Goal: Communication & Community: Participate in discussion

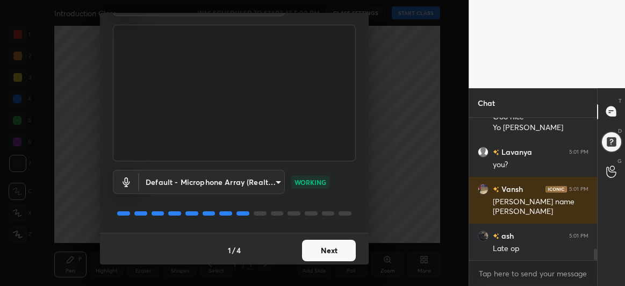
scroll to position [66, 0]
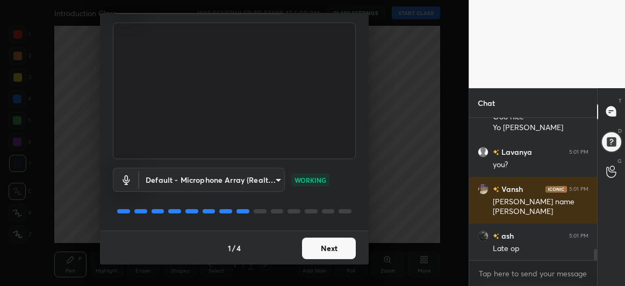
click at [503, 283] on div "x" at bounding box center [533, 273] width 128 height 25
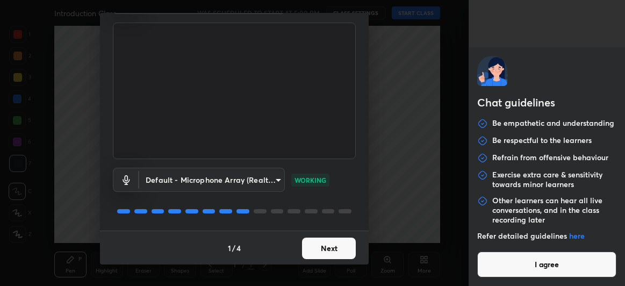
click at [509, 266] on button "I agree" at bounding box center [547, 265] width 139 height 26
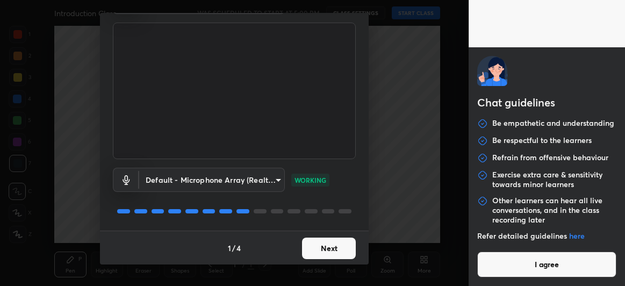
type textarea "x"
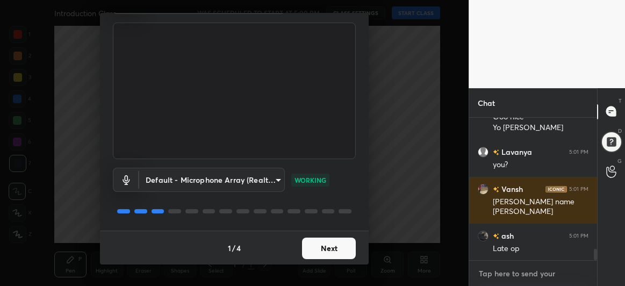
type textarea "h"
type textarea "x"
type textarea "he"
type textarea "x"
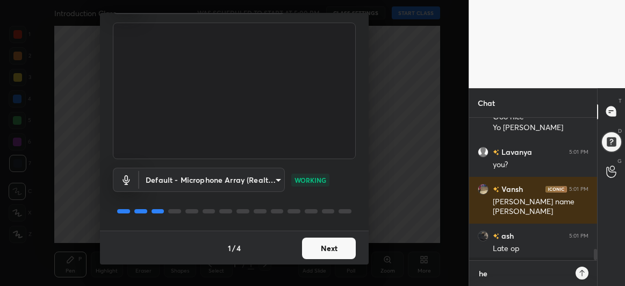
scroll to position [51, 125]
type textarea "hel"
type textarea "x"
type textarea "hell"
type textarea "x"
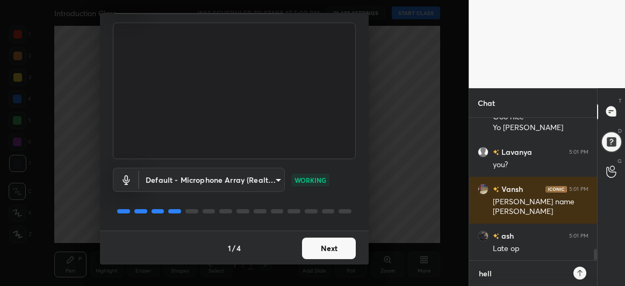
type textarea "hello"
type textarea "x"
type textarea "hello"
type textarea "x"
type textarea "hello b"
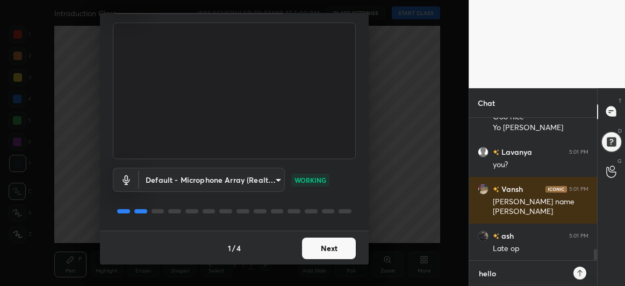
type textarea "x"
type textarea "hello ba"
type textarea "x"
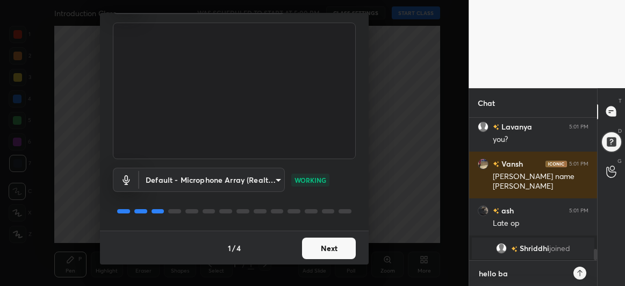
type textarea "hello bac"
type textarea "x"
type textarea "hello bacc"
type textarea "x"
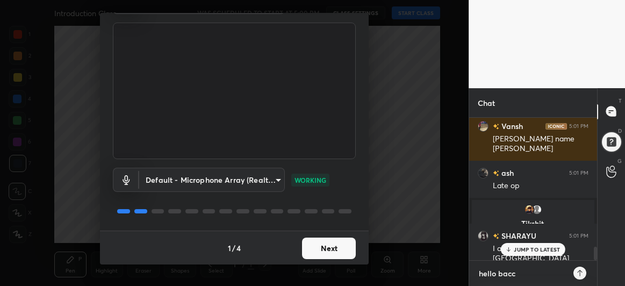
scroll to position [1363, 0]
type textarea "hello bac"
type textarea "x"
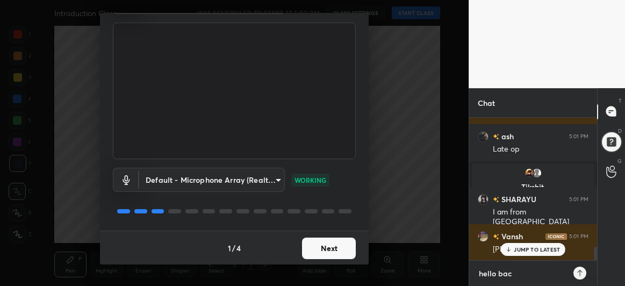
type textarea "hello ba"
type textarea "x"
type textarea "hello b"
type textarea "x"
type textarea "hello"
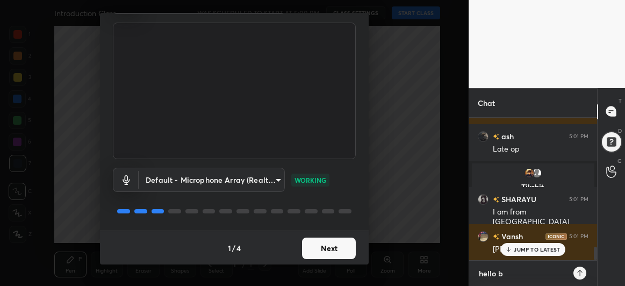
type textarea "x"
type textarea "hello d"
type textarea "x"
type textarea "hello do"
type textarea "x"
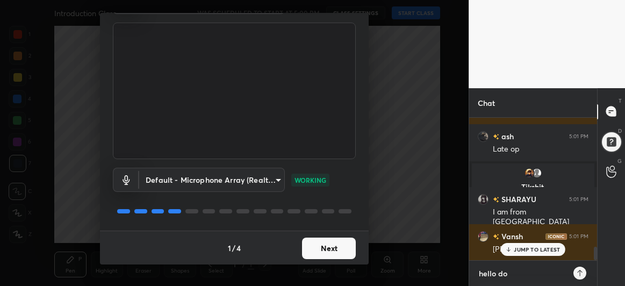
type textarea "hello dos"
type textarea "x"
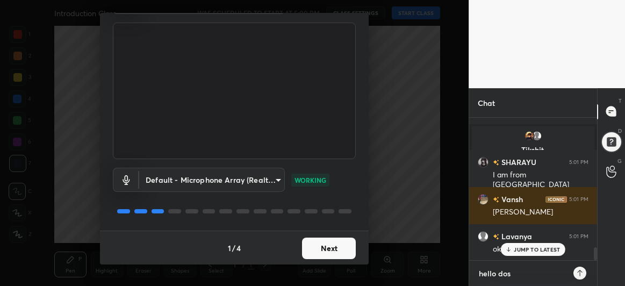
type textarea "hello [PERSON_NAME]"
type textarea "x"
type textarea "hello dosto"
type textarea "x"
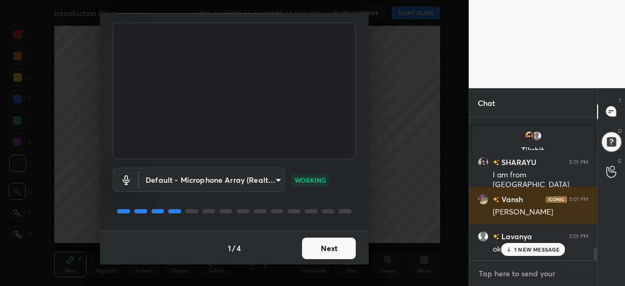
scroll to position [1498, 0]
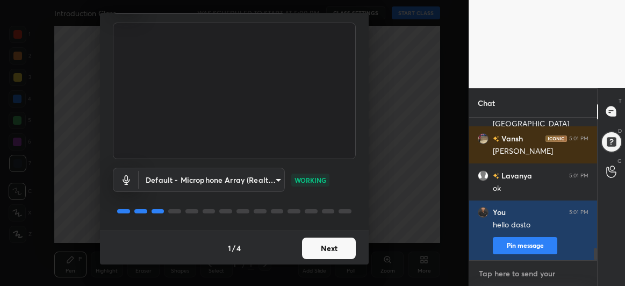
type textarea "j"
type textarea "x"
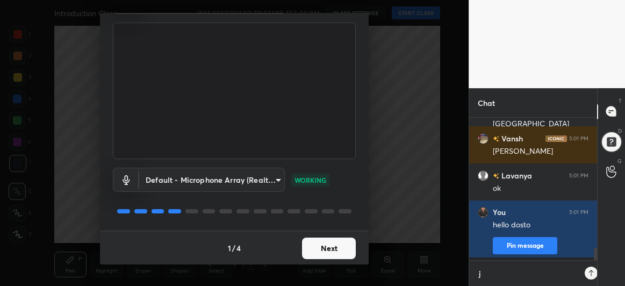
type textarea "jo"
type textarea "x"
type textarea "joi"
type textarea "x"
type textarea "join"
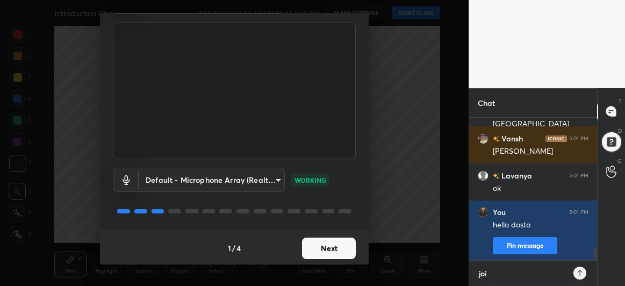
type textarea "x"
type textarea "joini"
type textarea "x"
type textarea "joinin"
type textarea "x"
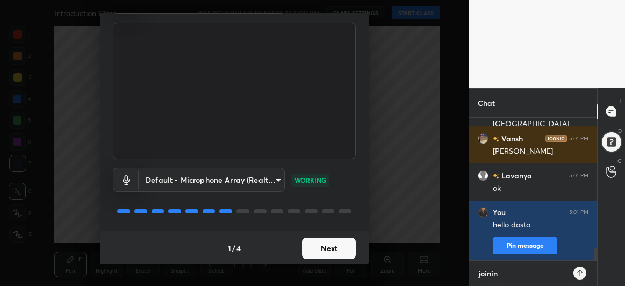
type textarea "joinin"
type textarea "x"
type textarea "joinin"
type textarea "x"
type textarea "joining"
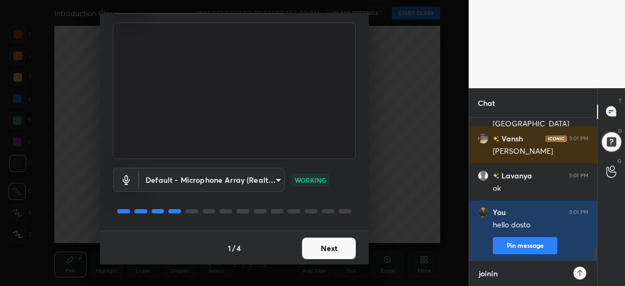
type textarea "x"
type textarea "joining"
type textarea "x"
type textarea "joining i"
type textarea "x"
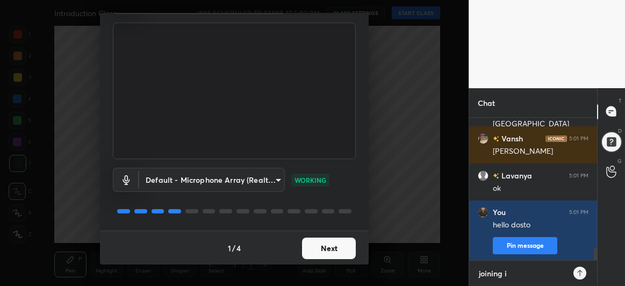
type textarea "joining in"
type textarea "x"
type textarea "joining in"
type textarea "x"
type textarea "joining in 2"
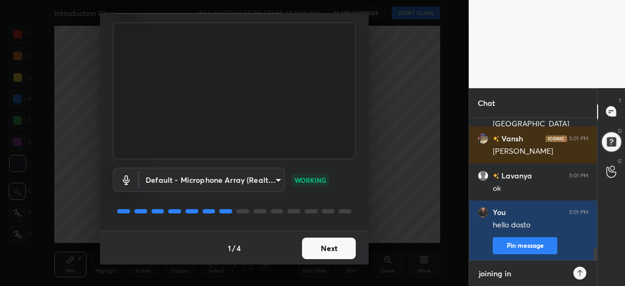
type textarea "x"
type textarea "joining in 2"
type textarea "x"
type textarea "joining in 2 m"
type textarea "x"
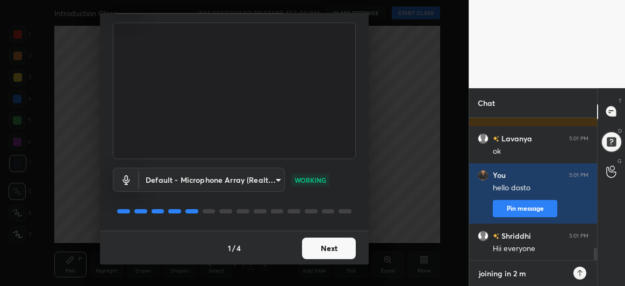
type textarea "joining in 2 mi"
type textarea "x"
type textarea "joining in 2 min"
type textarea "x"
type textarea "joining in 2 minu"
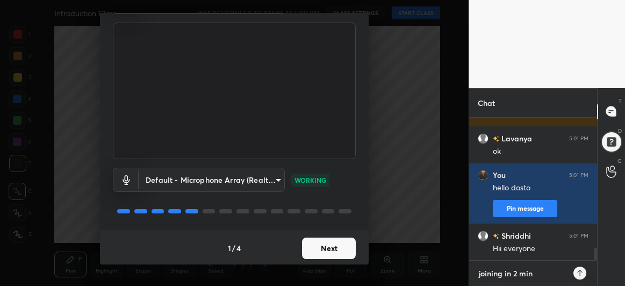
type textarea "x"
type textarea "joining in 2 minut"
type textarea "x"
type textarea "joining in 2 minute"
type textarea "x"
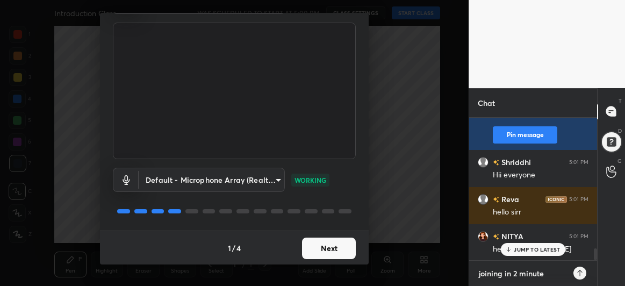
type textarea "joining in 2 minutes"
type textarea "x"
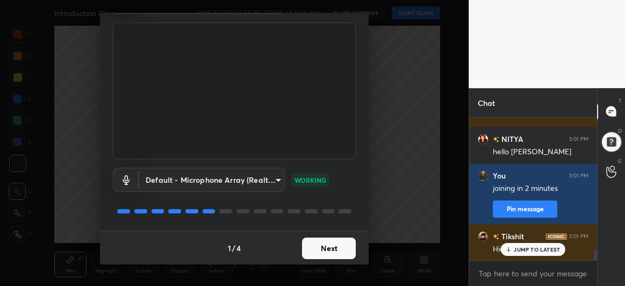
click at [338, 240] on button "Next" at bounding box center [329, 249] width 54 height 22
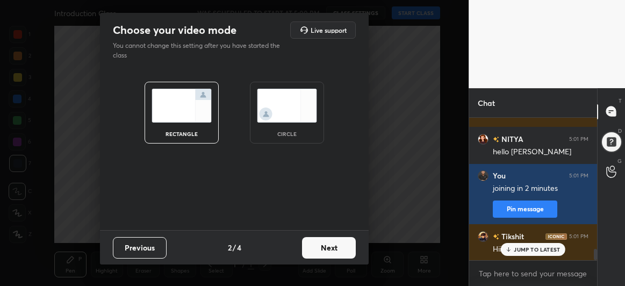
click at [338, 240] on button "Next" at bounding box center [329, 248] width 54 height 22
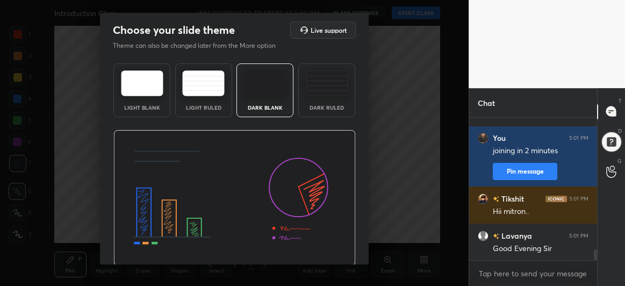
click at [338, 240] on img at bounding box center [234, 198] width 243 height 137
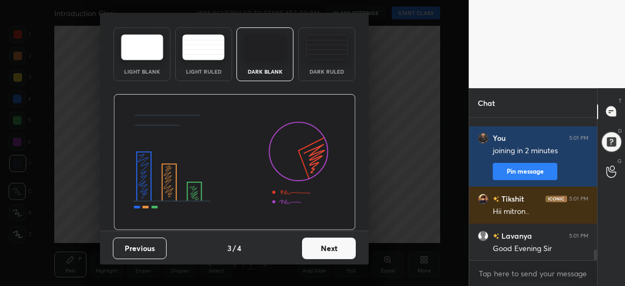
click at [331, 241] on button "Next" at bounding box center [329, 249] width 54 height 22
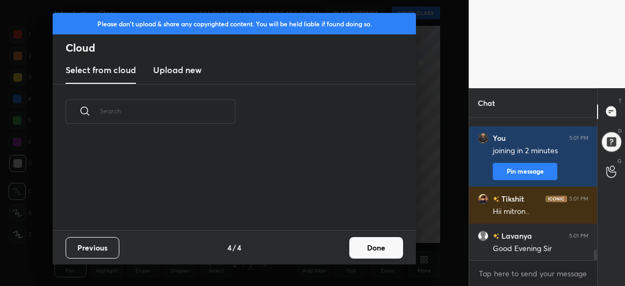
click at [379, 241] on button "Done" at bounding box center [377, 248] width 54 height 22
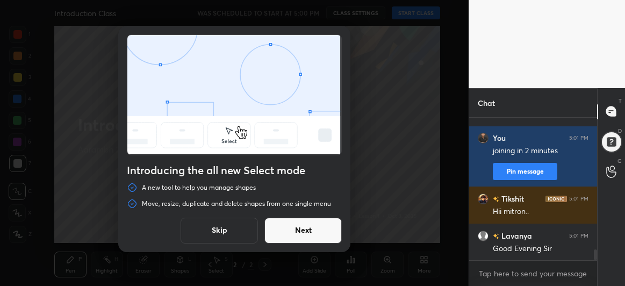
click at [314, 227] on button "Next" at bounding box center [303, 231] width 77 height 26
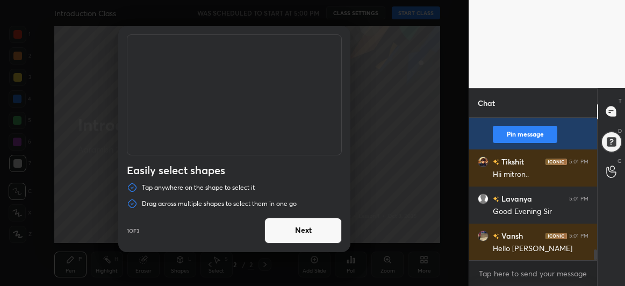
click at [314, 227] on button "Next" at bounding box center [303, 231] width 77 height 26
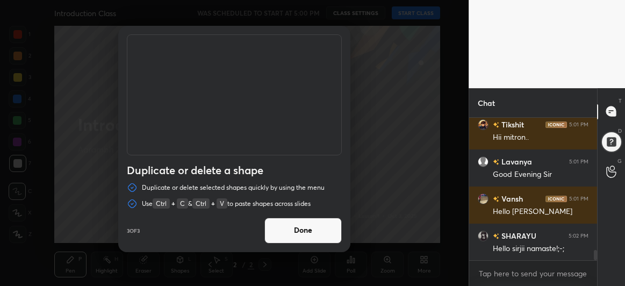
click at [314, 227] on button "Done" at bounding box center [303, 231] width 77 height 26
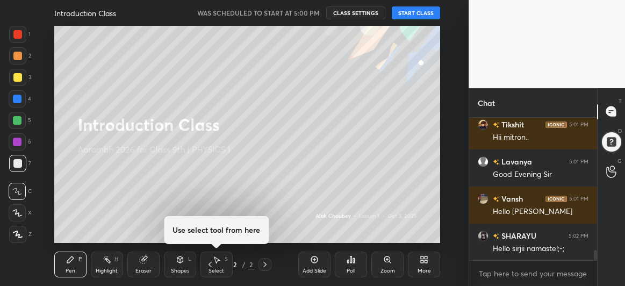
click at [404, 10] on button "START CLASS" at bounding box center [416, 12] width 48 height 13
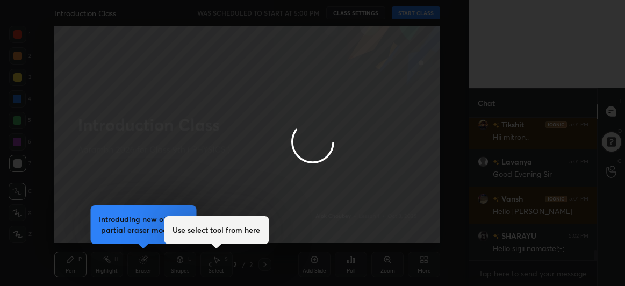
type textarea "x"
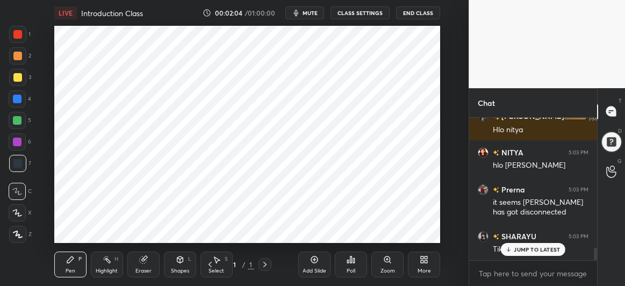
scroll to position [53560, 53351]
click at [315, 259] on icon at bounding box center [314, 259] width 3 height 3
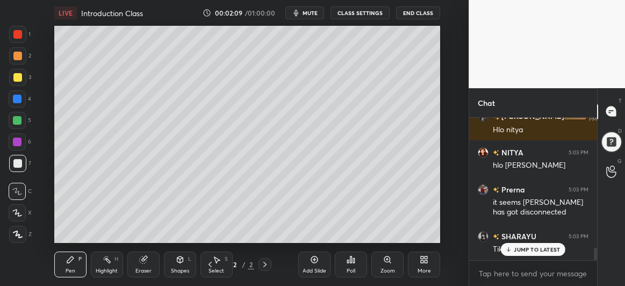
click at [543, 250] on p "JUMP TO LATEST" at bounding box center [537, 249] width 46 height 6
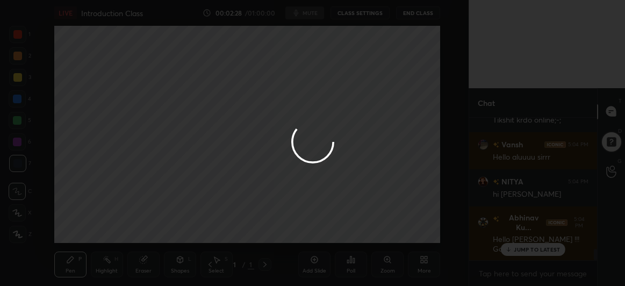
scroll to position [1676, 0]
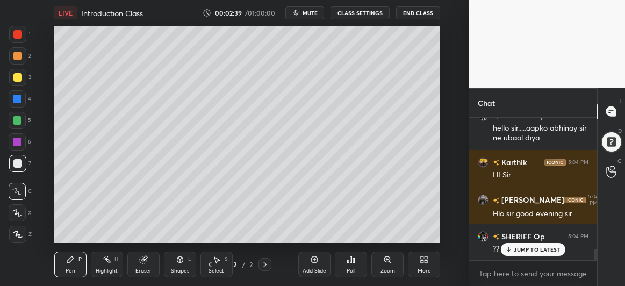
scroll to position [53560, 53351]
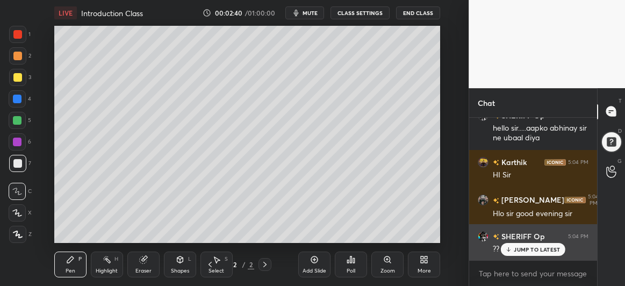
click at [511, 247] on icon at bounding box center [509, 249] width 7 height 6
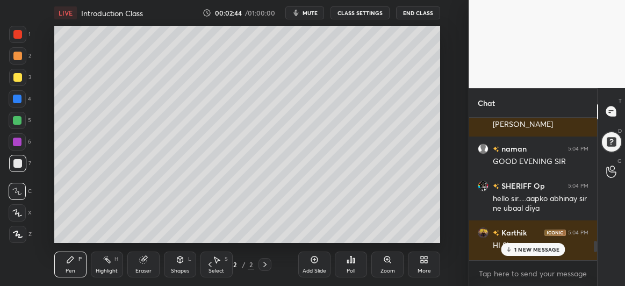
click at [514, 250] on div "1 NEW MESSAGE" at bounding box center [534, 249] width 64 height 13
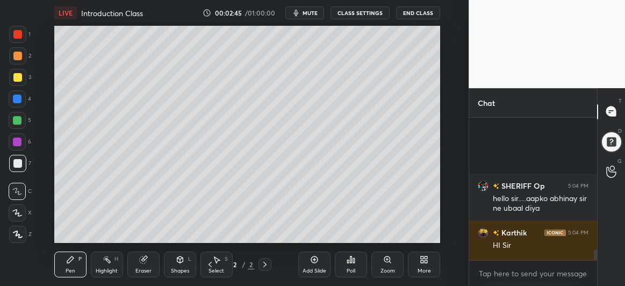
scroll to position [1714, 0]
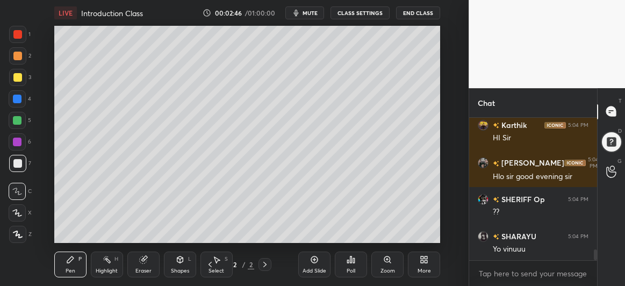
click at [17, 212] on icon at bounding box center [17, 213] width 10 height 8
click at [18, 83] on div at bounding box center [17, 77] width 17 height 17
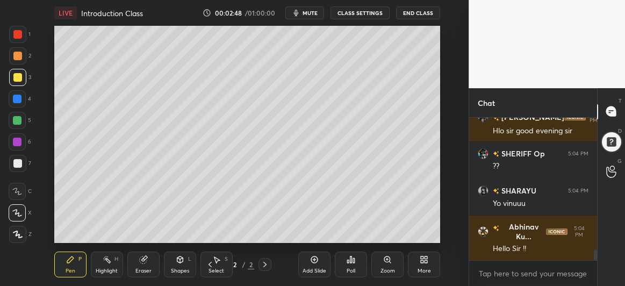
scroll to position [1816, 0]
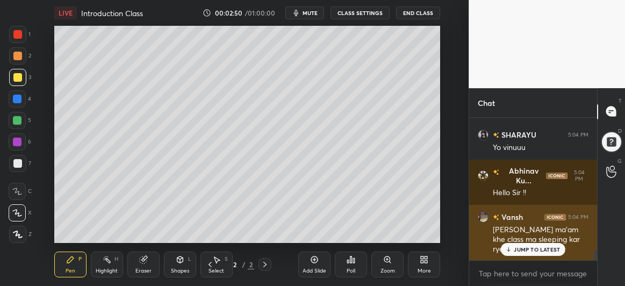
click at [517, 251] on p "JUMP TO LATEST" at bounding box center [537, 249] width 46 height 6
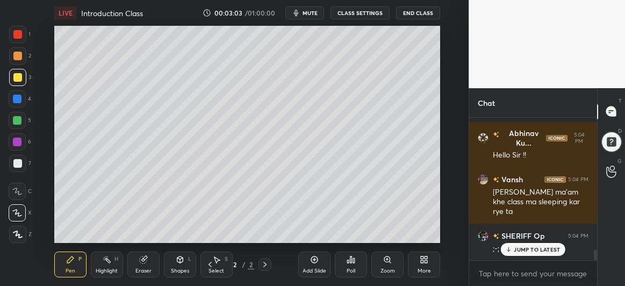
scroll to position [1878, 0]
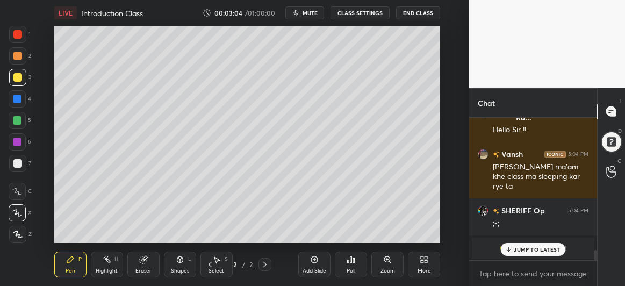
click at [518, 251] on p "JUMP TO LATEST" at bounding box center [537, 249] width 46 height 6
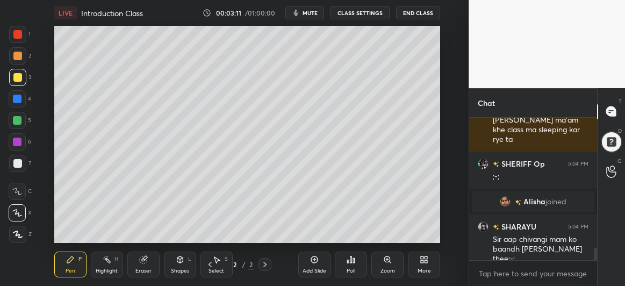
scroll to position [1568, 0]
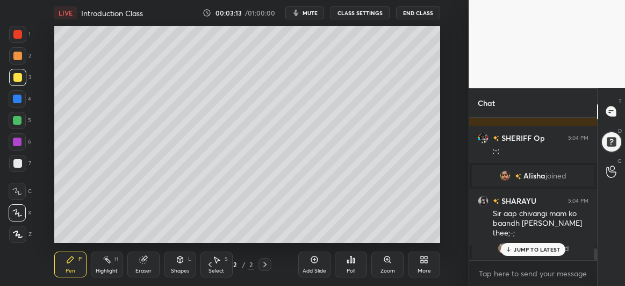
click at [520, 244] on div "JUMP TO LATEST" at bounding box center [533, 249] width 65 height 13
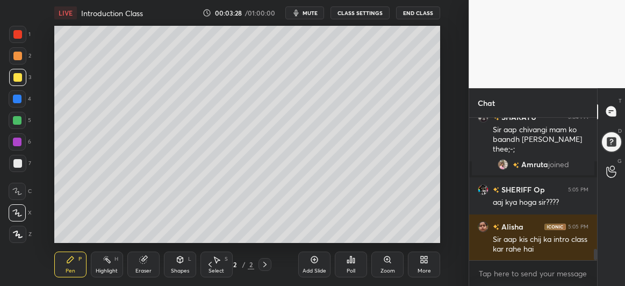
scroll to position [1690, 0]
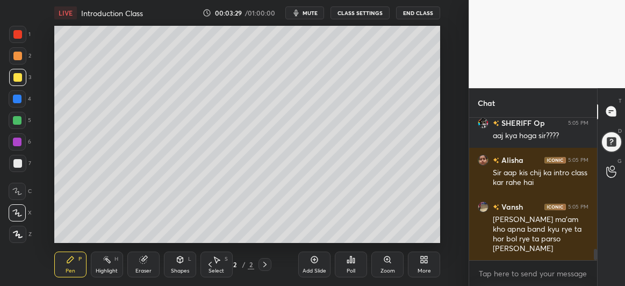
click at [138, 269] on div "Eraser" at bounding box center [144, 270] width 16 height 5
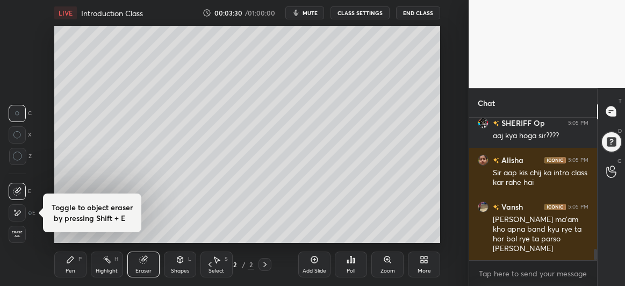
click at [19, 159] on icon at bounding box center [18, 157] width 10 height 10
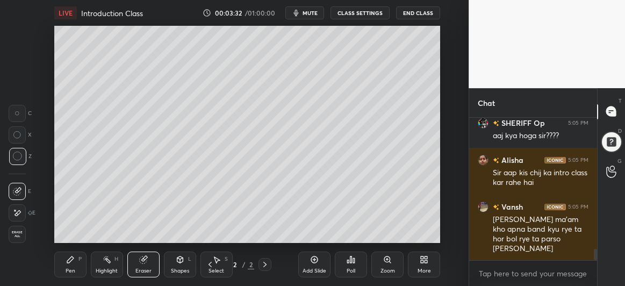
click at [71, 267] on div "Pen P" at bounding box center [70, 265] width 32 height 26
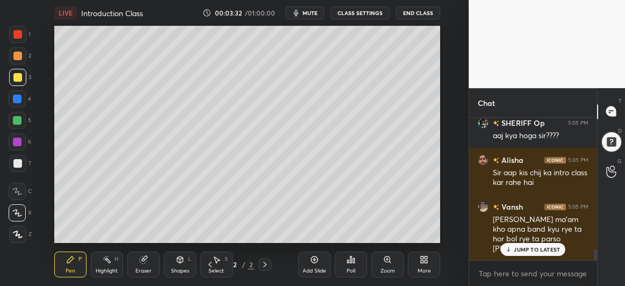
scroll to position [1737, 0]
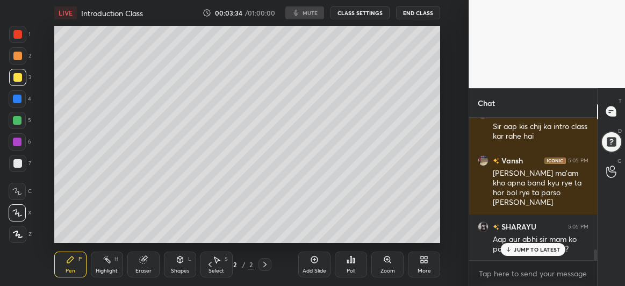
click at [143, 263] on icon at bounding box center [143, 260] width 7 height 7
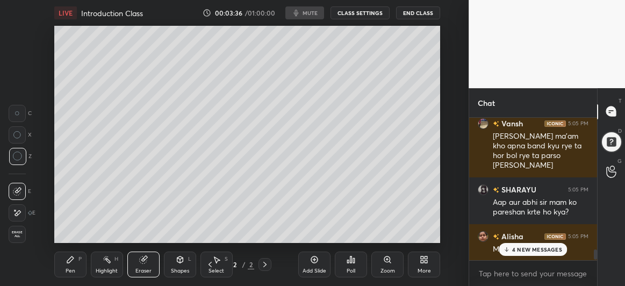
scroll to position [1923, 0]
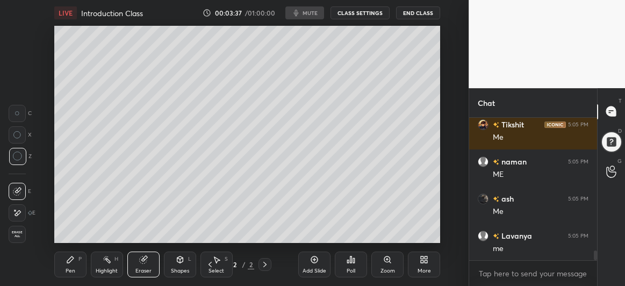
click at [76, 262] on div "Pen P" at bounding box center [70, 265] width 32 height 26
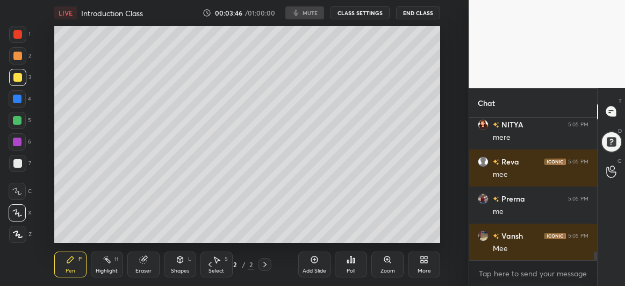
scroll to position [2256, 0]
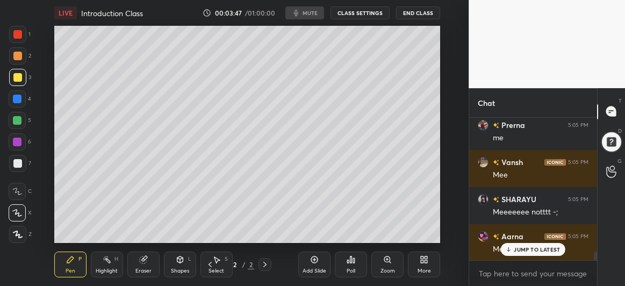
click at [21, 98] on div at bounding box center [17, 99] width 9 height 9
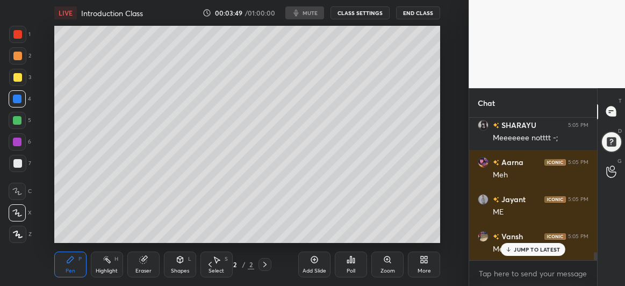
click at [530, 249] on p "JUMP TO LATEST" at bounding box center [537, 249] width 46 height 6
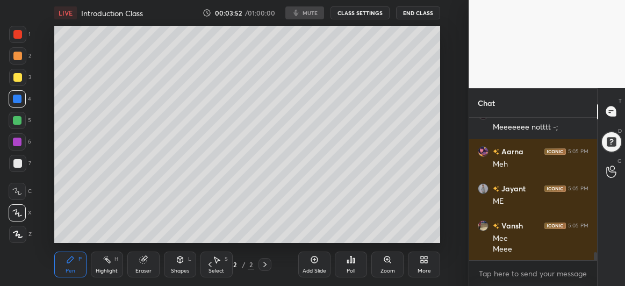
scroll to position [2379, 0]
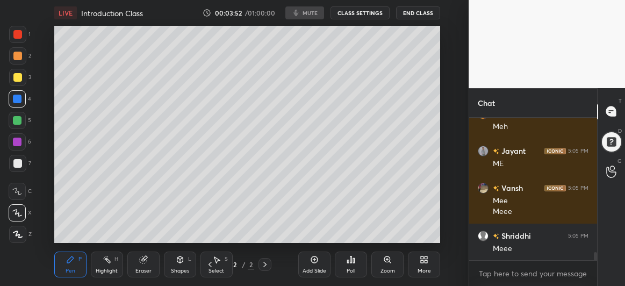
click at [18, 158] on div at bounding box center [17, 163] width 17 height 17
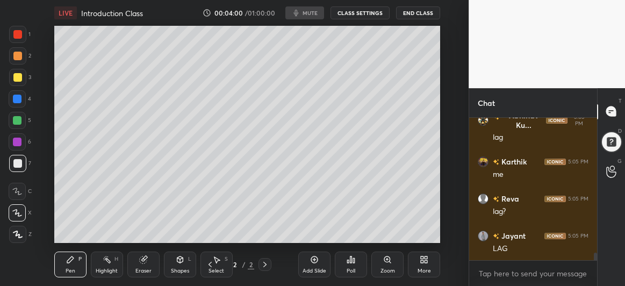
scroll to position [2646, 0]
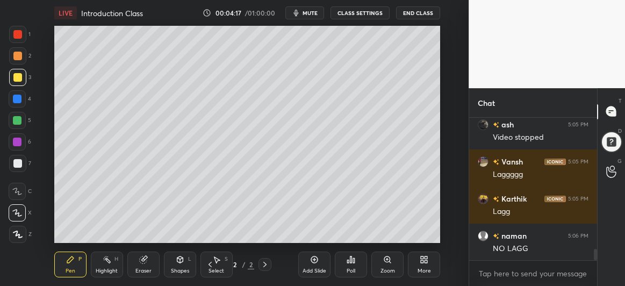
scroll to position [1702, 0]
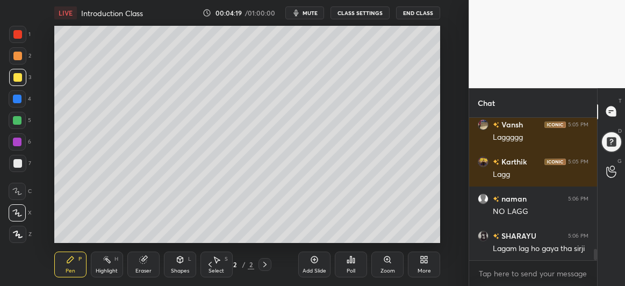
click at [16, 168] on div at bounding box center [17, 163] width 17 height 17
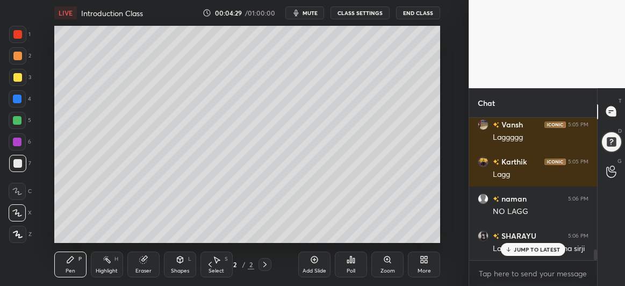
scroll to position [1738, 0]
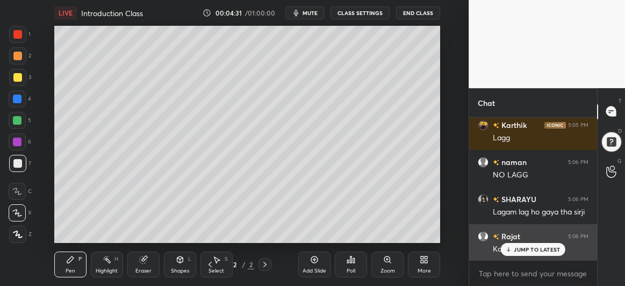
click at [523, 255] on div "JUMP TO LATEST" at bounding box center [533, 249] width 65 height 13
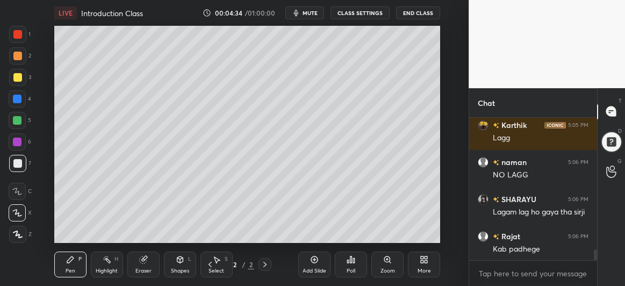
click at [19, 118] on div at bounding box center [17, 120] width 9 height 9
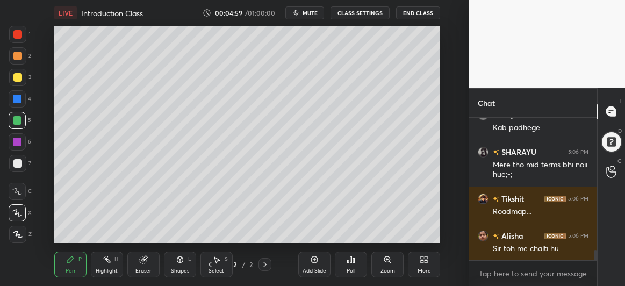
scroll to position [1916, 0]
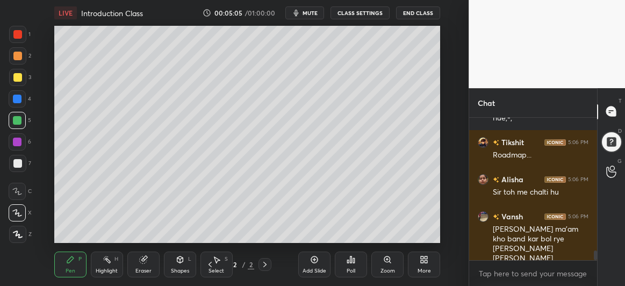
click at [17, 143] on div at bounding box center [17, 142] width 9 height 9
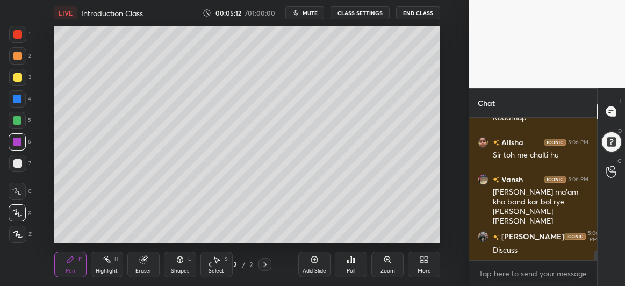
click at [16, 161] on div at bounding box center [17, 163] width 9 height 9
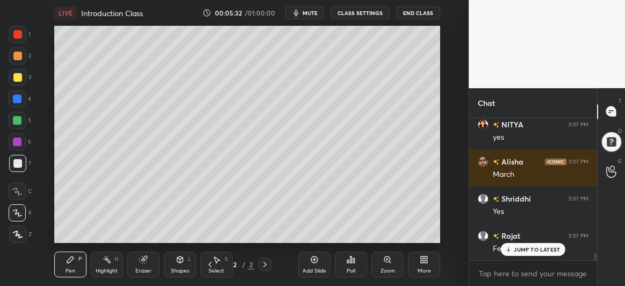
scroll to position [2740, 0]
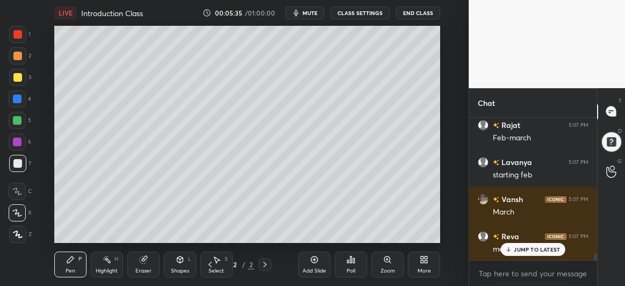
click at [314, 261] on icon at bounding box center [314, 259] width 9 height 9
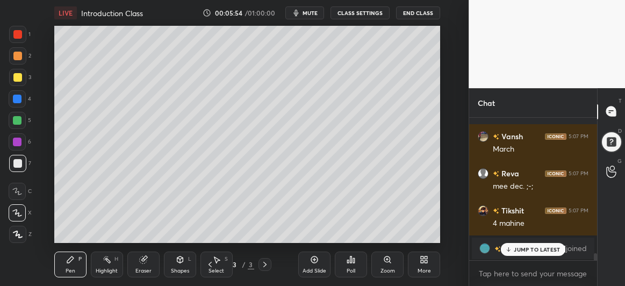
scroll to position [2877, 0]
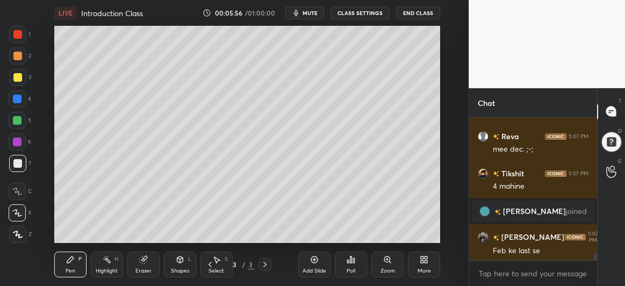
click at [184, 261] on icon at bounding box center [180, 259] width 9 height 9
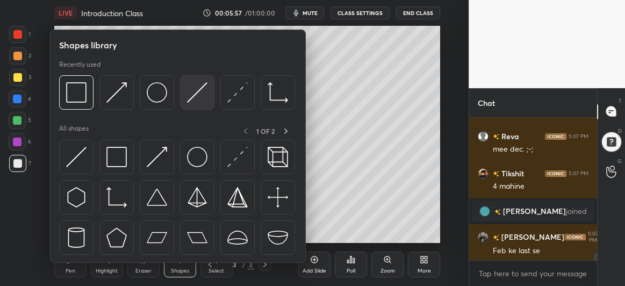
click at [193, 87] on img at bounding box center [197, 92] width 20 height 20
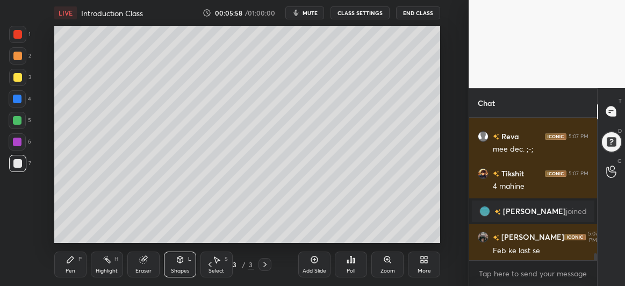
click at [19, 125] on div at bounding box center [17, 120] width 17 height 17
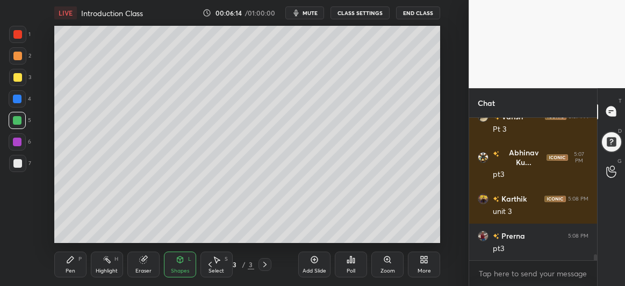
scroll to position [3414, 0]
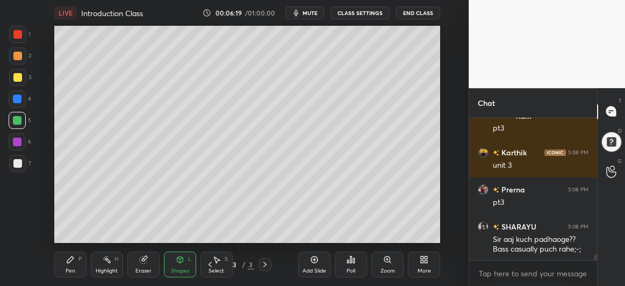
click at [61, 260] on div "Pen P" at bounding box center [70, 265] width 32 height 26
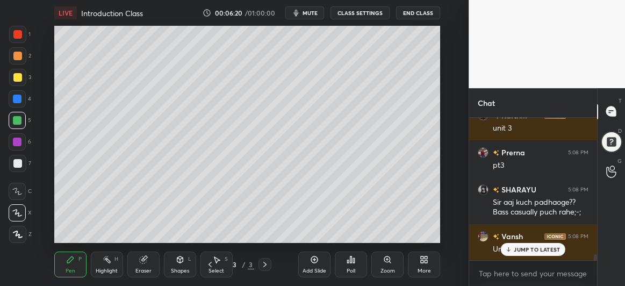
click at [19, 74] on div at bounding box center [17, 77] width 9 height 9
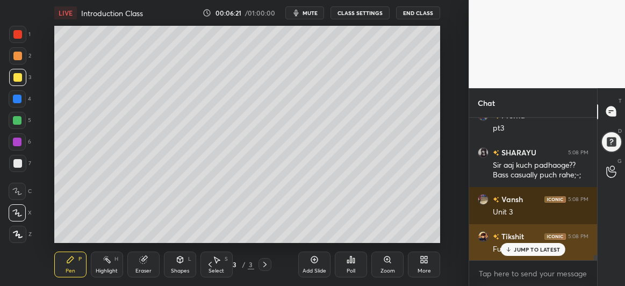
click at [511, 248] on icon at bounding box center [509, 249] width 7 height 6
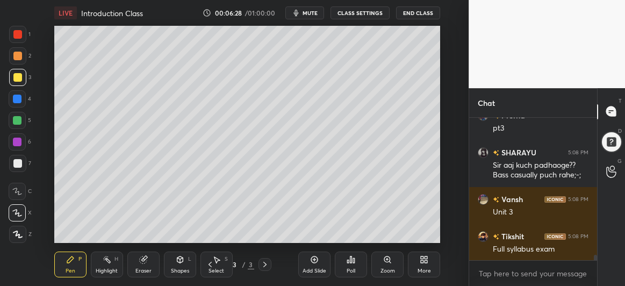
scroll to position [3526, 0]
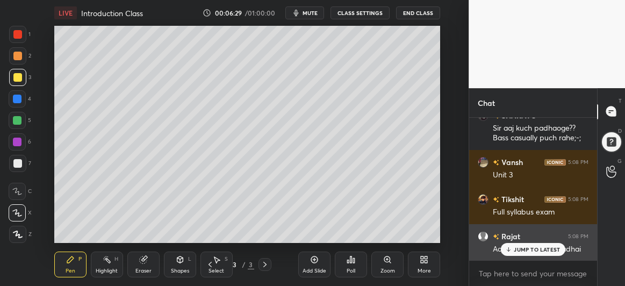
click at [522, 249] on p "JUMP TO LATEST" at bounding box center [537, 249] width 46 height 6
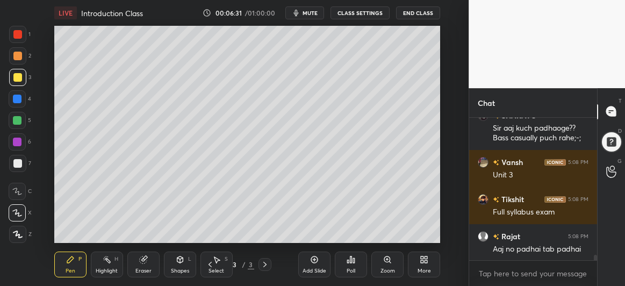
scroll to position [3563, 0]
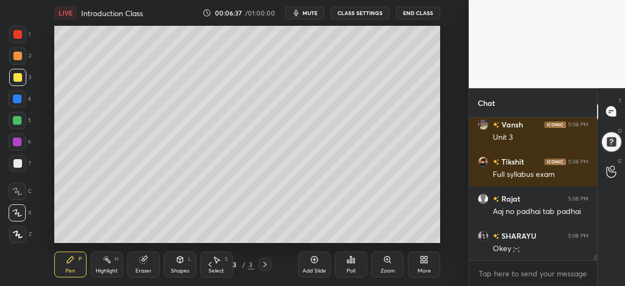
click at [210, 262] on icon at bounding box center [210, 264] width 9 height 9
click at [310, 261] on icon at bounding box center [314, 259] width 9 height 9
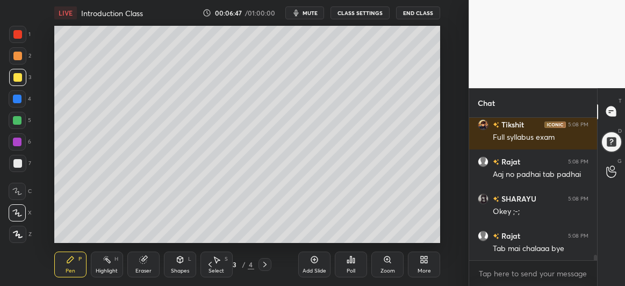
scroll to position [3638, 0]
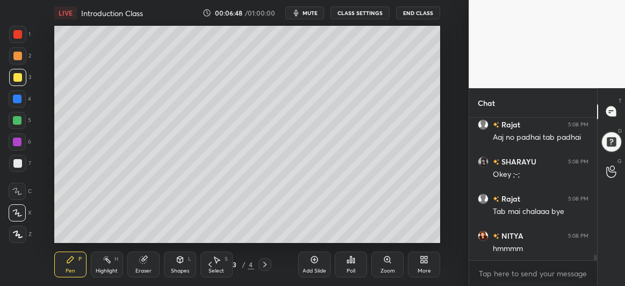
click at [19, 164] on div at bounding box center [17, 163] width 9 height 9
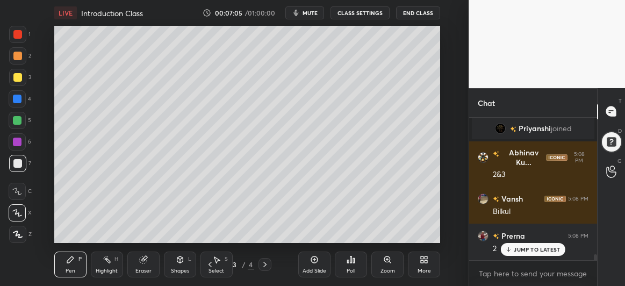
scroll to position [3428, 0]
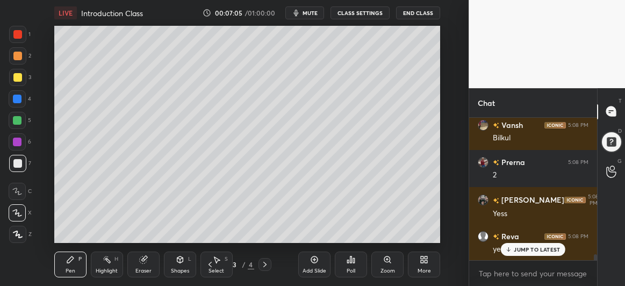
click at [20, 121] on div at bounding box center [17, 120] width 9 height 9
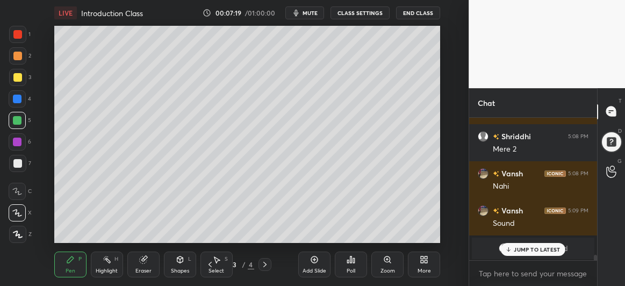
scroll to position [3653, 0]
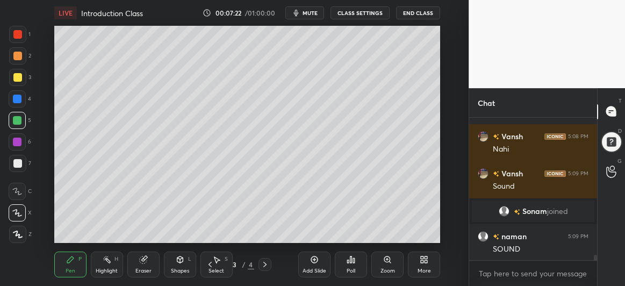
click at [14, 103] on div at bounding box center [17, 99] width 9 height 9
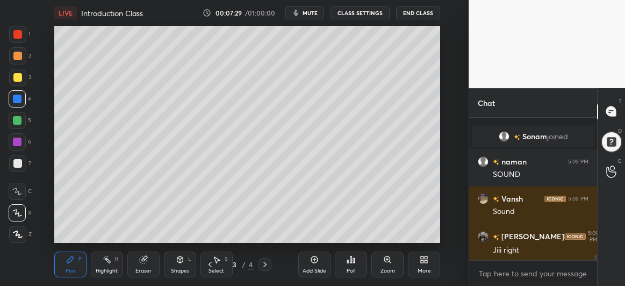
scroll to position [3765, 0]
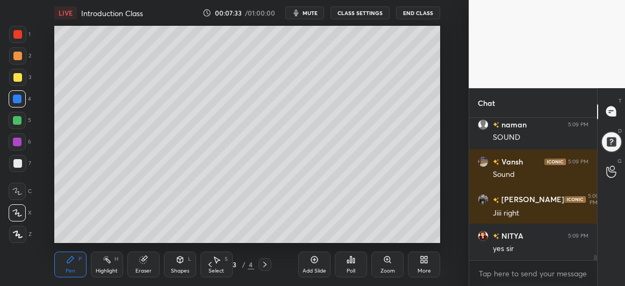
click at [136, 258] on div "Eraser" at bounding box center [143, 265] width 32 height 26
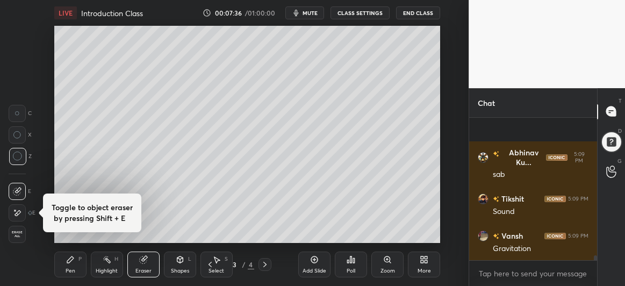
scroll to position [3959, 0]
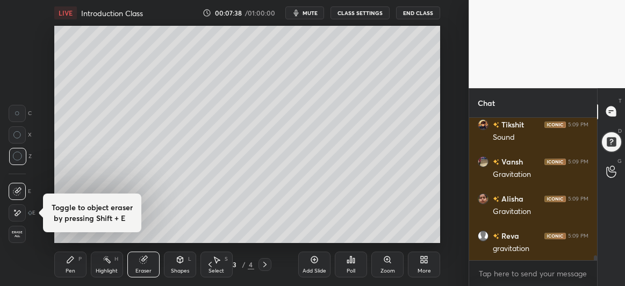
click at [34, 268] on div "LIVE Introduction Class 00:07:38 / 01:00:00 mute CLASS SETTINGS End Class Setti…" at bounding box center [247, 143] width 426 height 286
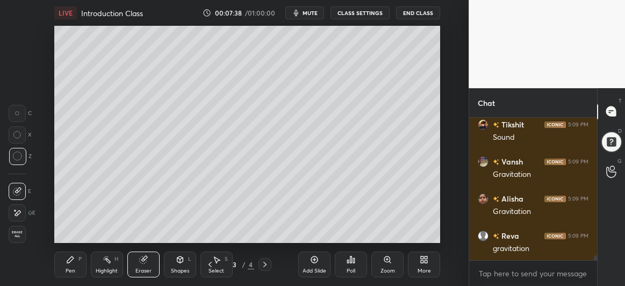
click at [75, 266] on div "Pen P" at bounding box center [70, 265] width 32 height 26
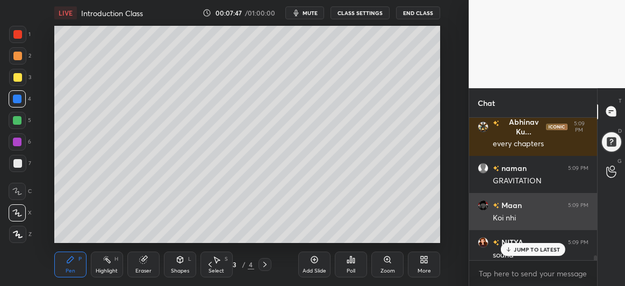
scroll to position [4226, 0]
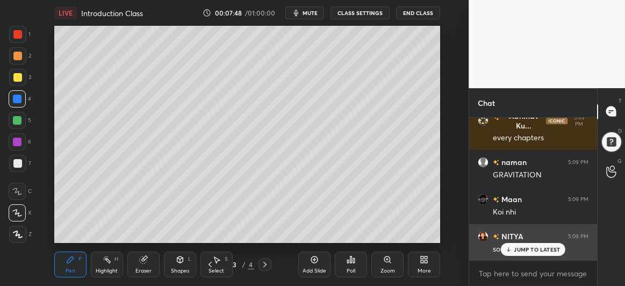
click at [519, 251] on p "JUMP TO LATEST" at bounding box center [537, 249] width 46 height 6
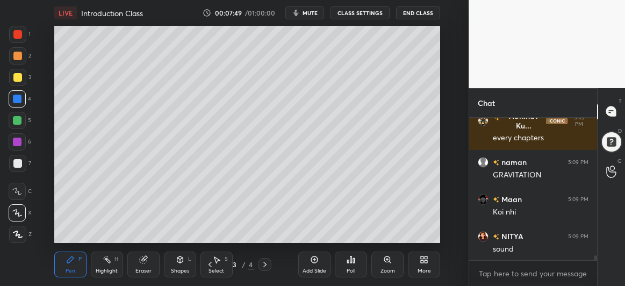
scroll to position [4263, 0]
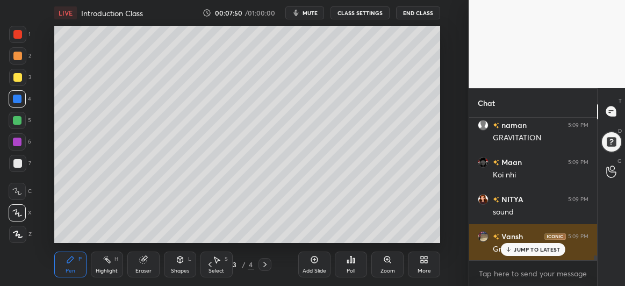
click at [518, 250] on p "JUMP TO LATEST" at bounding box center [537, 249] width 46 height 6
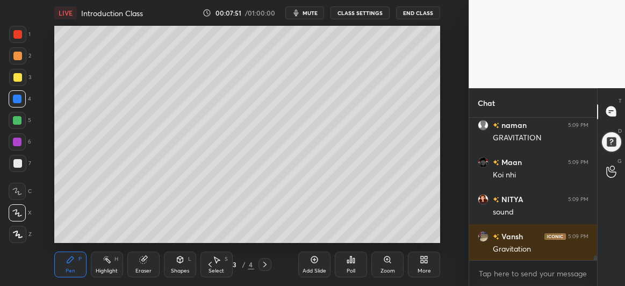
scroll to position [4300, 0]
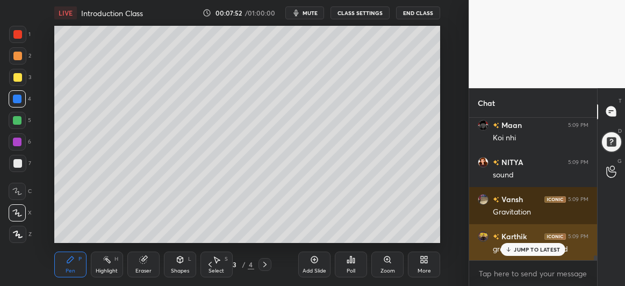
click at [522, 247] on p "JUMP TO LATEST" at bounding box center [537, 249] width 46 height 6
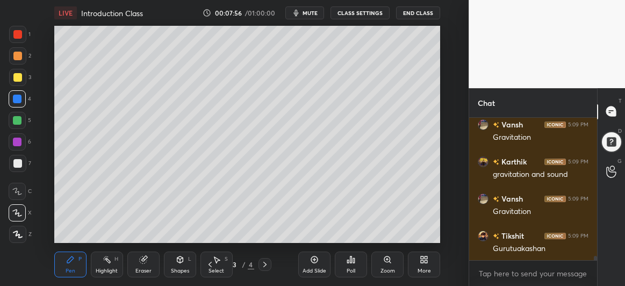
scroll to position [4412, 0]
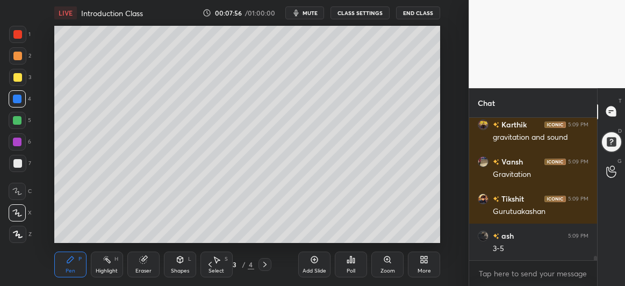
click at [181, 265] on div "Shapes L" at bounding box center [180, 265] width 32 height 26
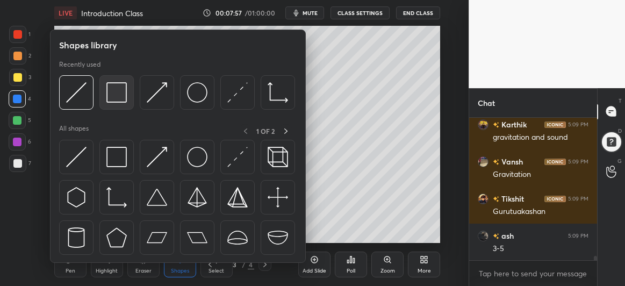
click at [112, 95] on img at bounding box center [116, 92] width 20 height 20
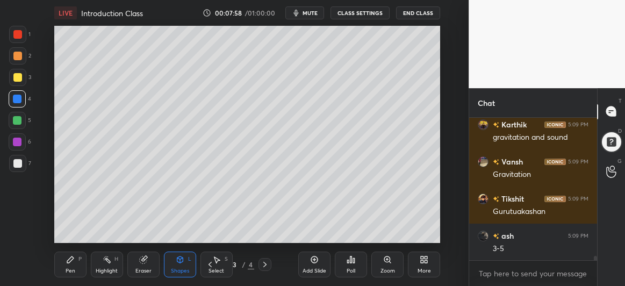
click at [17, 121] on div at bounding box center [17, 120] width 9 height 9
click at [19, 75] on div at bounding box center [17, 77] width 9 height 9
click at [69, 265] on div "Pen P" at bounding box center [70, 265] width 32 height 26
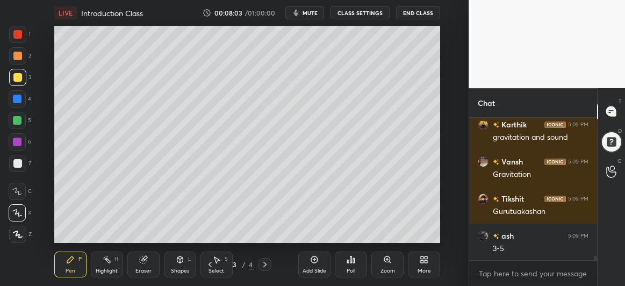
click at [11, 161] on div at bounding box center [17, 163] width 17 height 17
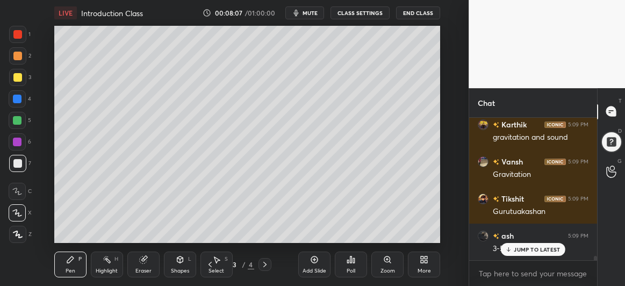
scroll to position [4478, 0]
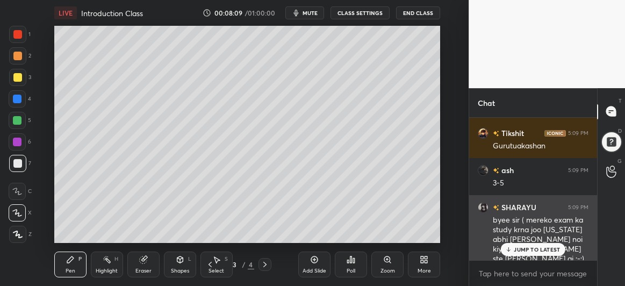
click at [528, 251] on p "JUMP TO LATEST" at bounding box center [537, 249] width 46 height 6
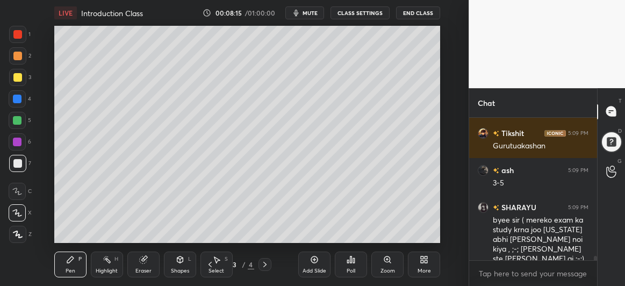
click at [16, 142] on div at bounding box center [17, 142] width 9 height 9
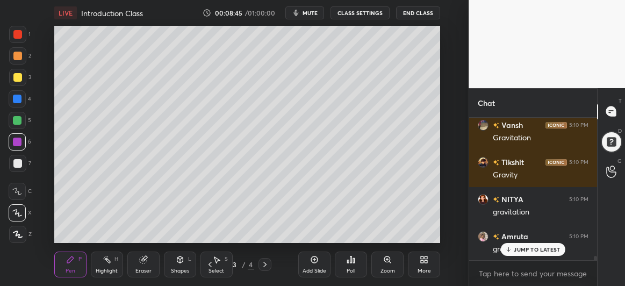
scroll to position [4643, 0]
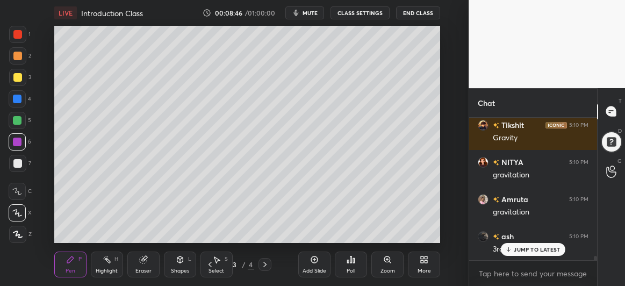
click at [515, 248] on p "JUMP TO LATEST" at bounding box center [537, 249] width 46 height 6
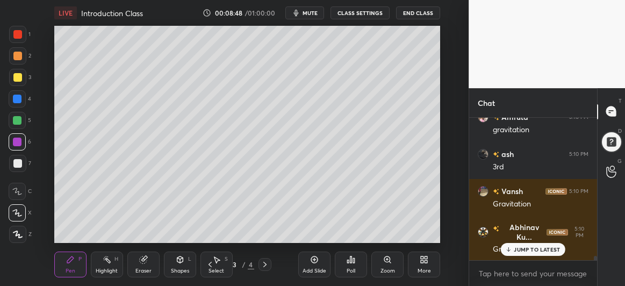
scroll to position [4762, 0]
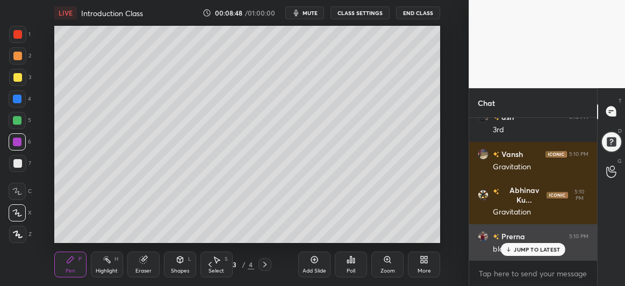
click at [525, 247] on p "JUMP TO LATEST" at bounding box center [537, 249] width 46 height 6
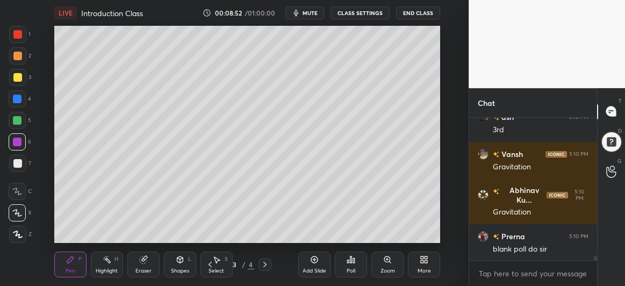
scroll to position [4799, 0]
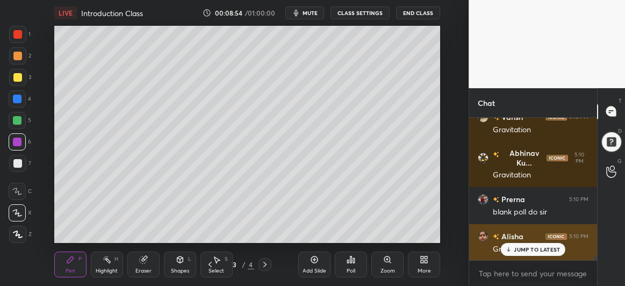
click at [512, 250] on icon at bounding box center [509, 249] width 7 height 6
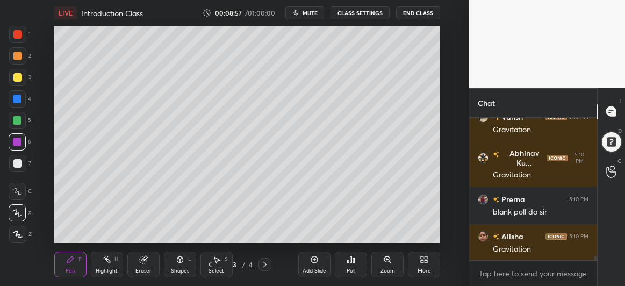
click at [322, 259] on div "Add Slide" at bounding box center [314, 265] width 32 height 26
click at [13, 72] on div at bounding box center [17, 77] width 17 height 17
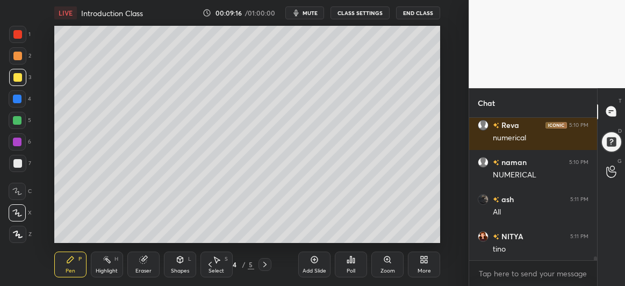
scroll to position [5068, 0]
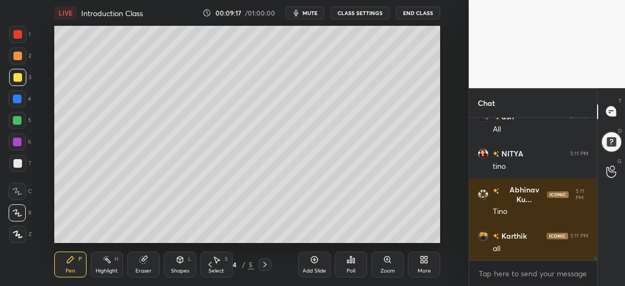
click at [18, 123] on div at bounding box center [17, 120] width 9 height 9
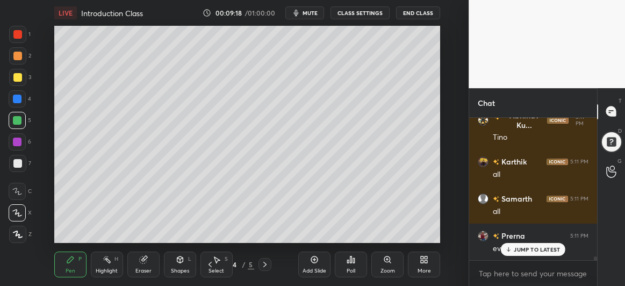
scroll to position [5178, 0]
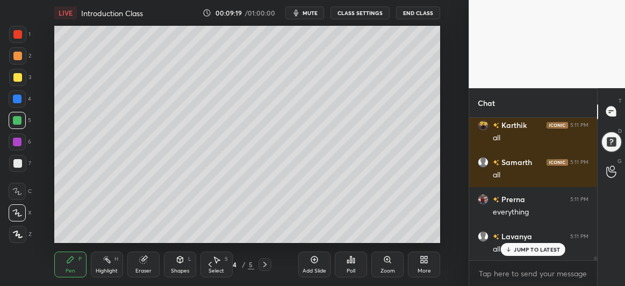
click at [518, 248] on p "JUMP TO LATEST" at bounding box center [537, 249] width 46 height 6
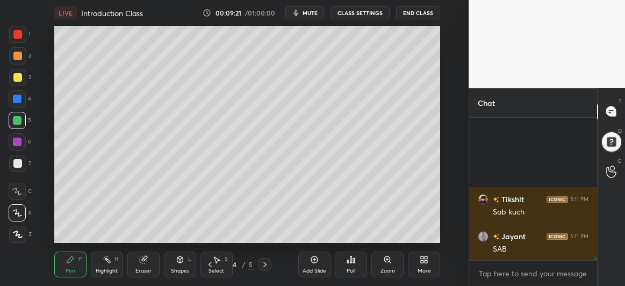
scroll to position [5364, 0]
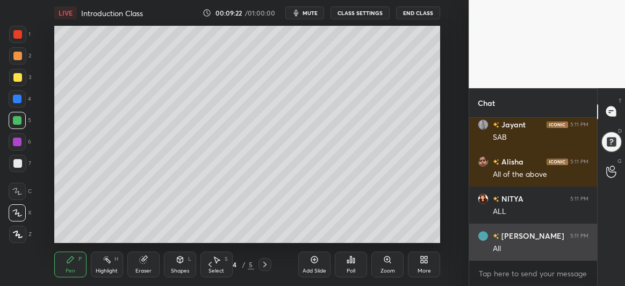
click at [518, 253] on div "All" at bounding box center [541, 249] width 96 height 11
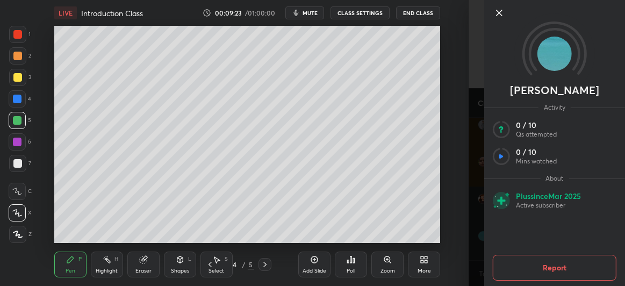
scroll to position [5411, 0]
click at [502, 12] on icon at bounding box center [499, 12] width 13 height 13
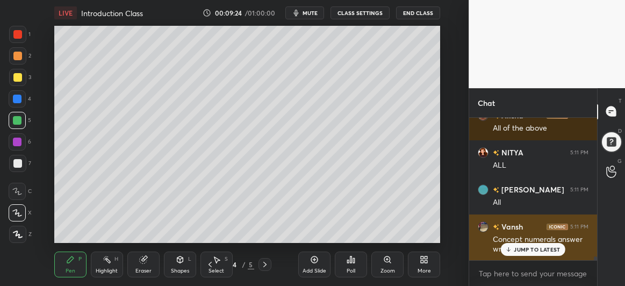
click at [526, 249] on p "JUMP TO LATEST" at bounding box center [537, 249] width 46 height 6
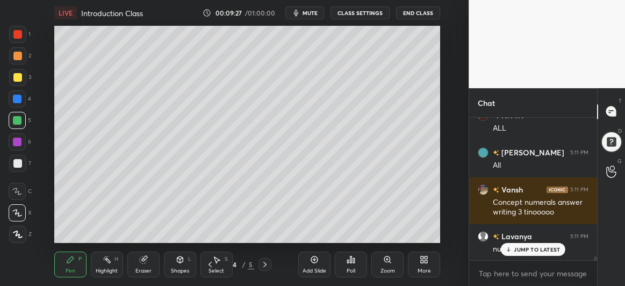
scroll to position [5485, 0]
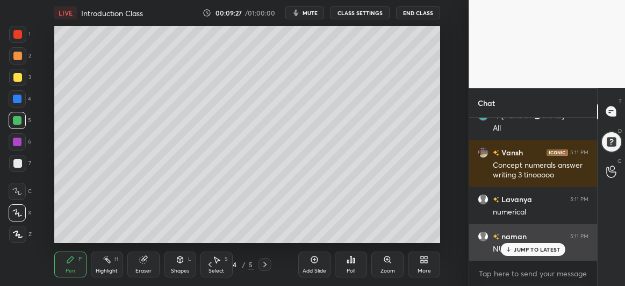
click at [535, 252] on p "JUMP TO LATEST" at bounding box center [537, 249] width 46 height 6
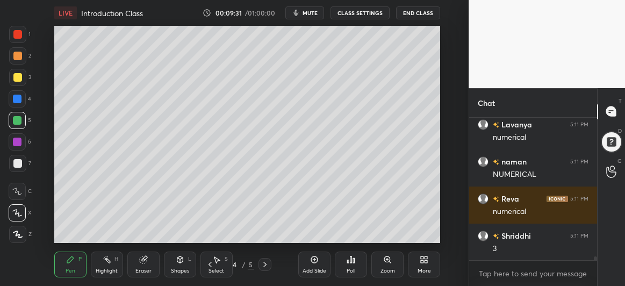
scroll to position [5596, 0]
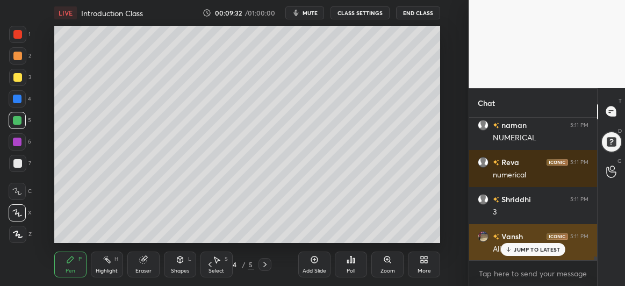
click at [525, 250] on p "JUMP TO LATEST" at bounding box center [537, 249] width 46 height 6
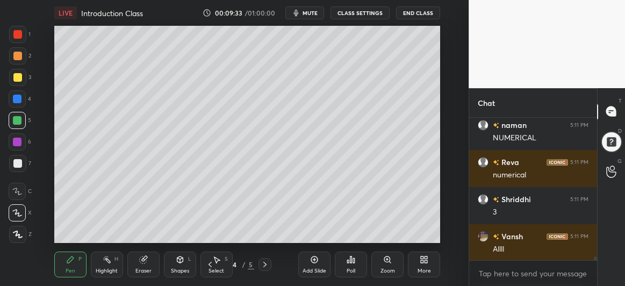
scroll to position [5633, 0]
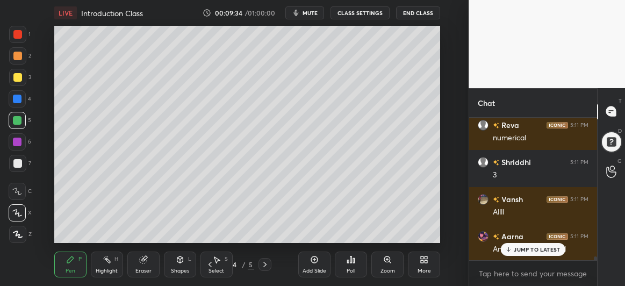
click at [518, 253] on div "JUMP TO LATEST" at bounding box center [533, 249] width 65 height 13
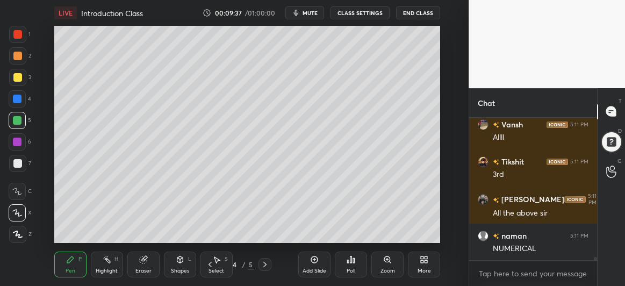
scroll to position [5819, 0]
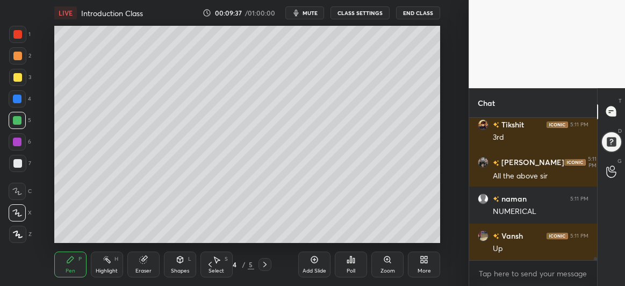
click at [262, 266] on icon at bounding box center [265, 264] width 9 height 9
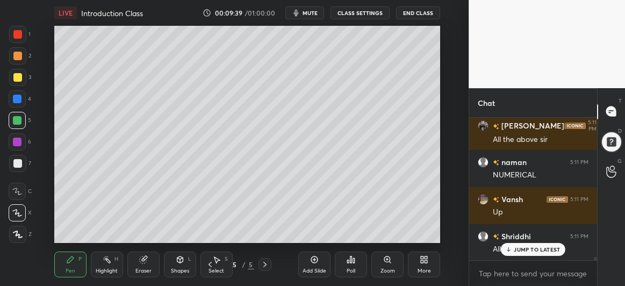
scroll to position [5893, 0]
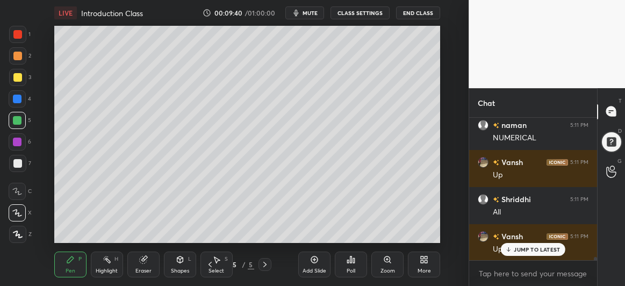
click at [18, 146] on div at bounding box center [17, 142] width 9 height 9
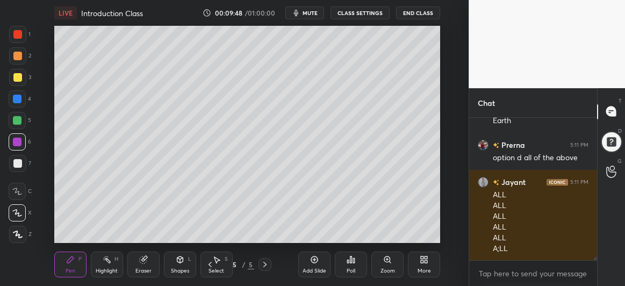
scroll to position [6133, 0]
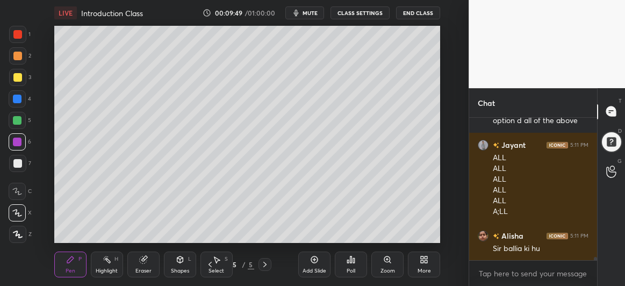
click at [16, 98] on div at bounding box center [17, 99] width 9 height 9
click at [19, 80] on div at bounding box center [17, 77] width 9 height 9
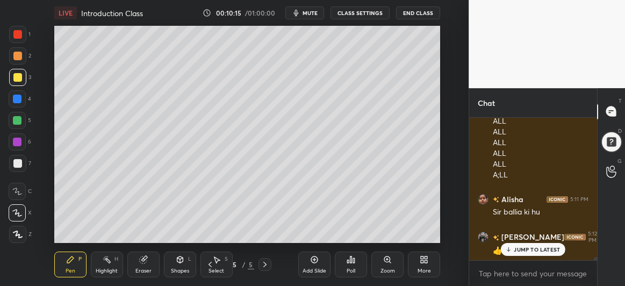
click at [16, 124] on div at bounding box center [17, 120] width 9 height 9
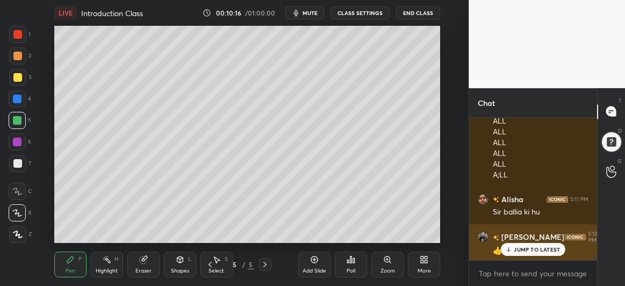
click at [524, 254] on div "JUMP TO LATEST" at bounding box center [533, 249] width 65 height 13
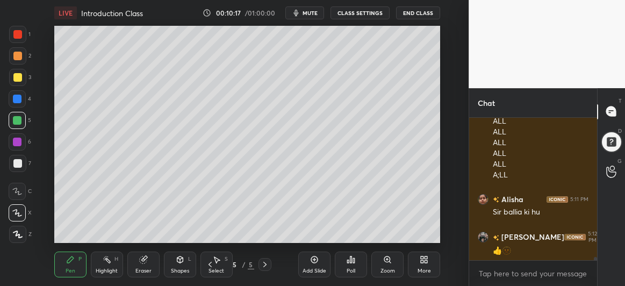
scroll to position [6207, 0]
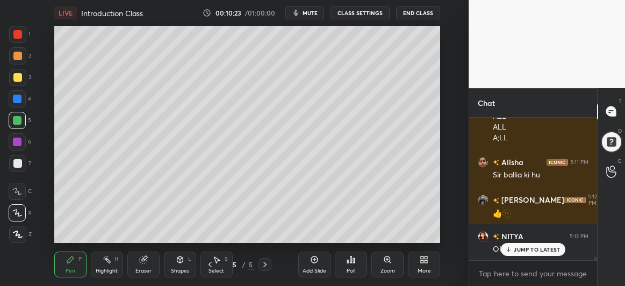
click at [18, 103] on div at bounding box center [17, 99] width 9 height 9
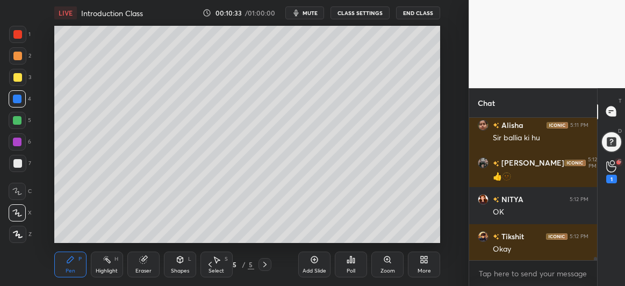
scroll to position [6281, 0]
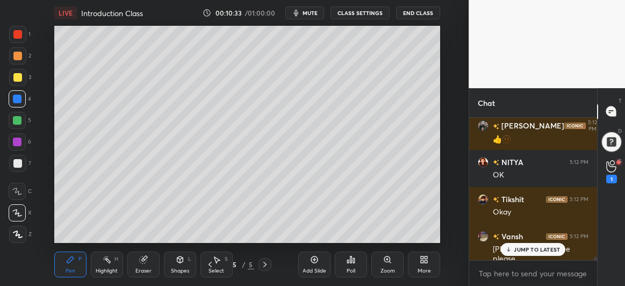
click at [149, 265] on div "Eraser" at bounding box center [143, 265] width 32 height 26
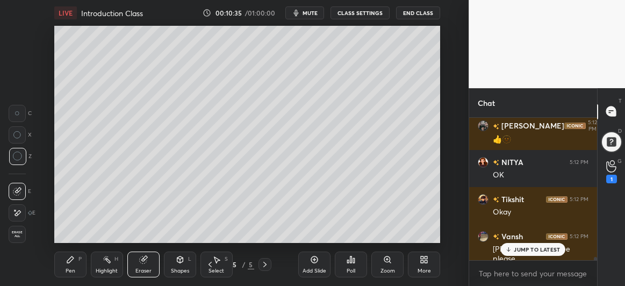
click at [70, 267] on div "Pen P" at bounding box center [70, 265] width 32 height 26
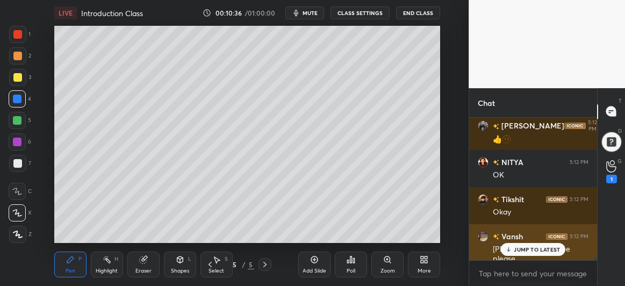
click at [523, 256] on div "JUMP TO LATEST" at bounding box center [533, 249] width 65 height 13
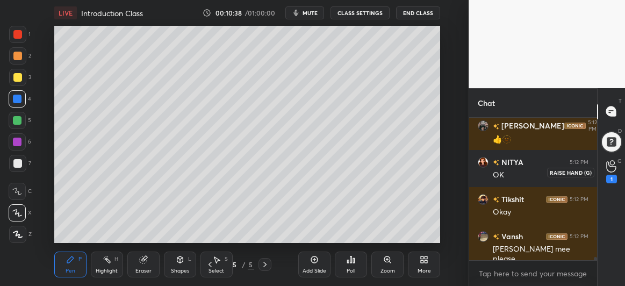
click at [613, 172] on icon at bounding box center [612, 166] width 10 height 12
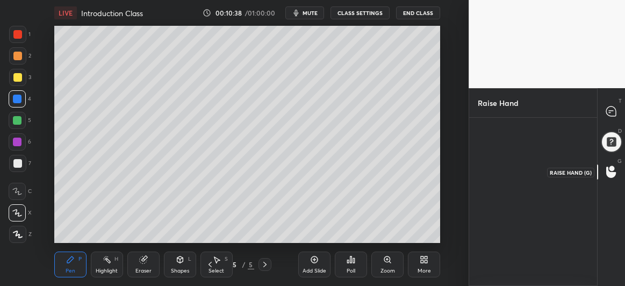
scroll to position [3, 3]
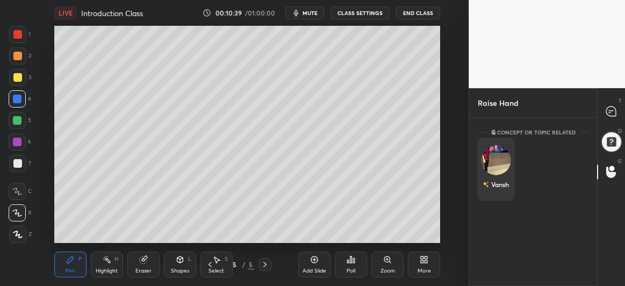
click at [487, 163] on div "Vansh" at bounding box center [496, 169] width 37 height 62
click at [494, 191] on button "INVITE" at bounding box center [496, 192] width 27 height 14
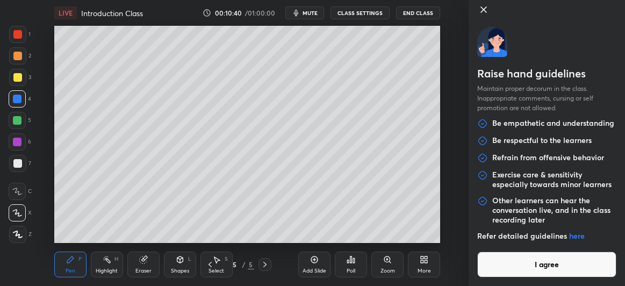
click at [556, 259] on button "I agree" at bounding box center [547, 265] width 139 height 26
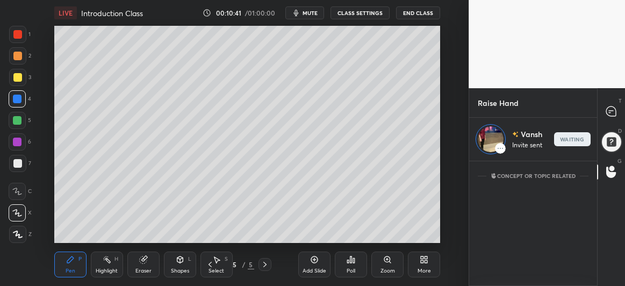
scroll to position [122, 125]
click at [613, 109] on icon at bounding box center [612, 111] width 10 height 10
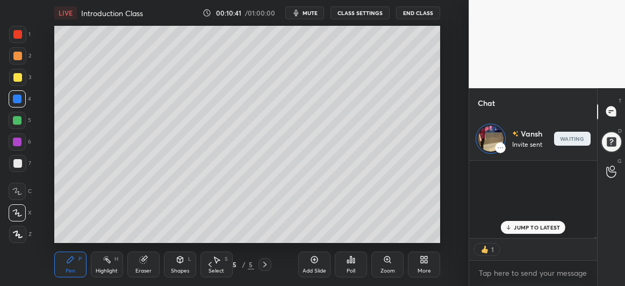
scroll to position [3, 3]
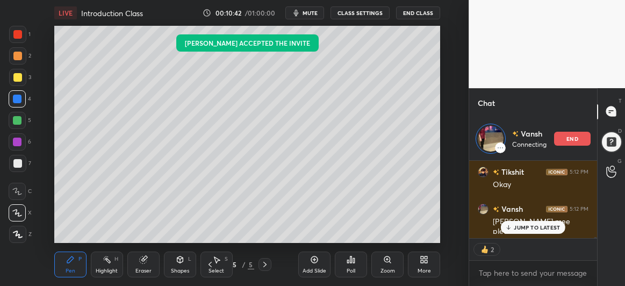
click at [526, 225] on p "JUMP TO LATEST" at bounding box center [537, 227] width 46 height 6
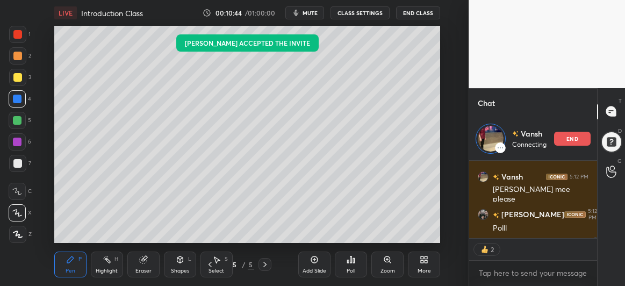
click at [15, 115] on div at bounding box center [17, 120] width 17 height 17
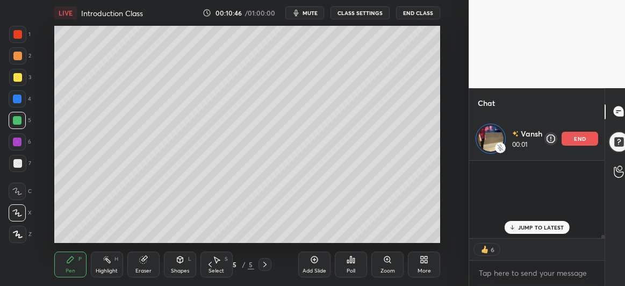
scroll to position [5623, 0]
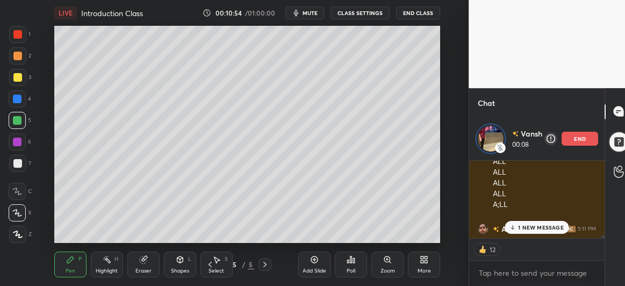
click at [16, 144] on div at bounding box center [17, 142] width 9 height 9
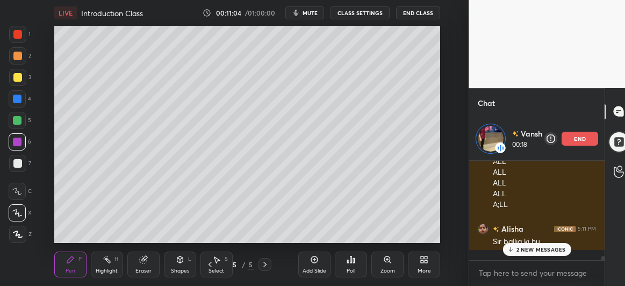
scroll to position [96, 132]
click at [17, 168] on div at bounding box center [17, 163] width 17 height 17
click at [518, 249] on p "2 NEW MESSAGES" at bounding box center [541, 249] width 49 height 6
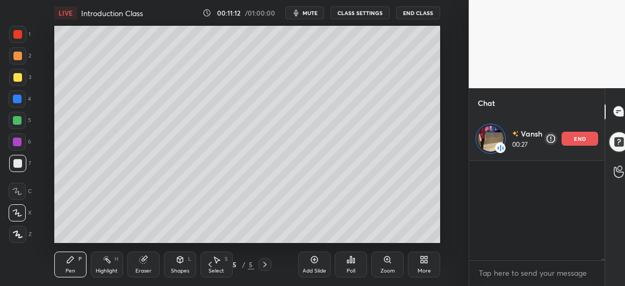
scroll to position [5876, 0]
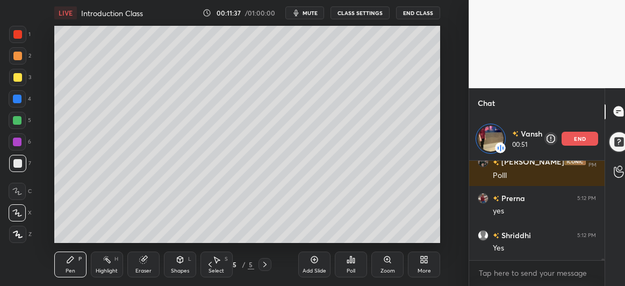
click at [16, 77] on div at bounding box center [17, 77] width 9 height 9
click at [19, 99] on div at bounding box center [17, 99] width 9 height 9
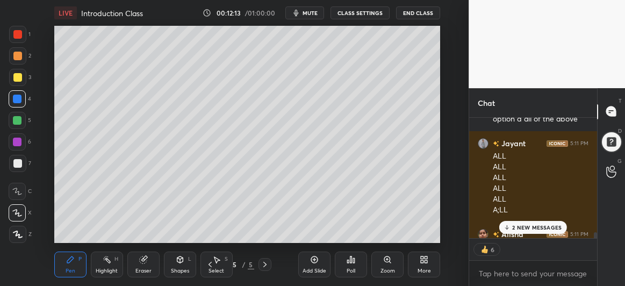
scroll to position [140, 125]
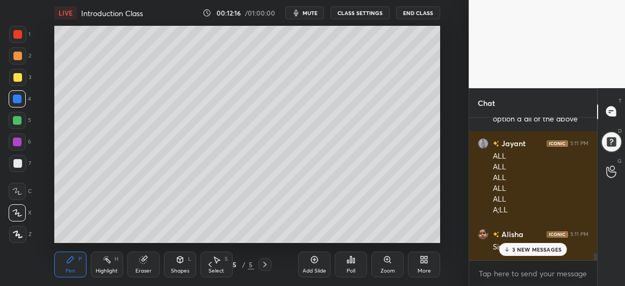
click at [310, 238] on div "Add Slide Poll Zoom More" at bounding box center [369, 264] width 142 height 60
click at [21, 123] on div at bounding box center [17, 120] width 9 height 9
click at [519, 251] on p "5 NEW MESSAGES" at bounding box center [538, 249] width 50 height 6
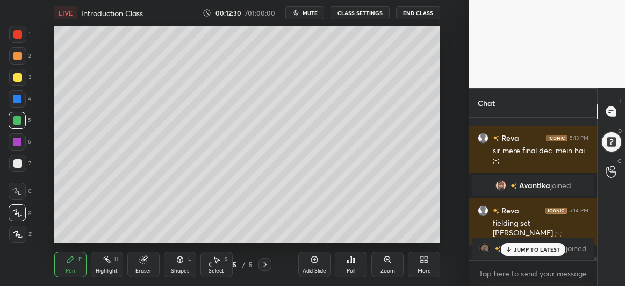
click at [528, 253] on div "JUMP TO LATEST" at bounding box center [533, 249] width 65 height 13
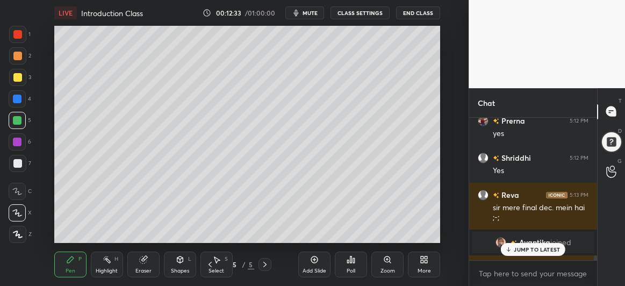
click at [514, 253] on div "JUMP TO LATEST" at bounding box center [533, 249] width 65 height 13
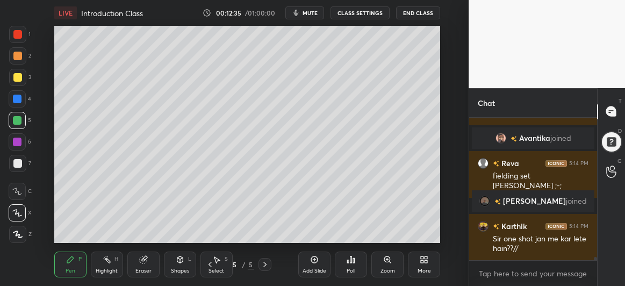
scroll to position [6071, 0]
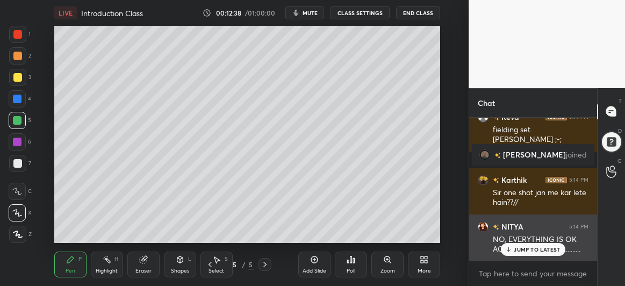
click at [522, 254] on div "JUMP TO LATEST" at bounding box center [533, 249] width 65 height 13
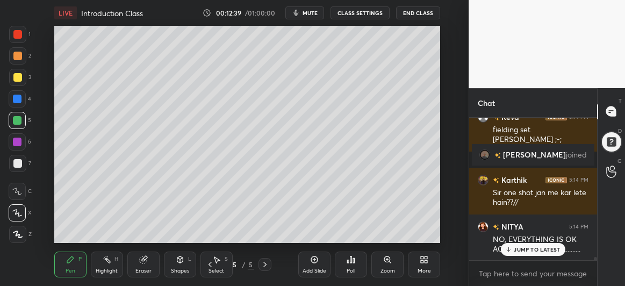
scroll to position [6118, 0]
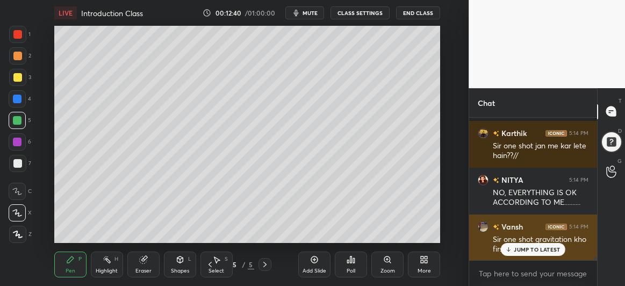
click at [530, 255] on div "JUMP TO LATEST" at bounding box center [533, 249] width 65 height 13
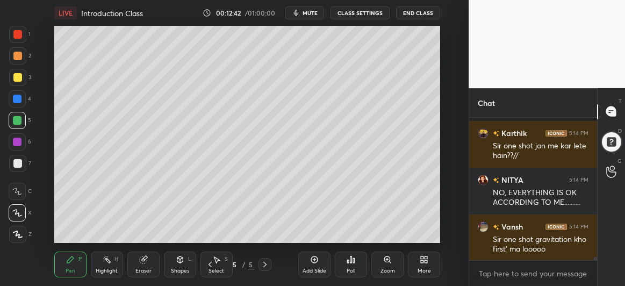
scroll to position [6155, 0]
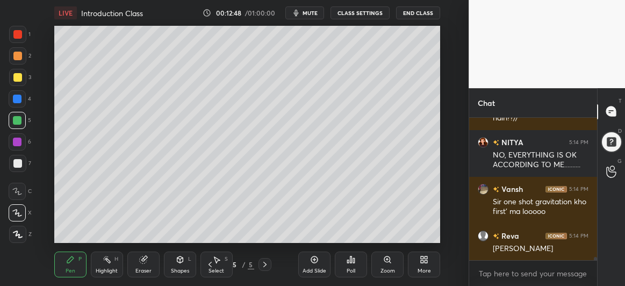
click at [15, 79] on div at bounding box center [17, 77] width 9 height 9
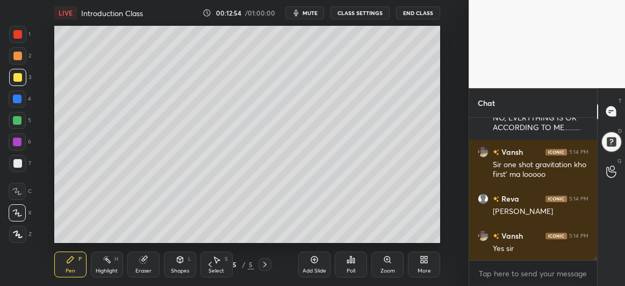
click at [16, 77] on div at bounding box center [17, 77] width 9 height 9
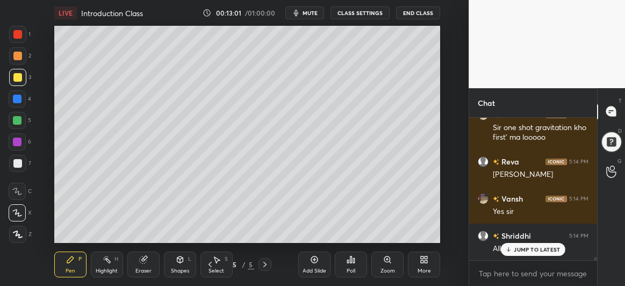
scroll to position [6266, 0]
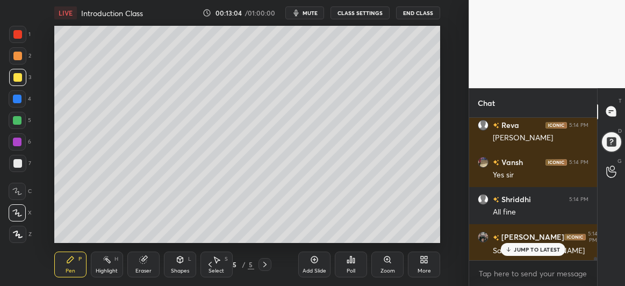
click at [144, 264] on icon at bounding box center [143, 259] width 9 height 9
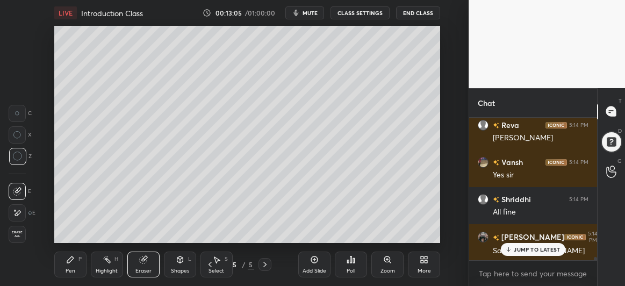
scroll to position [6303, 0]
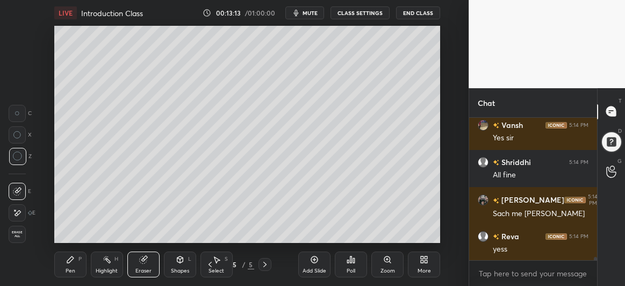
click at [79, 264] on div "Pen P" at bounding box center [70, 265] width 32 height 26
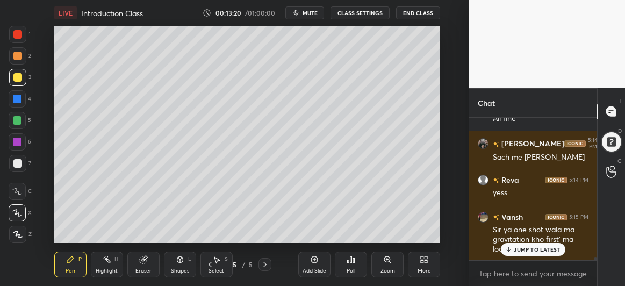
scroll to position [6407, 0]
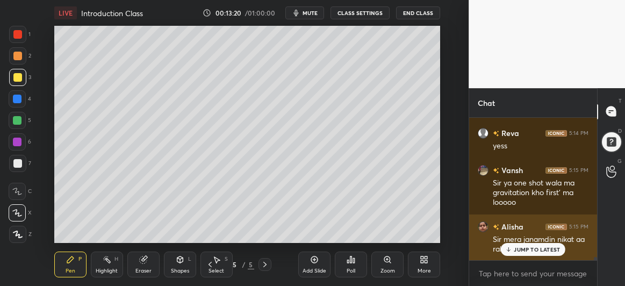
click at [519, 254] on div "JUMP TO LATEST" at bounding box center [533, 249] width 65 height 13
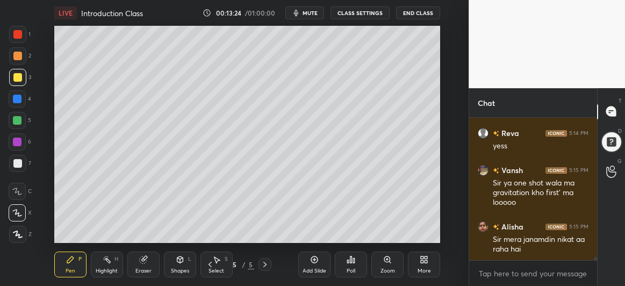
scroll to position [6444, 0]
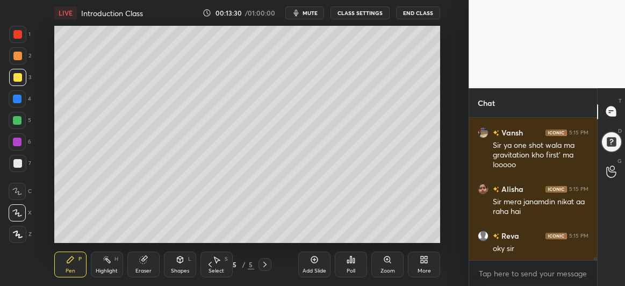
click at [325, 239] on div "Add Slide Poll Zoom More" at bounding box center [369, 264] width 142 height 60
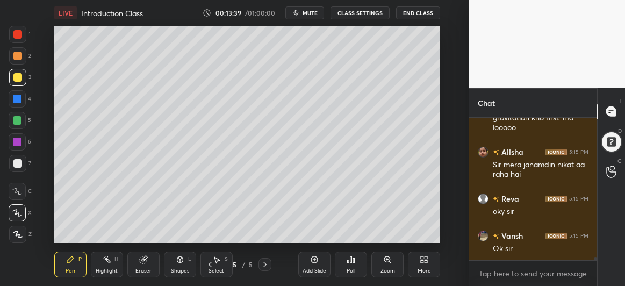
click at [20, 141] on div at bounding box center [17, 142] width 9 height 9
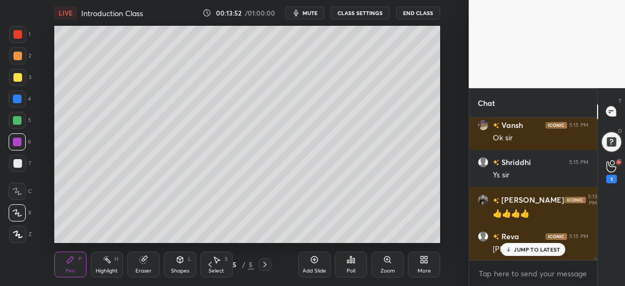
scroll to position [6629, 0]
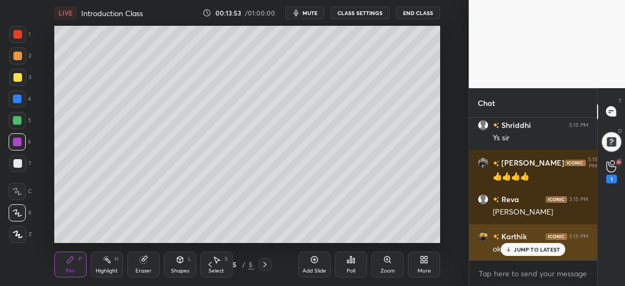
click at [529, 250] on p "JUMP TO LATEST" at bounding box center [537, 249] width 46 height 6
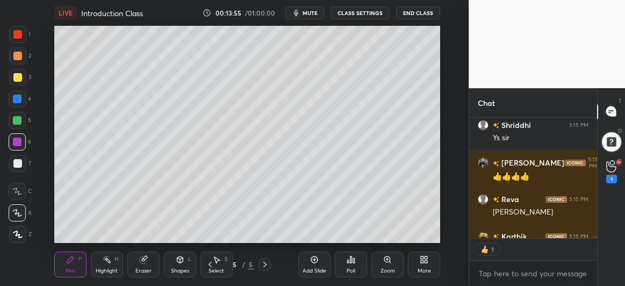
scroll to position [3, 3]
click at [613, 168] on icon at bounding box center [612, 166] width 10 height 12
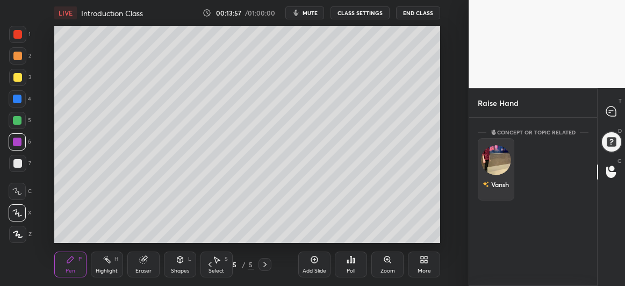
click at [502, 158] on img "grid" at bounding box center [496, 160] width 30 height 30
click at [499, 191] on button "INVITE" at bounding box center [496, 192] width 27 height 14
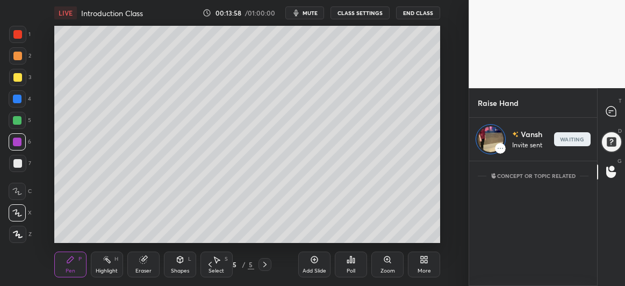
scroll to position [122, 125]
click at [613, 111] on icon at bounding box center [612, 111] width 10 height 10
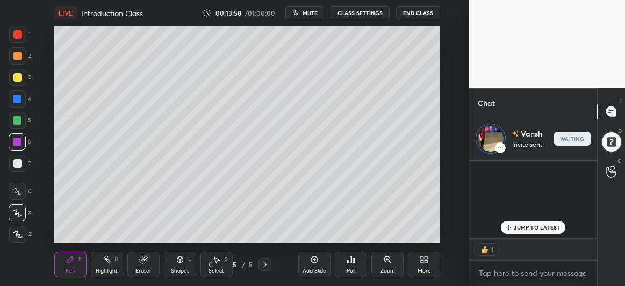
scroll to position [75, 125]
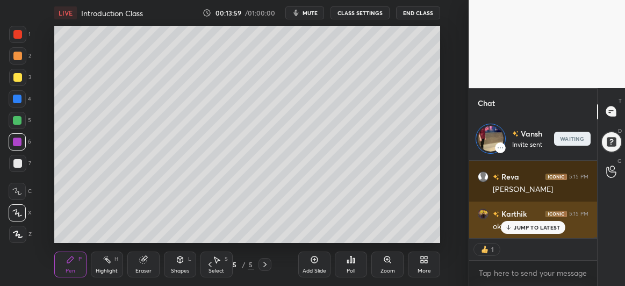
click at [523, 229] on p "JUMP TO LATEST" at bounding box center [537, 227] width 46 height 6
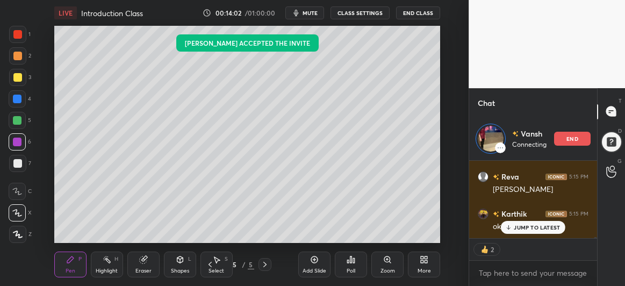
scroll to position [6920, 0]
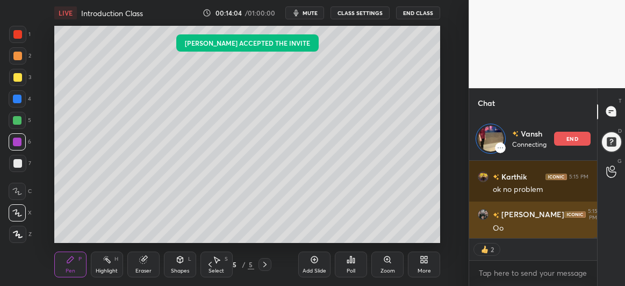
click at [514, 225] on div "Oo" at bounding box center [541, 228] width 96 height 11
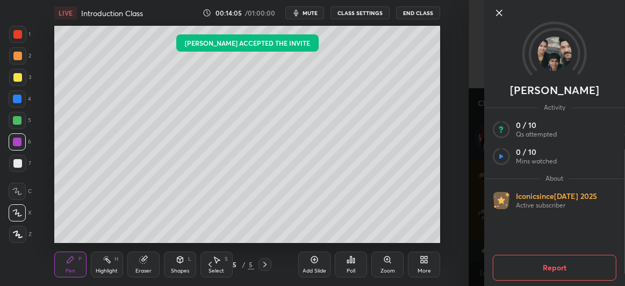
click at [502, 9] on icon at bounding box center [499, 12] width 13 height 13
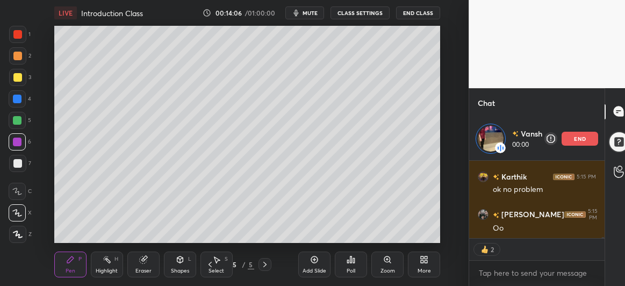
scroll to position [6235, 0]
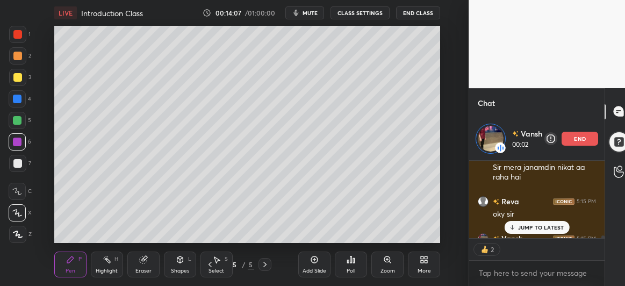
click at [523, 224] on p "JUMP TO LATEST" at bounding box center [541, 227] width 46 height 6
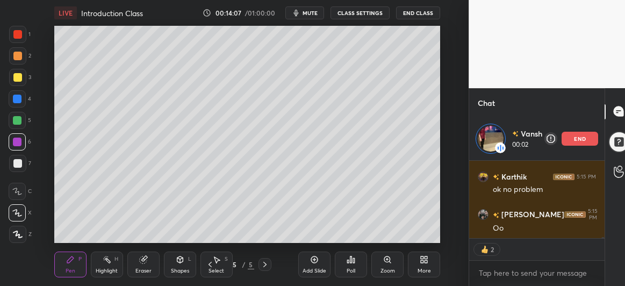
scroll to position [6471, 0]
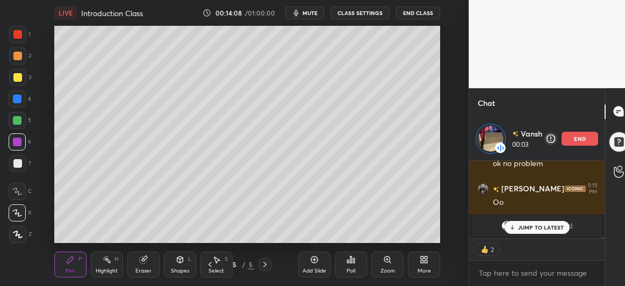
click at [518, 229] on p "JUMP TO LATEST" at bounding box center [541, 227] width 46 height 6
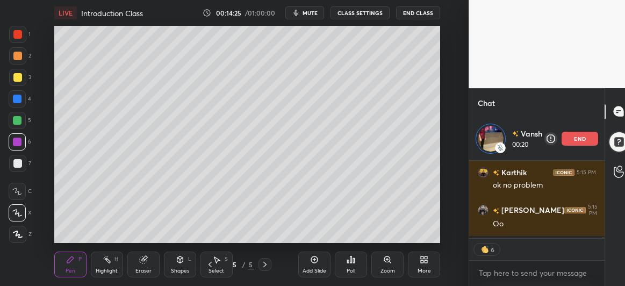
scroll to position [96, 132]
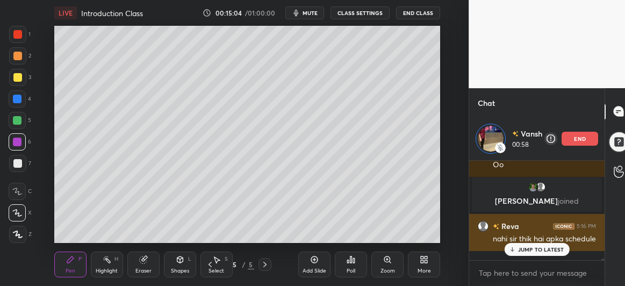
click at [521, 249] on p "JUMP TO LATEST" at bounding box center [541, 249] width 46 height 6
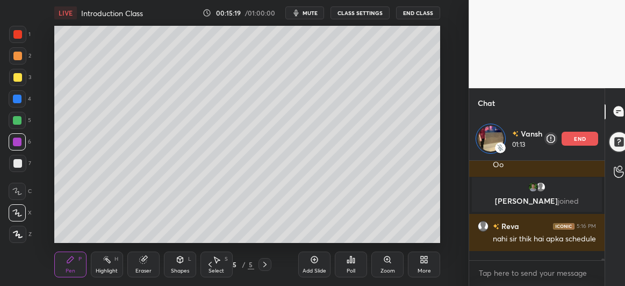
click at [12, 165] on div at bounding box center [17, 163] width 17 height 17
click at [17, 81] on div at bounding box center [17, 77] width 9 height 9
click at [18, 98] on div at bounding box center [17, 99] width 9 height 9
click at [17, 140] on div at bounding box center [17, 142] width 9 height 9
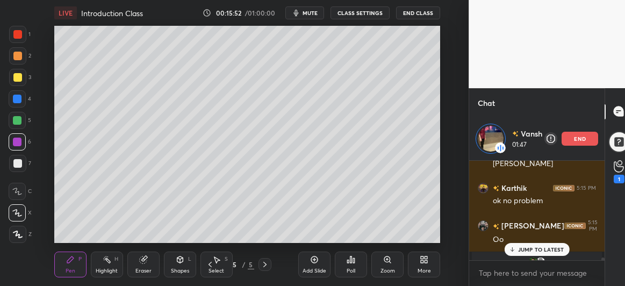
click at [525, 250] on p "JUMP TO LATEST" at bounding box center [541, 249] width 46 height 6
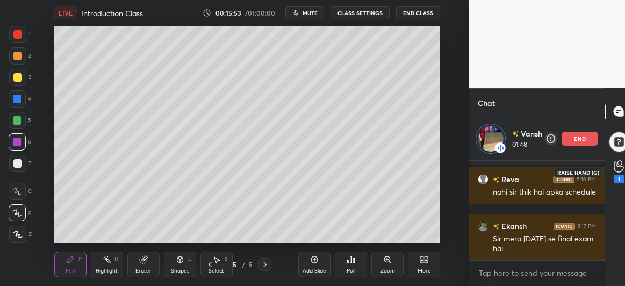
click at [622, 170] on icon at bounding box center [619, 166] width 10 height 12
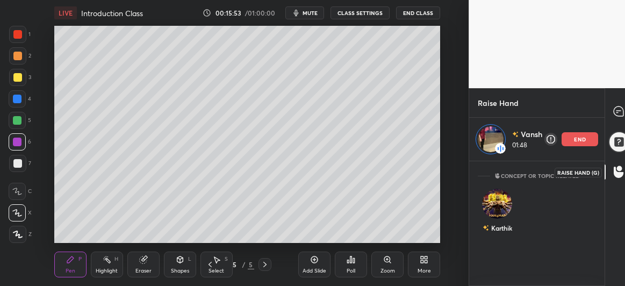
scroll to position [122, 132]
click at [618, 115] on icon at bounding box center [619, 111] width 10 height 10
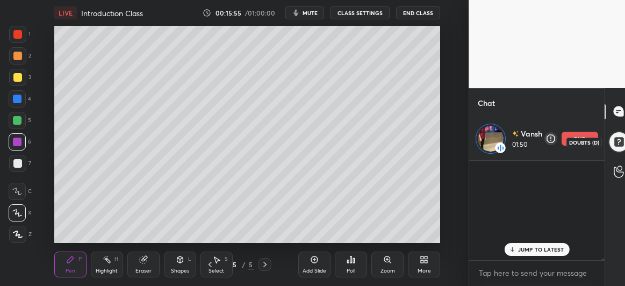
scroll to position [96, 132]
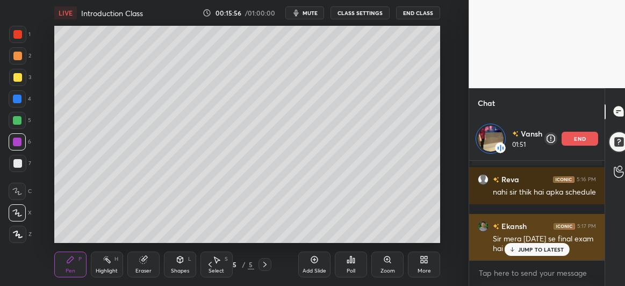
click at [541, 247] on p "JUMP TO LATEST" at bounding box center [541, 249] width 46 height 6
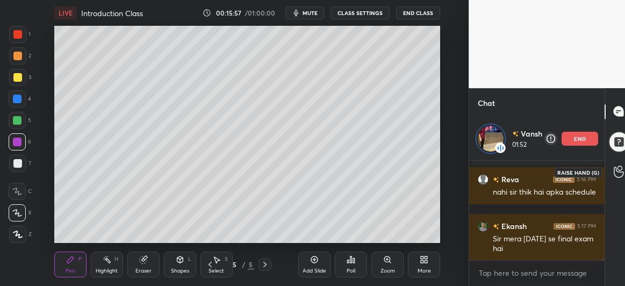
click at [620, 177] on icon at bounding box center [620, 172] width 10 height 11
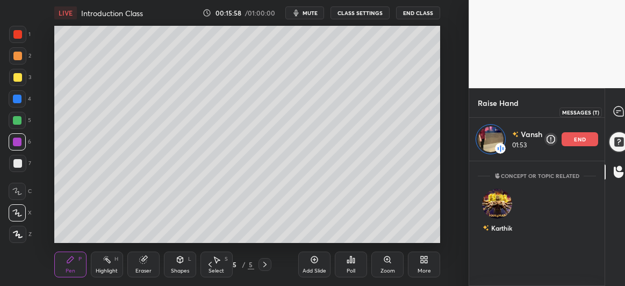
click at [618, 106] on icon at bounding box center [619, 111] width 10 height 10
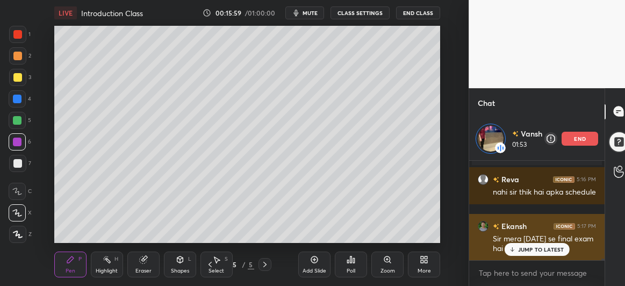
click at [538, 248] on p "JUMP TO LATEST" at bounding box center [541, 249] width 46 height 6
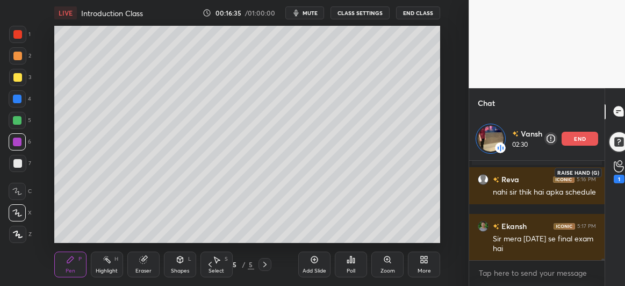
scroll to position [6706, 0]
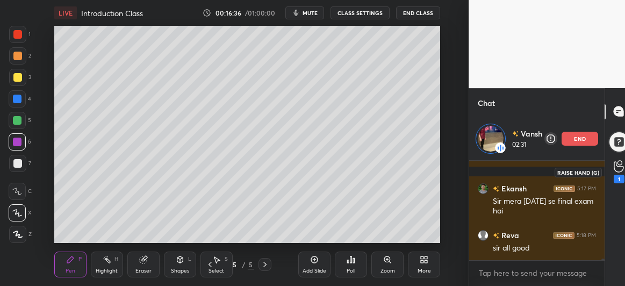
click at [625, 171] on div "1" at bounding box center [620, 171] width 22 height 19
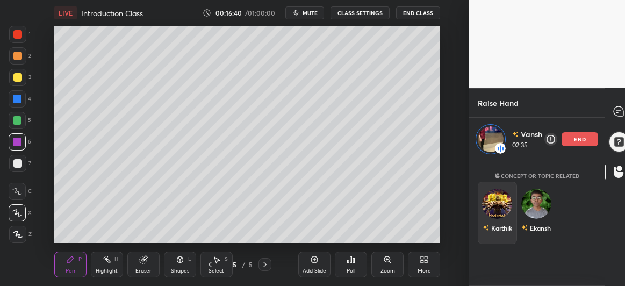
click at [503, 202] on img "grid" at bounding box center [498, 204] width 30 height 30
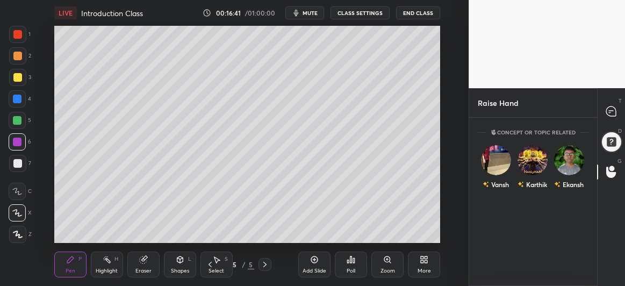
scroll to position [166, 125]
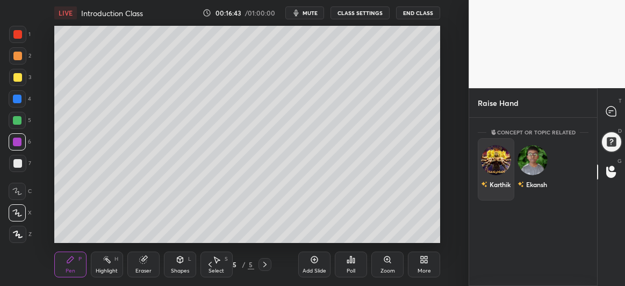
click at [499, 164] on img "grid" at bounding box center [496, 160] width 30 height 30
click at [499, 170] on img "grid" at bounding box center [496, 160] width 30 height 30
click at [620, 104] on div at bounding box center [612, 111] width 22 height 19
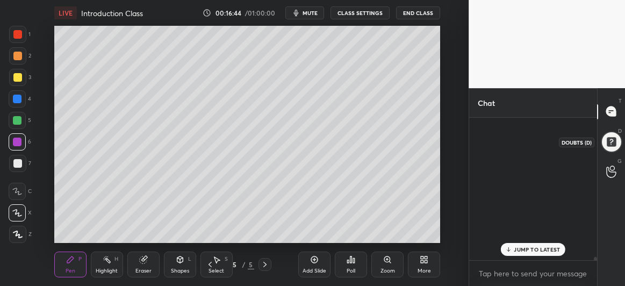
scroll to position [140, 125]
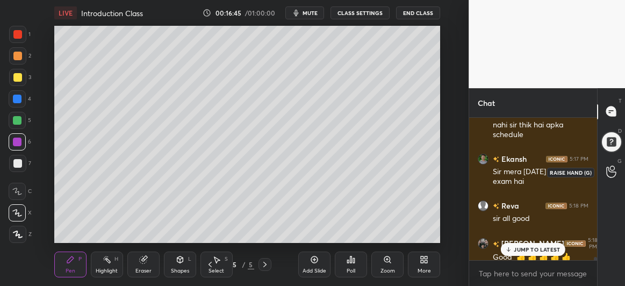
click at [616, 166] on icon at bounding box center [612, 172] width 10 height 12
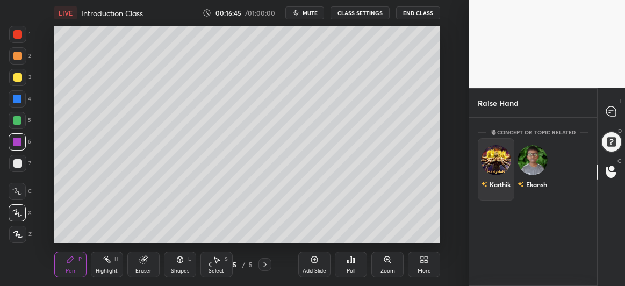
click at [497, 162] on img "grid" at bounding box center [496, 160] width 30 height 30
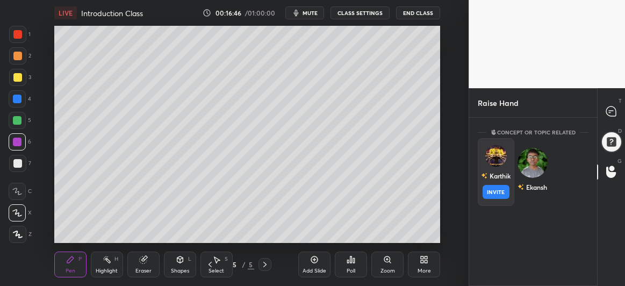
click at [501, 190] on button "INVITE" at bounding box center [496, 192] width 27 height 14
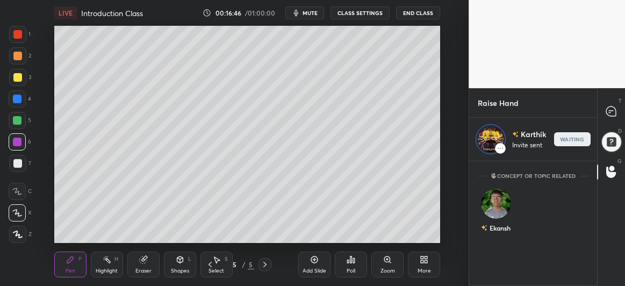
scroll to position [122, 125]
click at [612, 108] on icon at bounding box center [612, 111] width 10 height 10
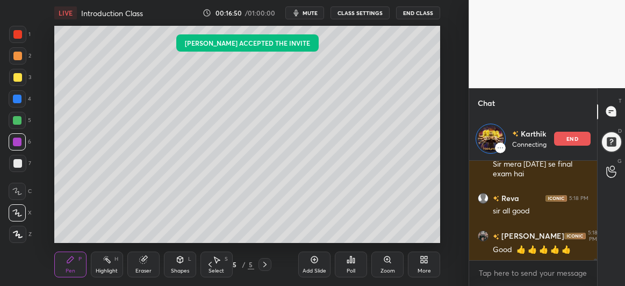
scroll to position [6780, 0]
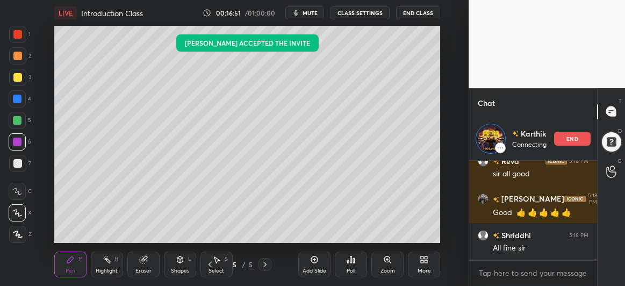
click at [317, 262] on icon at bounding box center [314, 260] width 7 height 7
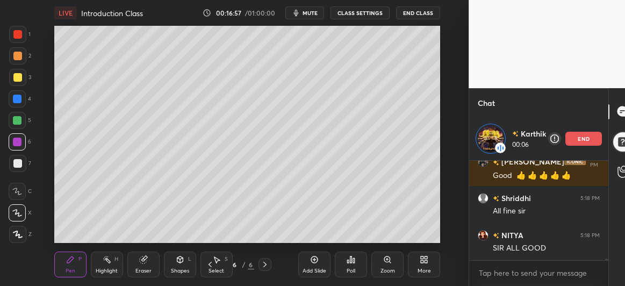
scroll to position [3, 3]
click at [17, 119] on div at bounding box center [17, 120] width 9 height 9
click at [211, 262] on icon at bounding box center [210, 264] width 3 height 5
click at [266, 263] on icon at bounding box center [265, 264] width 9 height 9
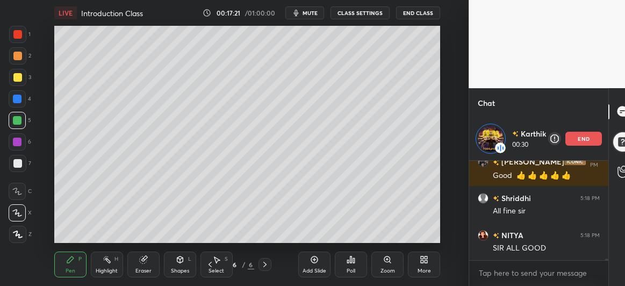
click at [18, 163] on div at bounding box center [17, 163] width 9 height 9
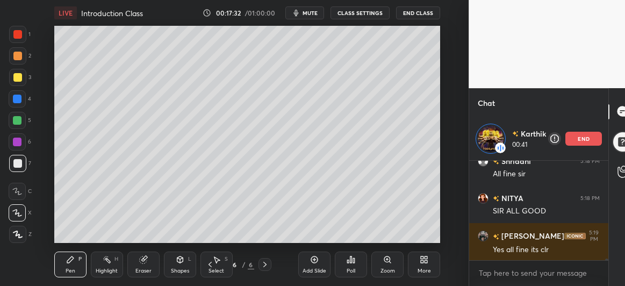
click at [18, 98] on div at bounding box center [17, 99] width 9 height 9
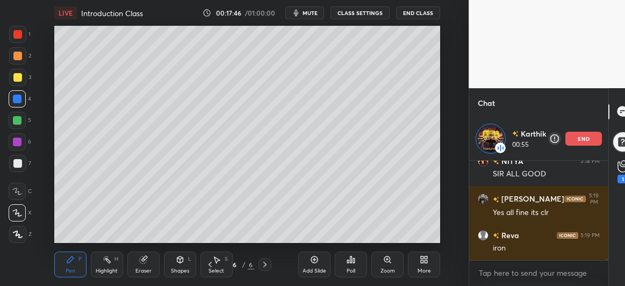
click at [17, 80] on div at bounding box center [17, 77] width 9 height 9
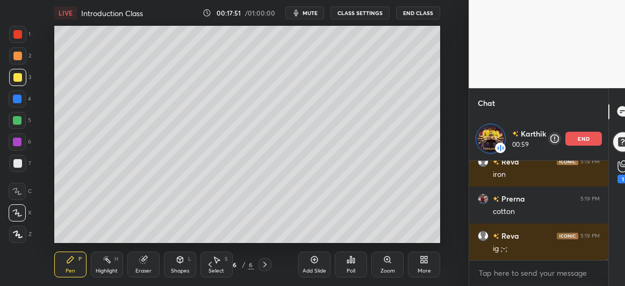
scroll to position [6740, 0]
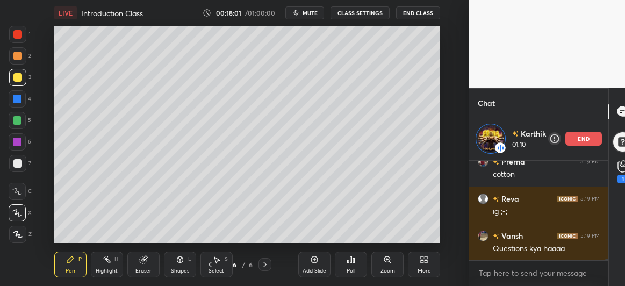
click at [11, 169] on div at bounding box center [17, 163] width 17 height 17
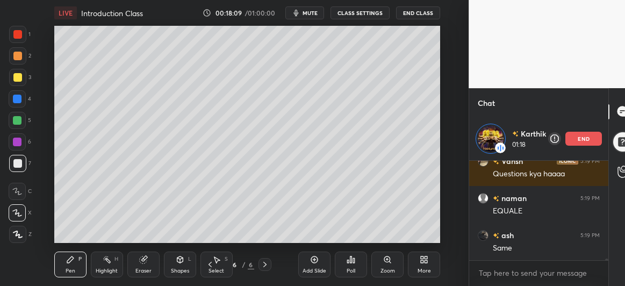
scroll to position [6852, 0]
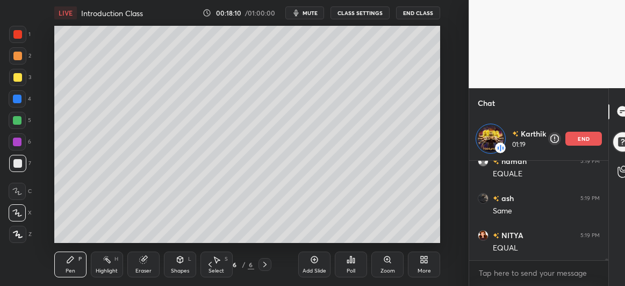
click at [21, 102] on div at bounding box center [17, 98] width 17 height 17
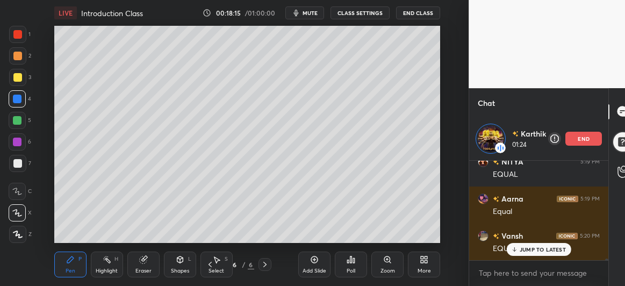
scroll to position [6963, 0]
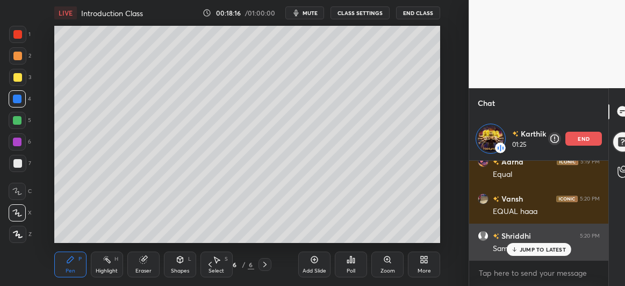
click at [525, 251] on p "JUMP TO LATEST" at bounding box center [543, 249] width 46 height 6
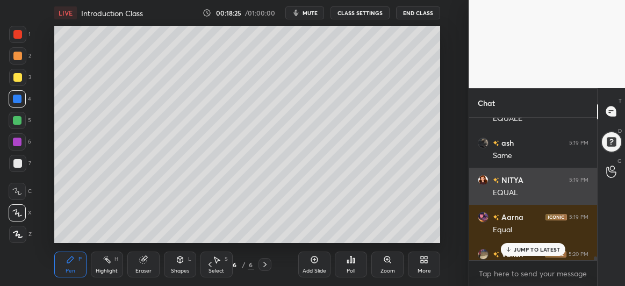
scroll to position [51, 125]
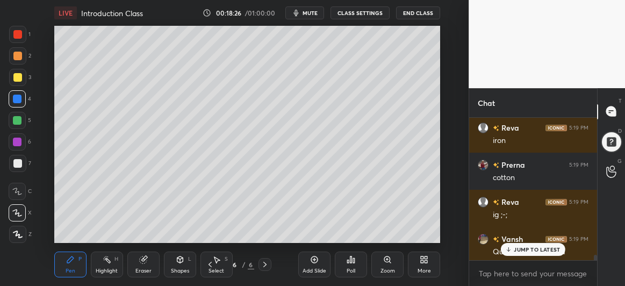
click at [529, 251] on p "JUMP TO LATEST" at bounding box center [537, 249] width 46 height 6
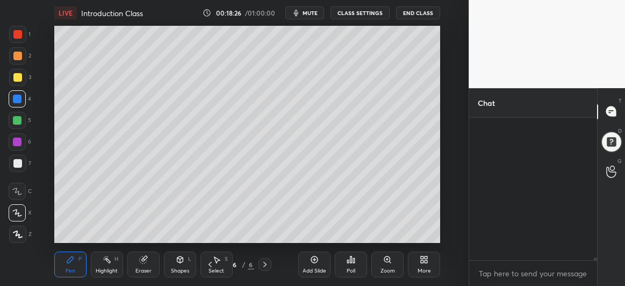
scroll to position [6858, 0]
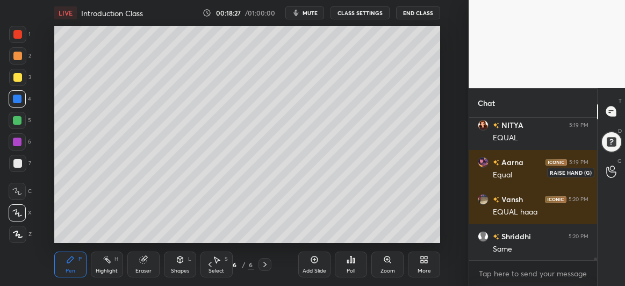
click at [612, 169] on icon at bounding box center [612, 172] width 10 height 12
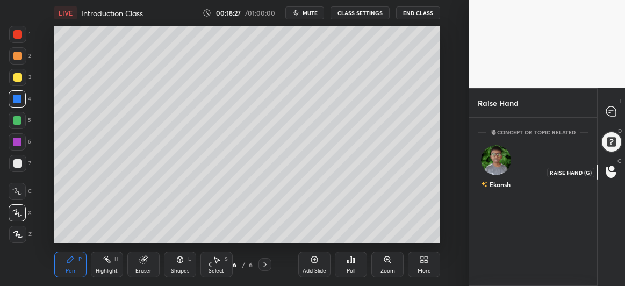
scroll to position [166, 125]
click at [498, 162] on img "grid" at bounding box center [496, 160] width 30 height 30
click at [501, 190] on button "INVITE" at bounding box center [496, 192] width 27 height 14
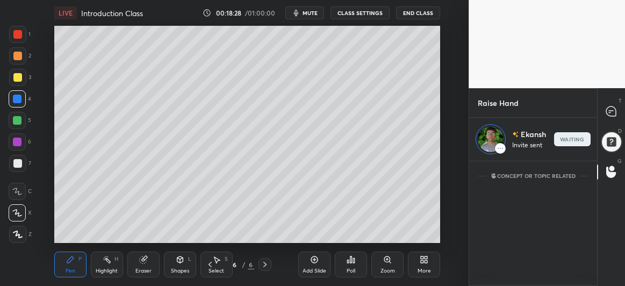
scroll to position [122, 125]
click at [609, 109] on icon at bounding box center [612, 111] width 10 height 10
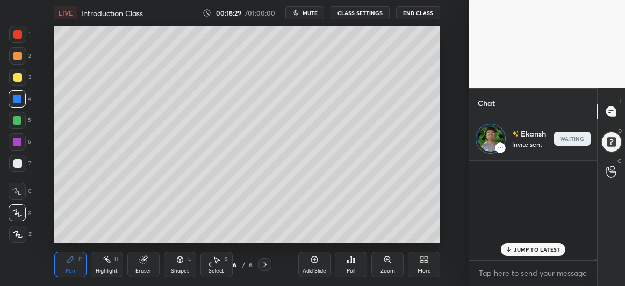
scroll to position [96, 125]
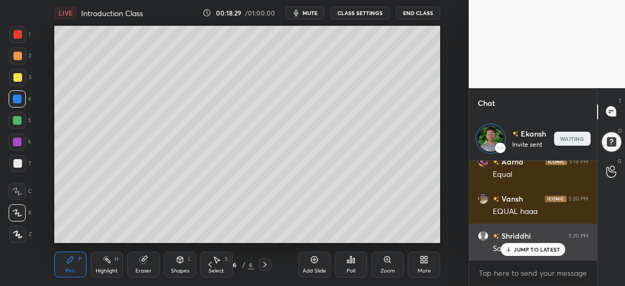
click at [530, 248] on p "JUMP TO LATEST" at bounding box center [537, 249] width 46 height 6
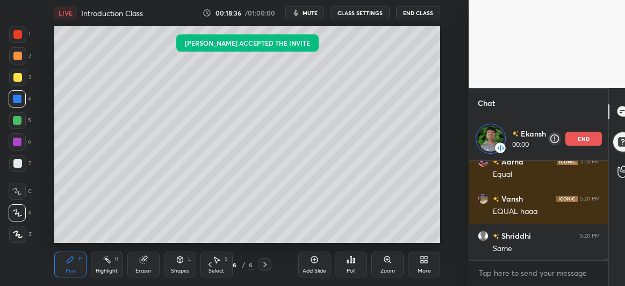
scroll to position [7, 136]
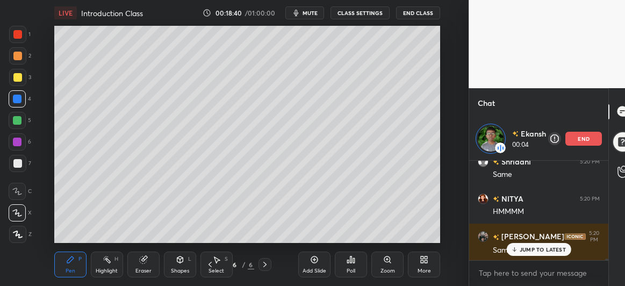
click at [148, 261] on div "Eraser" at bounding box center [143, 265] width 32 height 26
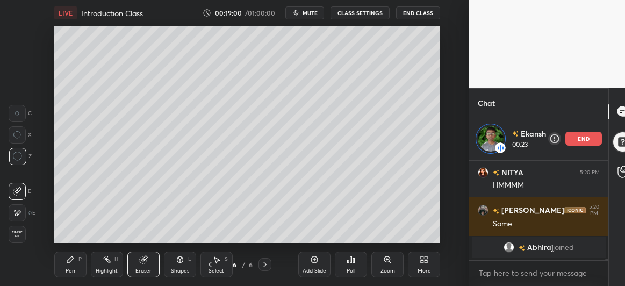
click at [213, 267] on icon at bounding box center [210, 264] width 9 height 9
click at [80, 265] on div "Pen P" at bounding box center [70, 265] width 32 height 26
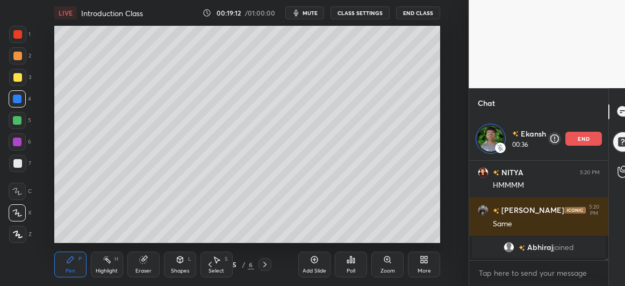
click at [20, 160] on div at bounding box center [17, 163] width 9 height 9
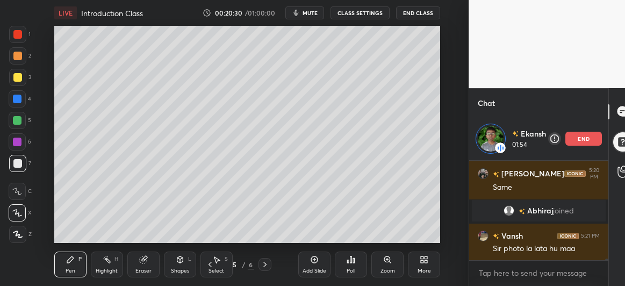
scroll to position [7084, 0]
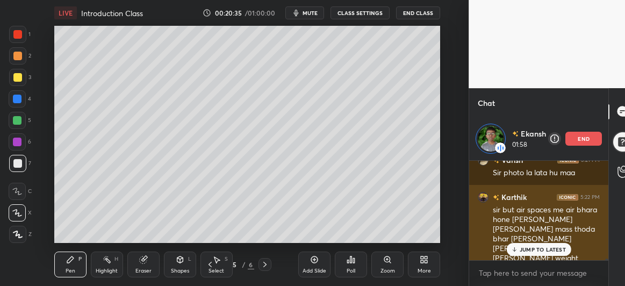
click at [530, 252] on p "JUMP TO LATEST" at bounding box center [543, 249] width 46 height 6
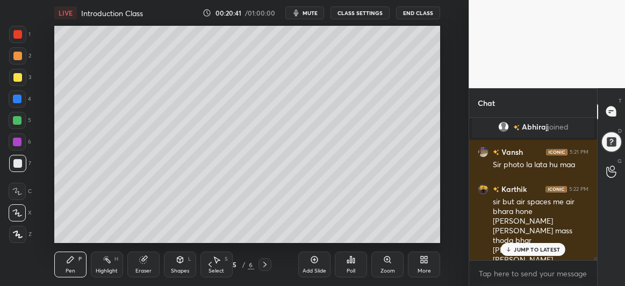
scroll to position [7008, 0]
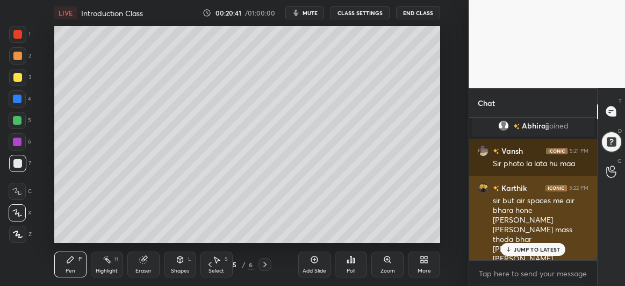
click at [523, 247] on p "JUMP TO LATEST" at bounding box center [537, 249] width 46 height 6
click at [516, 249] on p "JUMP TO LATEST" at bounding box center [537, 249] width 46 height 6
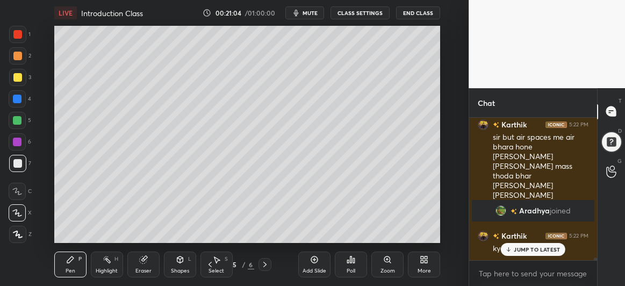
scroll to position [7010, 0]
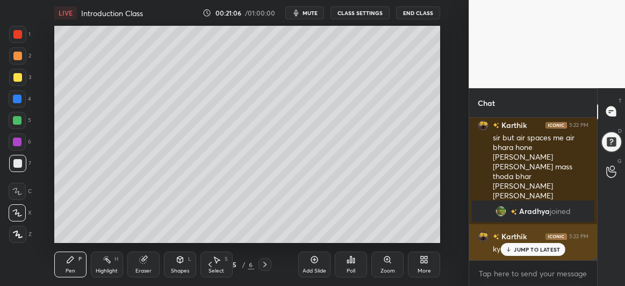
click at [530, 250] on p "JUMP TO LATEST" at bounding box center [537, 249] width 46 height 6
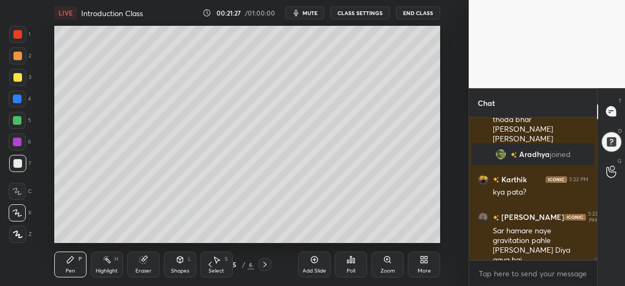
scroll to position [7104, 0]
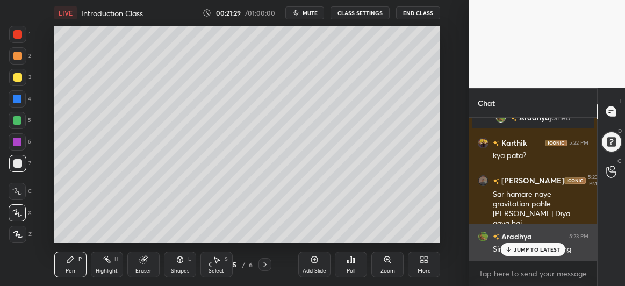
click at [523, 250] on p "JUMP TO LATEST" at bounding box center [537, 249] width 46 height 6
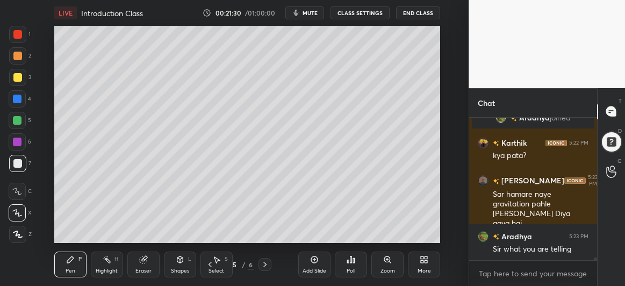
scroll to position [7141, 0]
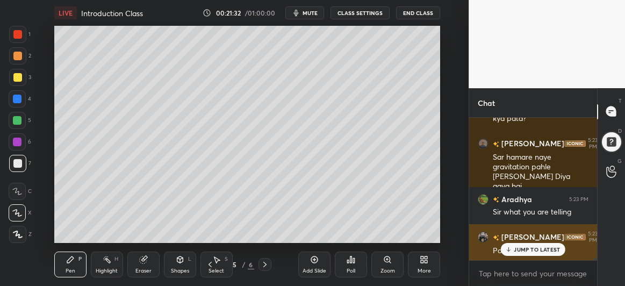
click at [524, 252] on p "JUMP TO LATEST" at bounding box center [537, 249] width 46 height 6
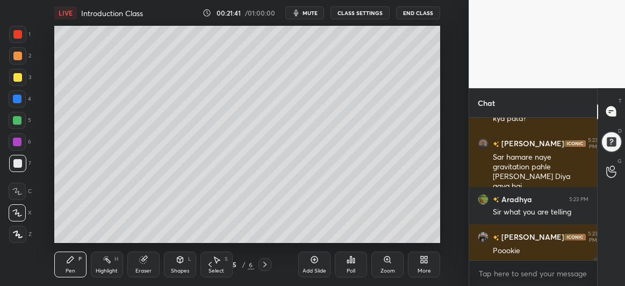
click at [208, 264] on icon at bounding box center [210, 264] width 9 height 9
click at [211, 264] on icon at bounding box center [210, 264] width 9 height 9
click at [261, 263] on icon at bounding box center [265, 264] width 9 height 9
click at [209, 267] on icon at bounding box center [210, 264] width 9 height 9
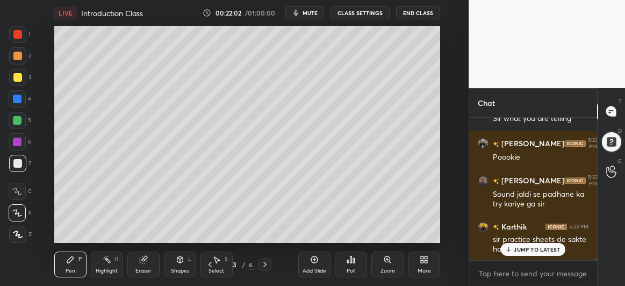
scroll to position [7271, 0]
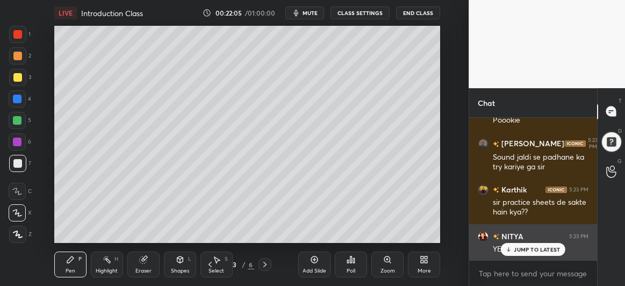
click at [521, 251] on p "JUMP TO LATEST" at bounding box center [537, 249] width 46 height 6
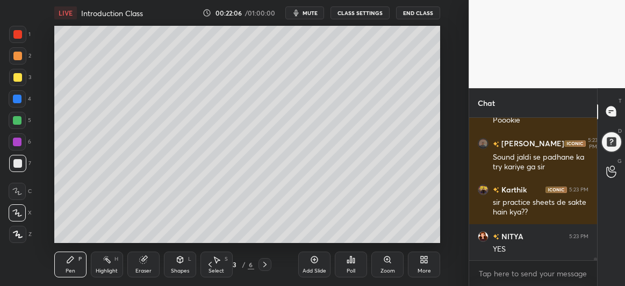
click at [263, 269] on div at bounding box center [265, 264] width 13 height 13
click at [262, 267] on icon at bounding box center [265, 264] width 9 height 9
click at [209, 266] on icon at bounding box center [210, 264] width 9 height 9
click at [142, 253] on div "Eraser" at bounding box center [143, 265] width 32 height 26
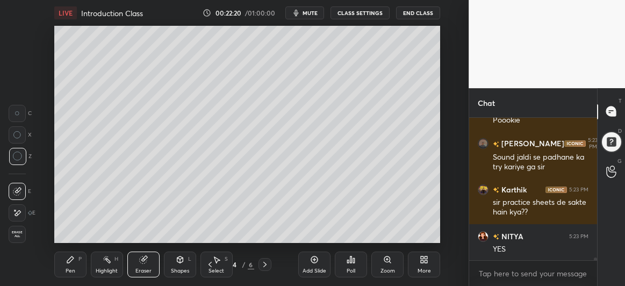
click at [68, 265] on div "Pen P" at bounding box center [70, 265] width 32 height 26
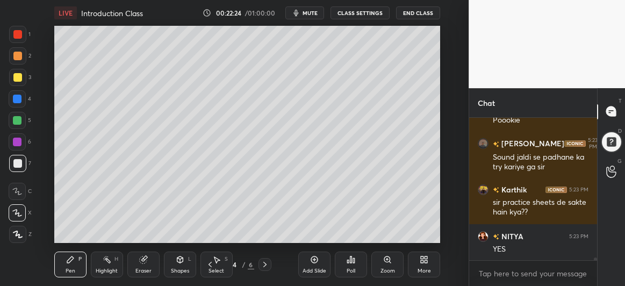
click at [20, 120] on div at bounding box center [17, 120] width 9 height 9
click at [20, 143] on div at bounding box center [17, 142] width 9 height 9
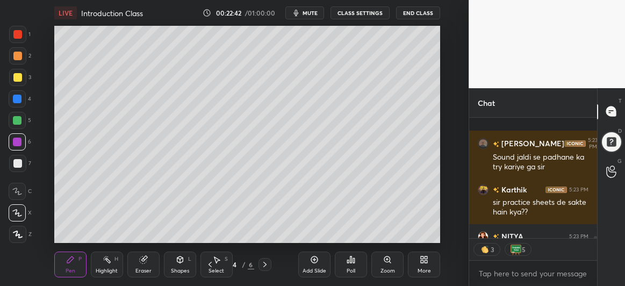
scroll to position [7331, 0]
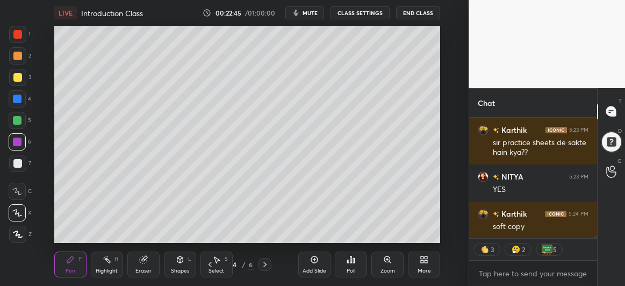
click at [20, 103] on div at bounding box center [17, 98] width 17 height 17
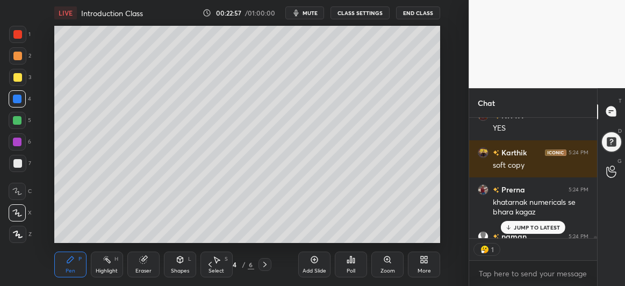
scroll to position [3, 3]
click at [517, 229] on p "JUMP TO LATEST" at bounding box center [537, 227] width 46 height 6
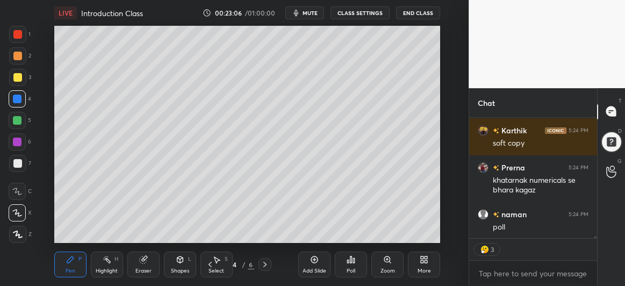
click at [16, 119] on div at bounding box center [17, 120] width 9 height 9
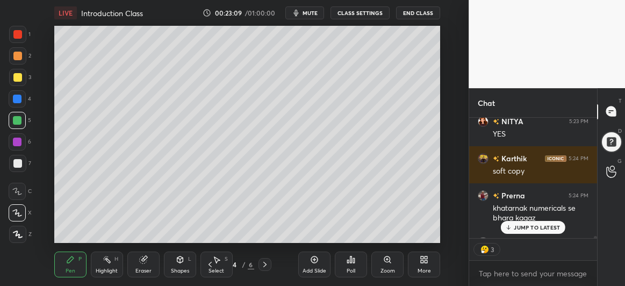
scroll to position [7425, 0]
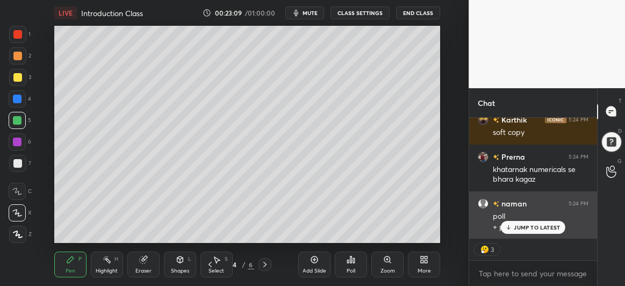
click at [520, 227] on p "JUMP TO LATEST" at bounding box center [537, 227] width 46 height 6
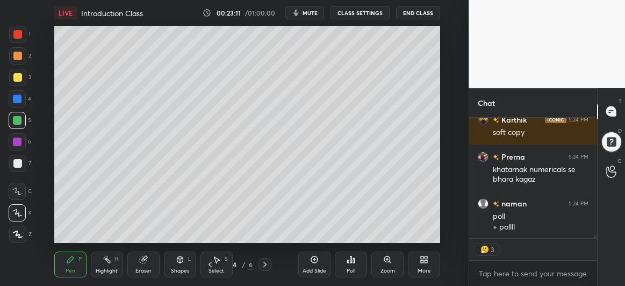
scroll to position [7403, 0]
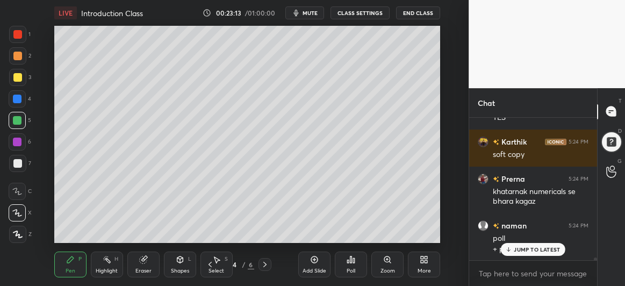
click at [182, 260] on icon at bounding box center [180, 260] width 6 height 6
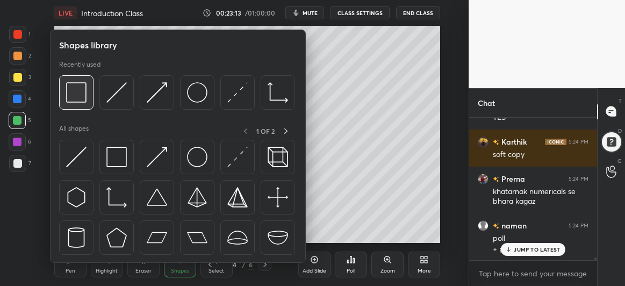
scroll to position [7440, 0]
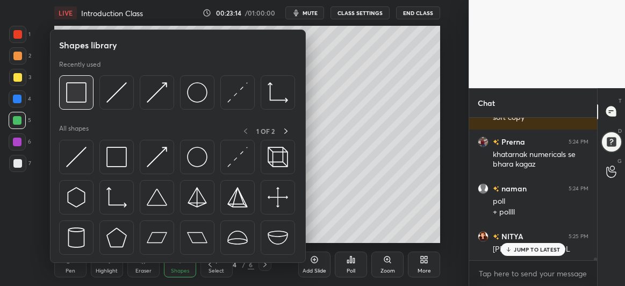
click at [76, 86] on img at bounding box center [76, 92] width 20 height 20
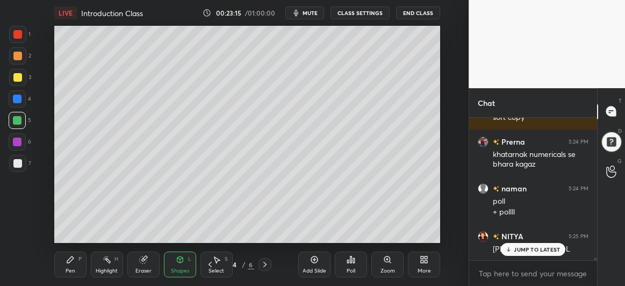
click at [15, 95] on div at bounding box center [17, 99] width 9 height 9
click at [16, 161] on div at bounding box center [17, 163] width 9 height 9
click at [65, 254] on div "Pen P" at bounding box center [70, 265] width 32 height 26
click at [16, 76] on div at bounding box center [17, 77] width 9 height 9
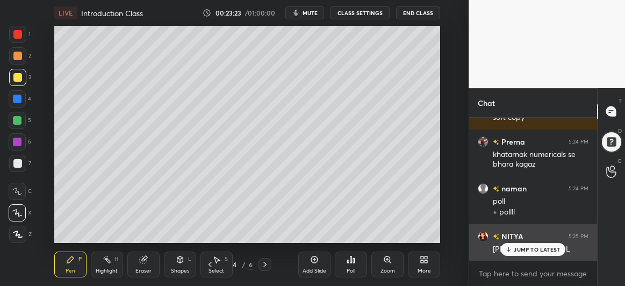
click at [521, 249] on p "JUMP TO LATEST" at bounding box center [537, 249] width 46 height 6
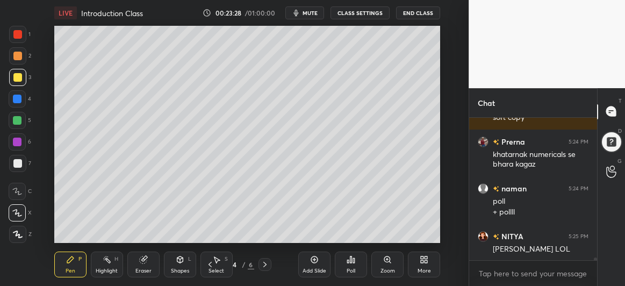
scroll to position [7488, 0]
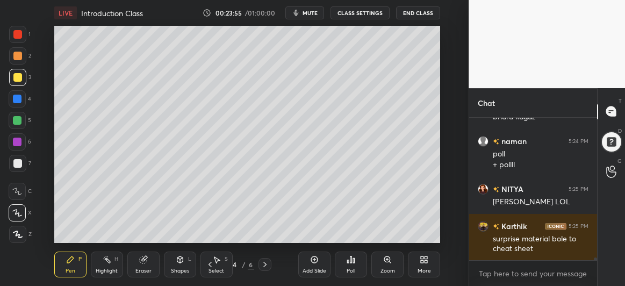
click at [314, 266] on div "Add Slide" at bounding box center [314, 265] width 32 height 26
click at [19, 98] on div at bounding box center [17, 99] width 9 height 9
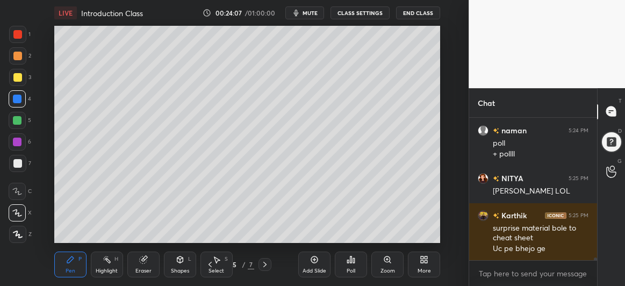
click at [5, 127] on div "1 2 3 4 5 6 7 C X Z C X Z E E Erase all H H" at bounding box center [17, 134] width 34 height 217
click at [16, 122] on div at bounding box center [17, 120] width 9 height 9
click at [17, 76] on div at bounding box center [17, 77] width 9 height 9
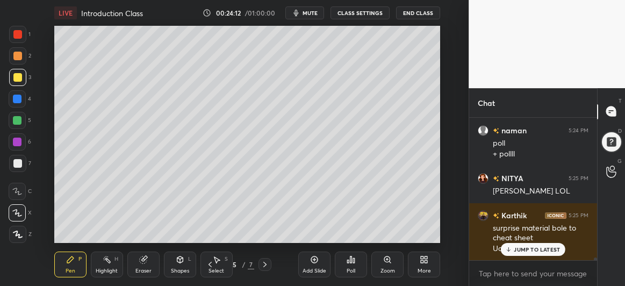
scroll to position [7545, 0]
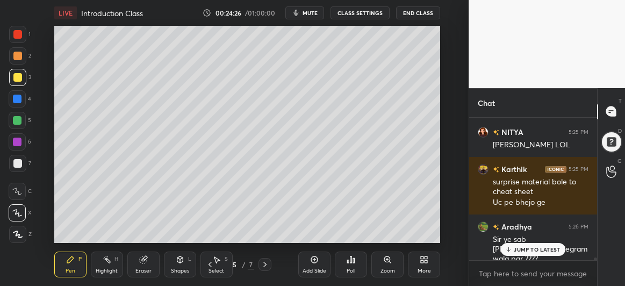
click at [19, 159] on div at bounding box center [17, 163] width 9 height 9
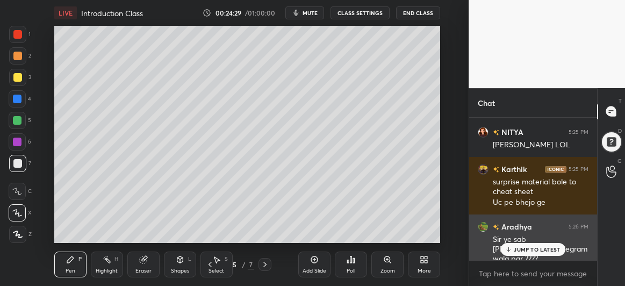
click at [537, 254] on div "JUMP TO LATEST" at bounding box center [533, 249] width 65 height 13
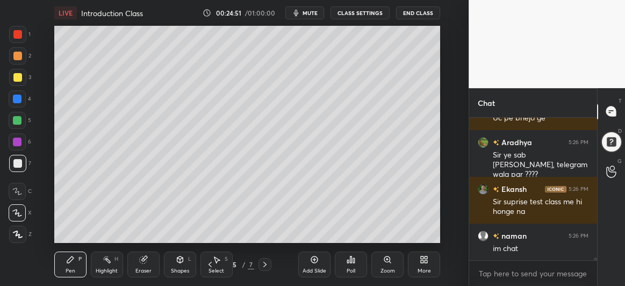
scroll to position [7666, 0]
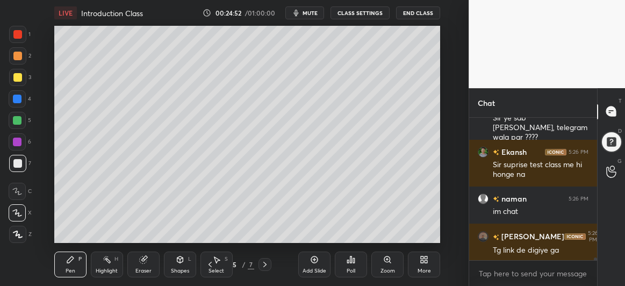
click at [18, 126] on div at bounding box center [17, 120] width 17 height 17
click at [17, 143] on div at bounding box center [17, 142] width 9 height 9
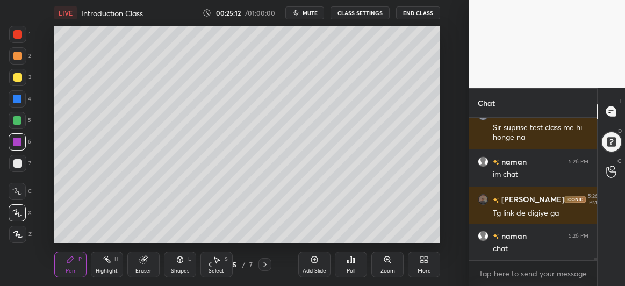
click at [211, 267] on icon at bounding box center [210, 264] width 3 height 5
click at [262, 263] on icon at bounding box center [265, 264] width 9 height 9
click at [265, 264] on icon at bounding box center [265, 264] width 3 height 5
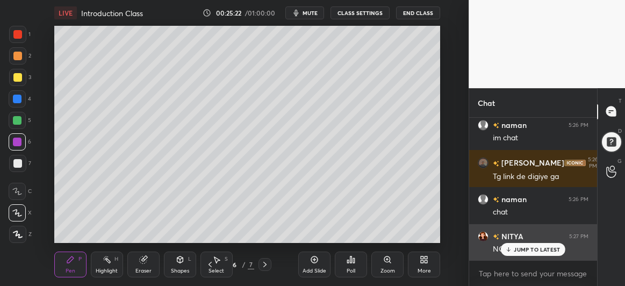
click at [518, 253] on div "JUMP TO LATEST" at bounding box center [533, 249] width 65 height 13
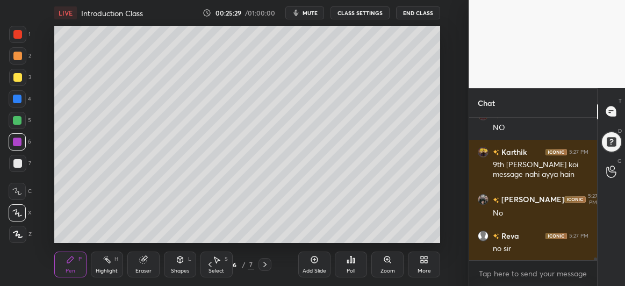
scroll to position [7898, 0]
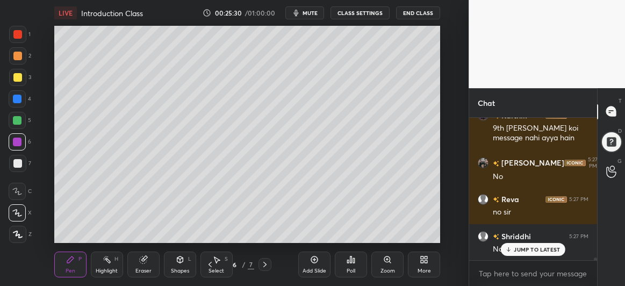
click at [518, 250] on p "JUMP TO LATEST" at bounding box center [537, 249] width 46 height 6
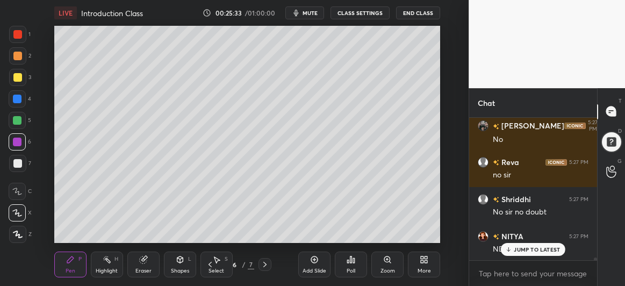
scroll to position [7972, 0]
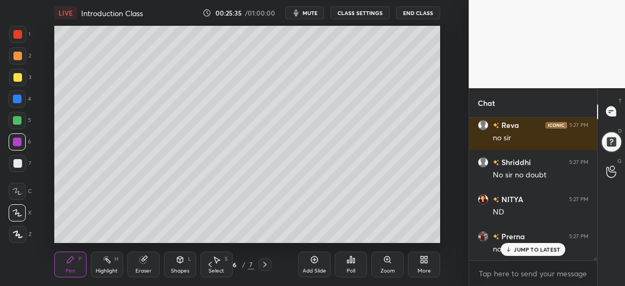
click at [210, 266] on icon at bounding box center [210, 264] width 9 height 9
click at [208, 265] on icon at bounding box center [210, 264] width 9 height 9
click at [209, 264] on icon at bounding box center [210, 264] width 9 height 9
click at [265, 267] on icon at bounding box center [265, 264] width 9 height 9
click at [266, 267] on icon at bounding box center [265, 264] width 9 height 9
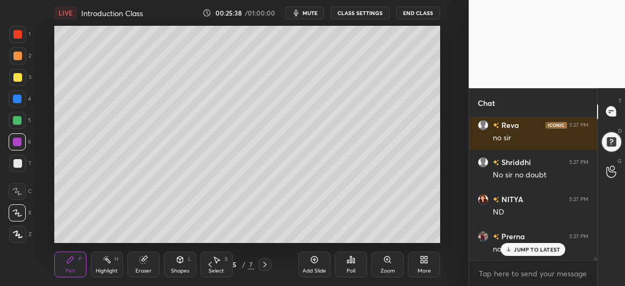
click at [264, 267] on icon at bounding box center [265, 264] width 9 height 9
click at [261, 267] on icon at bounding box center [265, 264] width 9 height 9
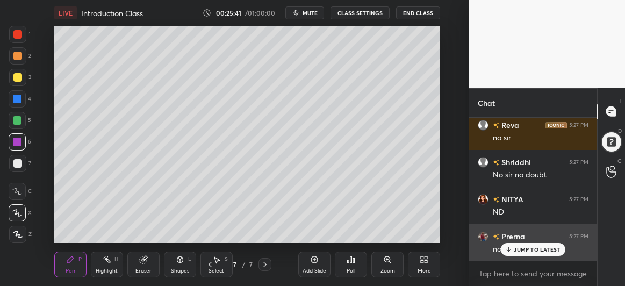
click at [535, 250] on p "JUMP TO LATEST" at bounding box center [537, 249] width 46 height 6
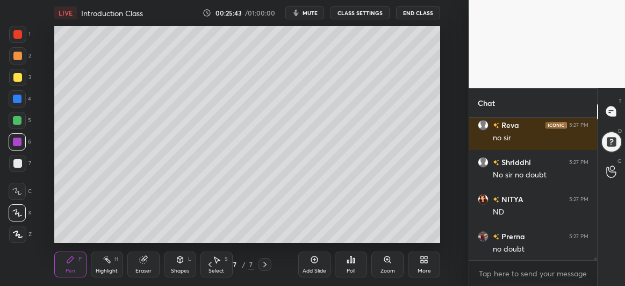
click at [15, 163] on div at bounding box center [17, 163] width 9 height 9
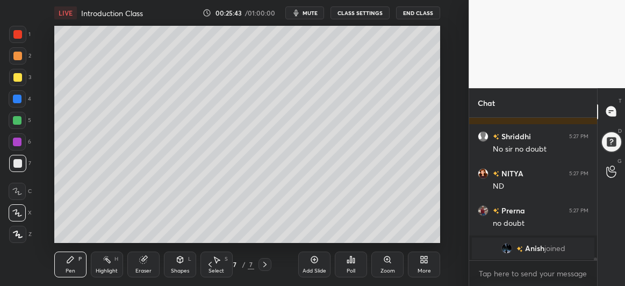
click at [22, 75] on div at bounding box center [17, 77] width 17 height 17
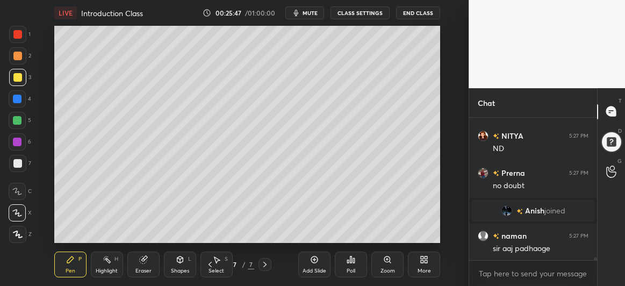
scroll to position [7695, 0]
click at [19, 98] on div at bounding box center [17, 99] width 9 height 9
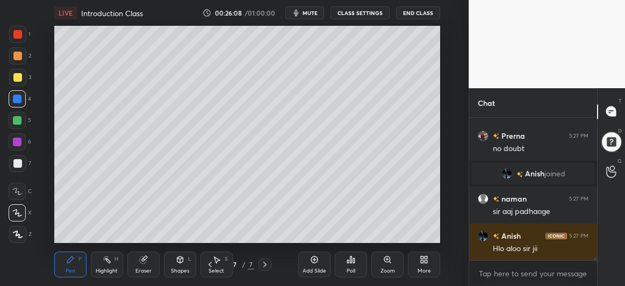
click at [19, 159] on div at bounding box center [17, 163] width 17 height 17
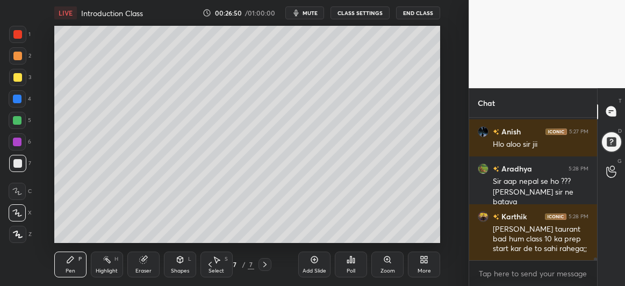
scroll to position [7874, 0]
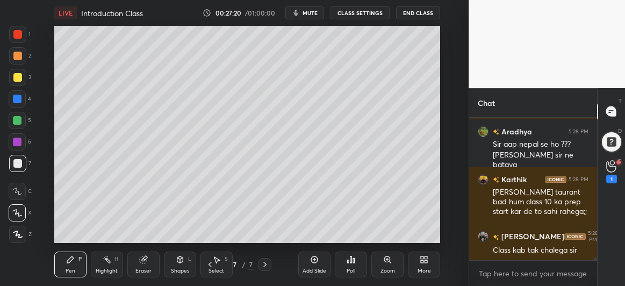
click at [312, 17] on button "mute" at bounding box center [305, 12] width 39 height 13
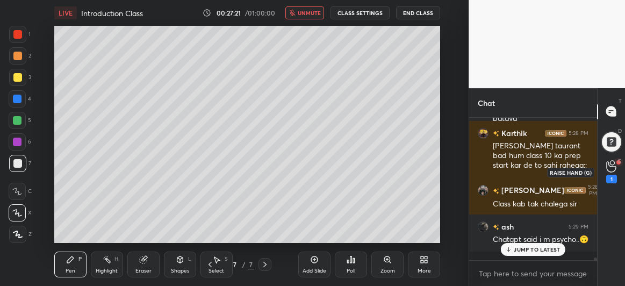
click at [610, 166] on icon at bounding box center [612, 166] width 10 height 11
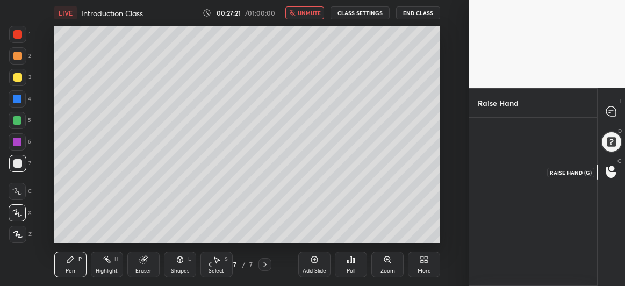
scroll to position [3, 3]
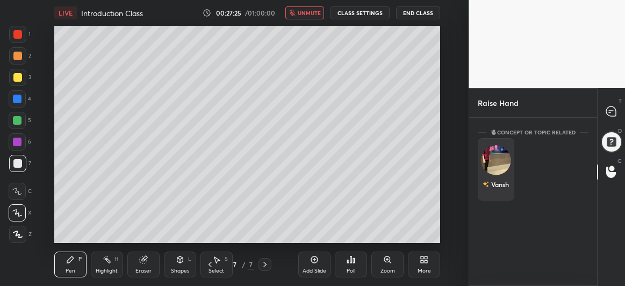
click at [503, 161] on img "grid" at bounding box center [496, 160] width 30 height 30
click at [499, 190] on button "INVITE" at bounding box center [496, 192] width 27 height 14
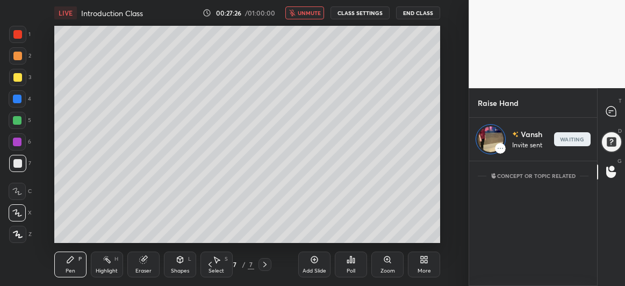
scroll to position [122, 125]
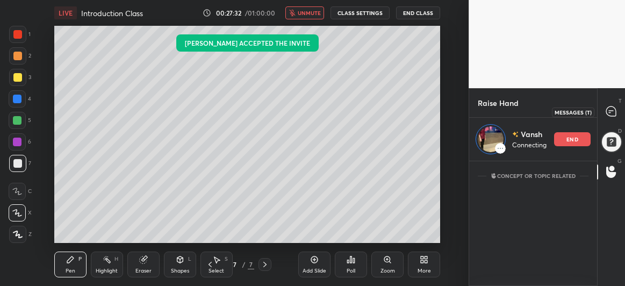
click at [614, 109] on icon at bounding box center [612, 111] width 10 height 10
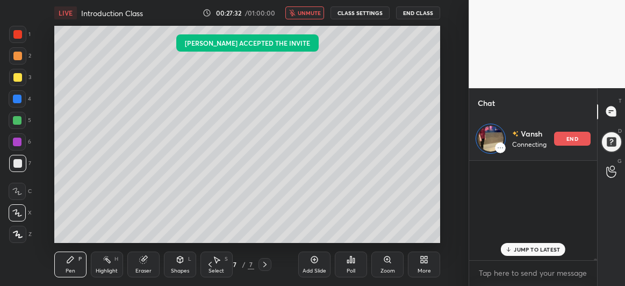
scroll to position [7, 132]
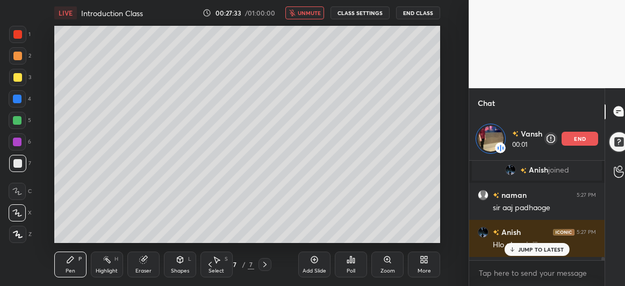
click at [535, 248] on p "JUMP TO LATEST" at bounding box center [541, 249] width 46 height 6
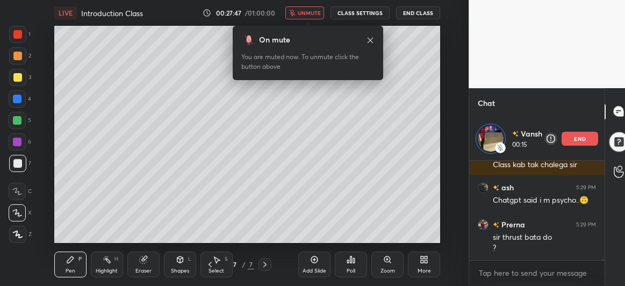
click at [371, 38] on icon at bounding box center [370, 40] width 9 height 9
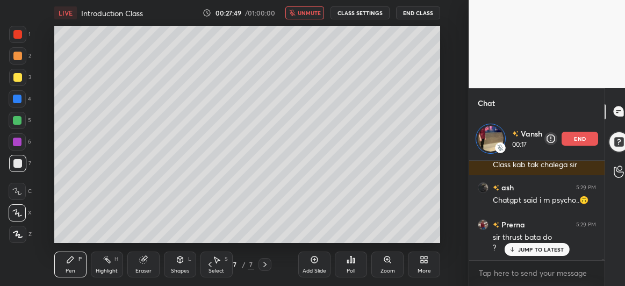
scroll to position [7968, 0]
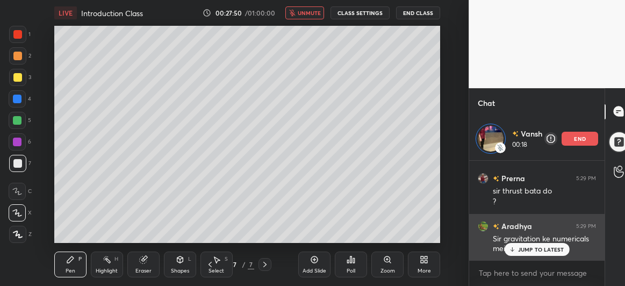
click at [527, 248] on p "JUMP TO LATEST" at bounding box center [541, 249] width 46 height 6
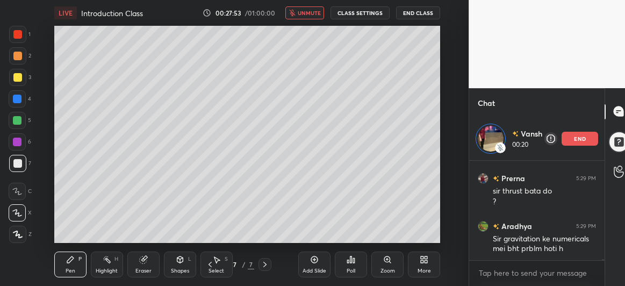
scroll to position [8005, 0]
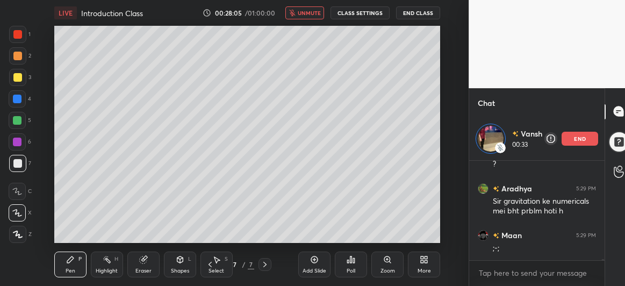
click at [314, 259] on icon at bounding box center [314, 259] width 3 height 3
click at [20, 76] on div at bounding box center [17, 77] width 9 height 9
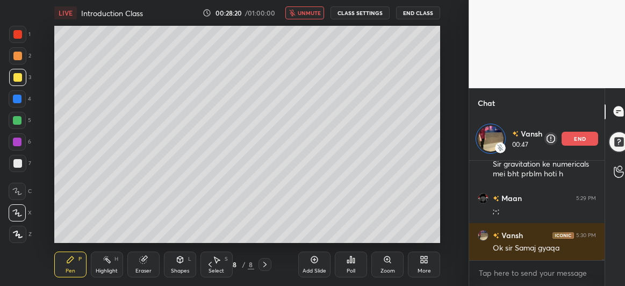
click at [18, 119] on div at bounding box center [17, 120] width 9 height 9
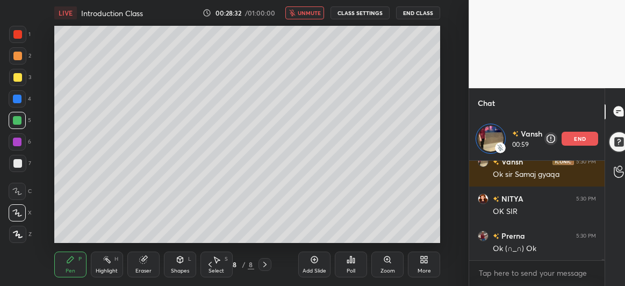
scroll to position [8163, 0]
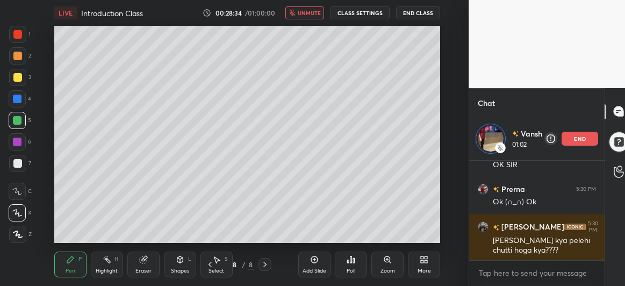
click at [12, 163] on div at bounding box center [17, 163] width 17 height 17
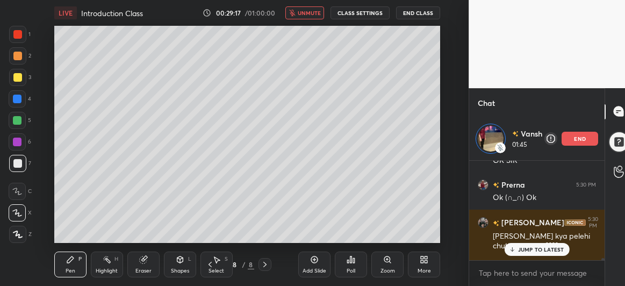
scroll to position [8166, 0]
click at [518, 251] on p "JUMP TO LATEST" at bounding box center [541, 249] width 46 height 6
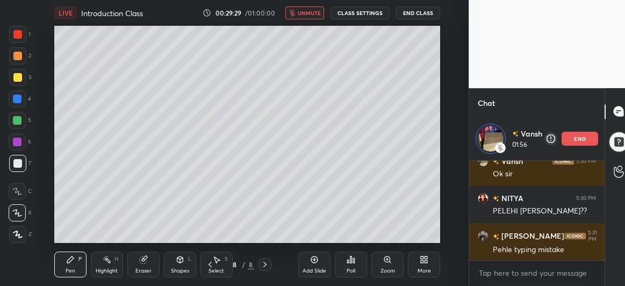
scroll to position [8311, 0]
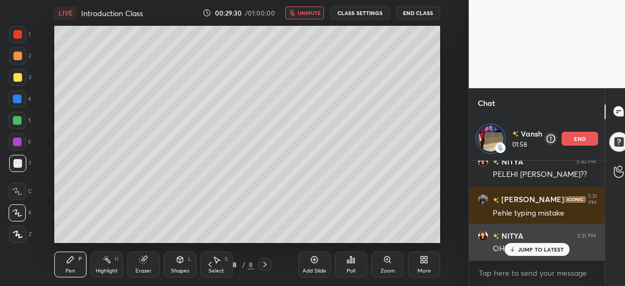
click at [519, 250] on p "JUMP TO LATEST" at bounding box center [541, 249] width 46 height 6
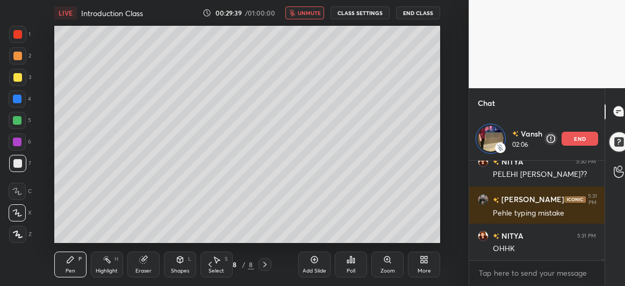
click at [13, 116] on div at bounding box center [17, 120] width 9 height 9
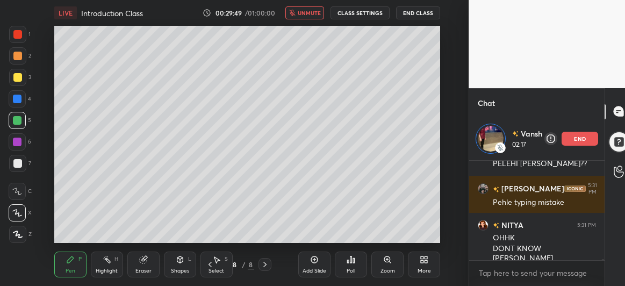
click at [19, 94] on div at bounding box center [17, 98] width 17 height 17
click at [623, 140] on div at bounding box center [620, 142] width 22 height 22
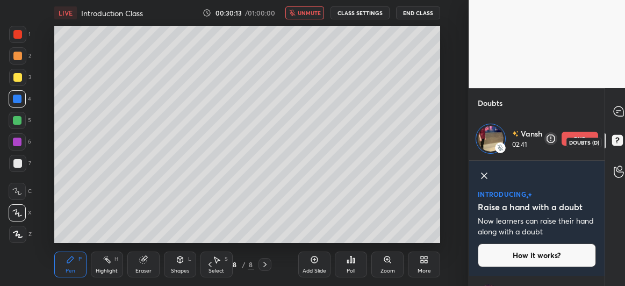
scroll to position [119, 0]
click at [483, 175] on icon at bounding box center [484, 175] width 13 height 13
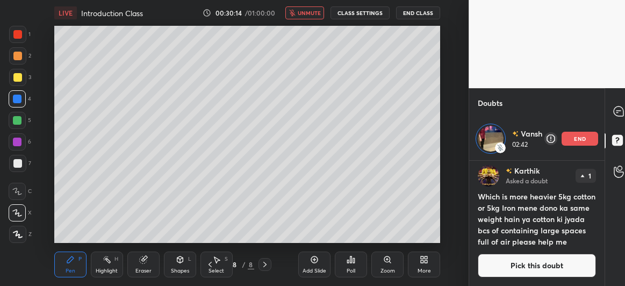
scroll to position [4, 0]
click at [624, 104] on div at bounding box center [620, 111] width 22 height 19
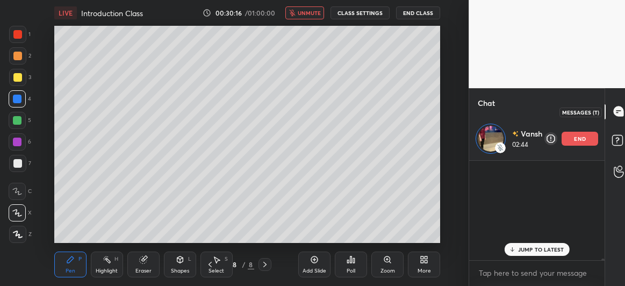
scroll to position [96, 132]
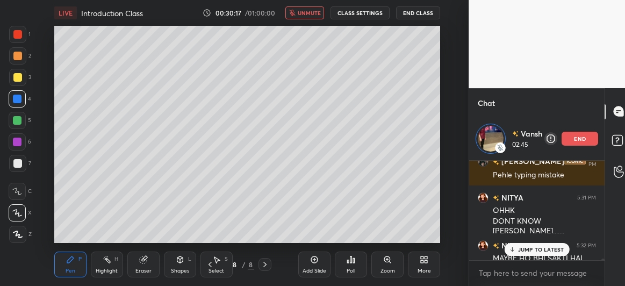
click at [541, 248] on div "NITYA 5:30 PM PELEHI RISHU?? Rishita 5:31 PM Pehle typing mistake NITYA 5:31 PM…" at bounding box center [537, 210] width 136 height 99
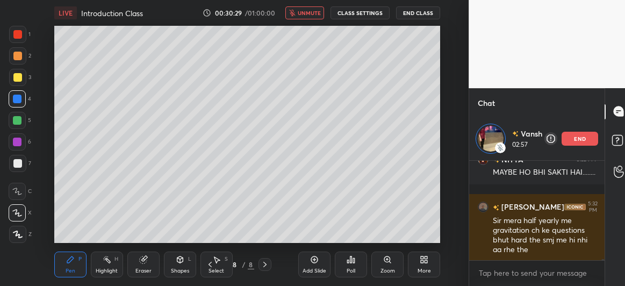
click at [308, 9] on span "unmute" at bounding box center [309, 13] width 23 height 8
click at [207, 266] on icon at bounding box center [210, 264] width 9 height 9
click at [209, 263] on icon at bounding box center [210, 264] width 9 height 9
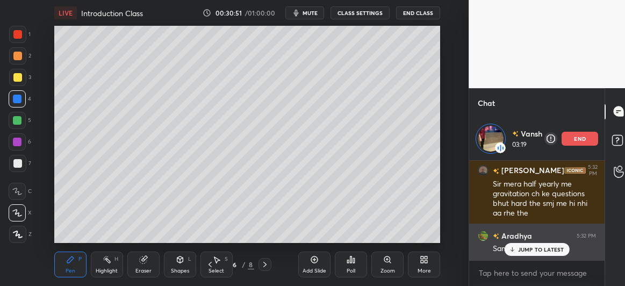
click at [523, 252] on p "JUMP TO LATEST" at bounding box center [541, 249] width 46 height 6
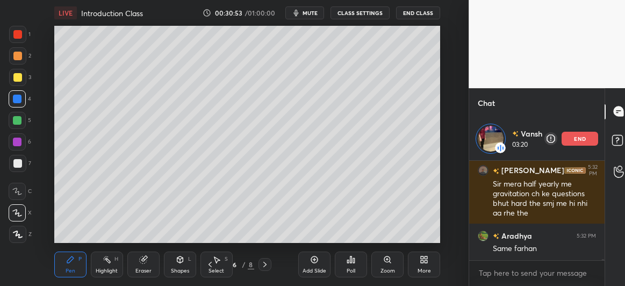
click at [209, 265] on icon at bounding box center [210, 264] width 3 height 5
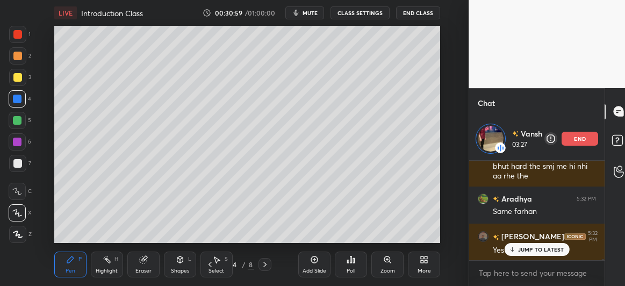
click at [208, 265] on icon at bounding box center [210, 264] width 9 height 9
click at [211, 265] on icon at bounding box center [210, 264] width 9 height 9
click at [266, 263] on icon at bounding box center [265, 264] width 9 height 9
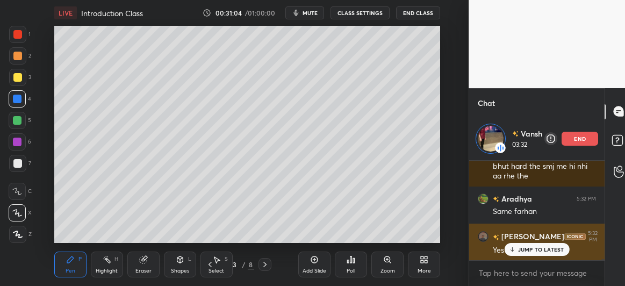
click at [529, 247] on p "JUMP TO LATEST" at bounding box center [541, 249] width 46 height 6
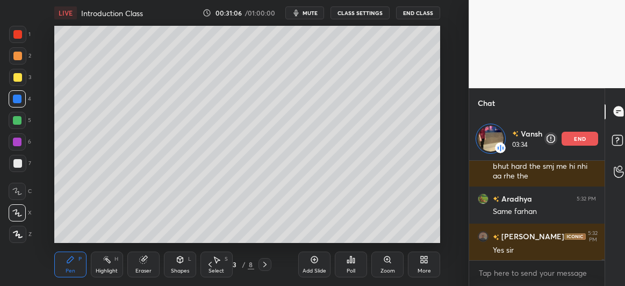
click at [264, 266] on icon at bounding box center [265, 264] width 9 height 9
click at [265, 267] on icon at bounding box center [265, 264] width 9 height 9
click at [265, 262] on icon at bounding box center [265, 264] width 9 height 9
click at [265, 263] on icon at bounding box center [265, 264] width 3 height 5
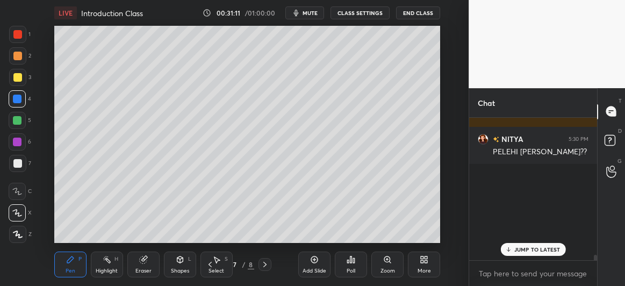
scroll to position [8031, 0]
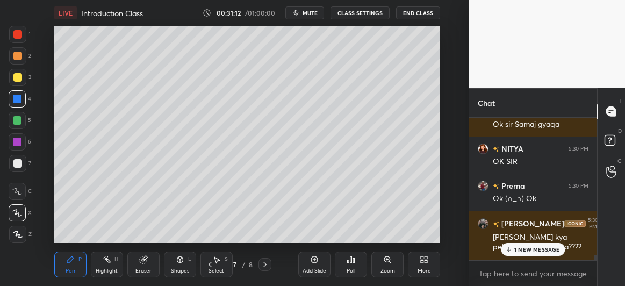
click at [523, 249] on p "1 NEW MESSAGE" at bounding box center [538, 249] width 46 height 6
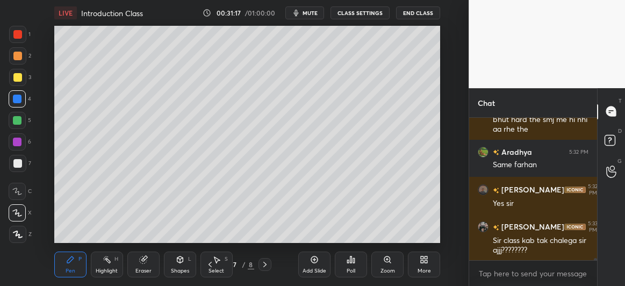
scroll to position [8446, 0]
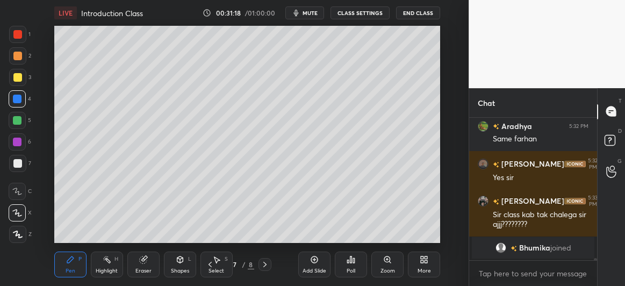
click at [15, 165] on div at bounding box center [17, 163] width 9 height 9
click at [13, 82] on div at bounding box center [17, 77] width 17 height 17
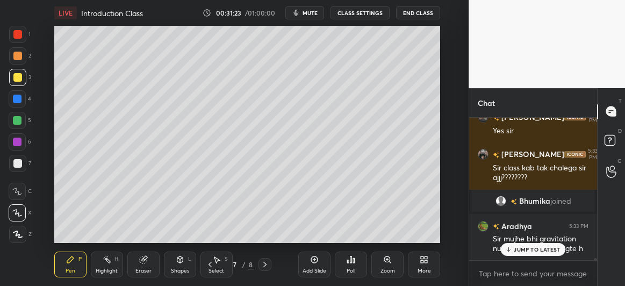
scroll to position [8372, 0]
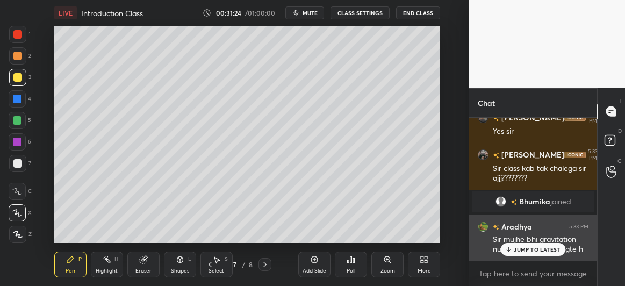
click at [523, 246] on p "JUMP TO LATEST" at bounding box center [537, 249] width 46 height 6
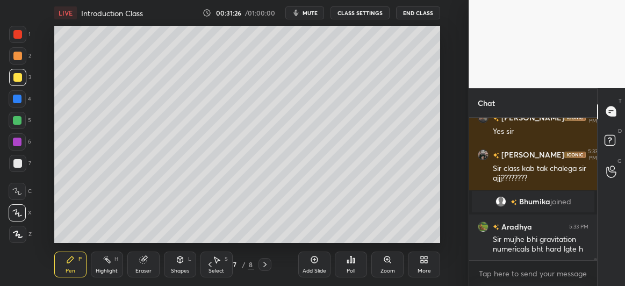
click at [212, 263] on icon at bounding box center [210, 264] width 9 height 9
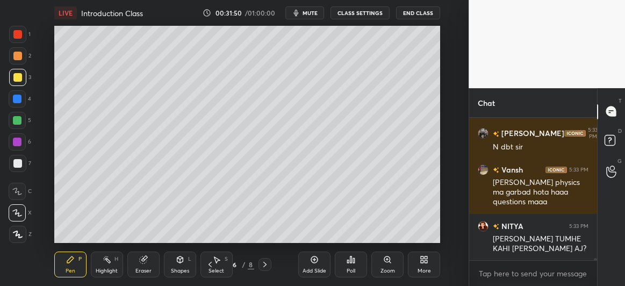
scroll to position [8616, 0]
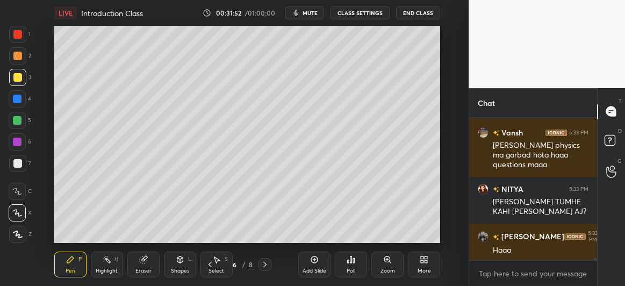
click at [316, 263] on icon at bounding box center [314, 260] width 7 height 7
click at [16, 122] on div at bounding box center [17, 120] width 9 height 9
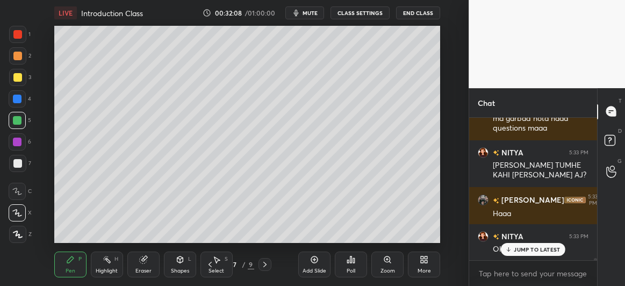
scroll to position [8689, 0]
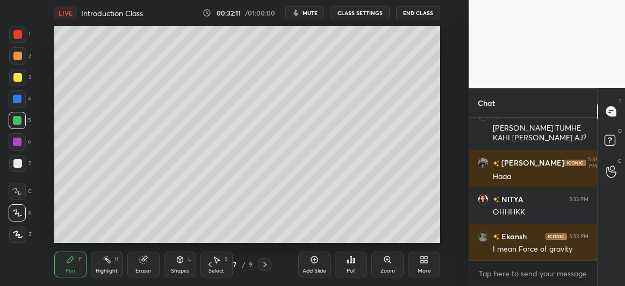
click at [17, 168] on div at bounding box center [17, 163] width 17 height 17
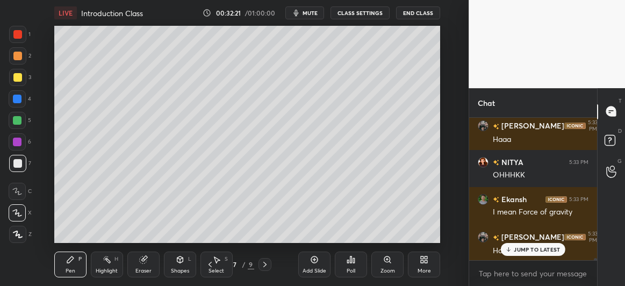
scroll to position [8764, 0]
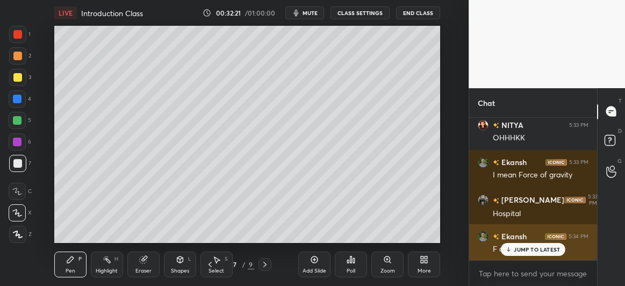
click at [528, 250] on p "JUMP TO LATEST" at bounding box center [537, 249] width 46 height 6
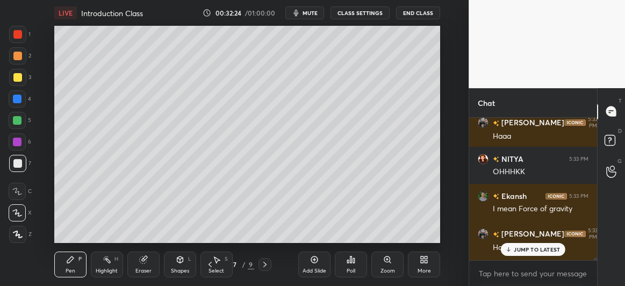
scroll to position [8726, 0]
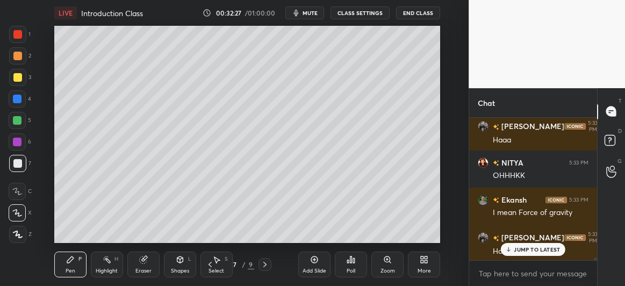
click at [537, 251] on p "JUMP TO LATEST" at bounding box center [537, 249] width 46 height 6
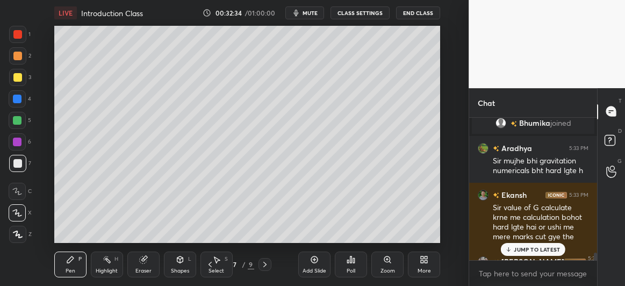
scroll to position [8449, 0]
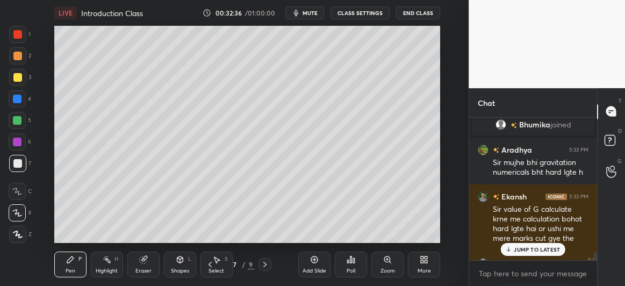
click at [523, 247] on p "JUMP TO LATEST" at bounding box center [537, 249] width 46 height 6
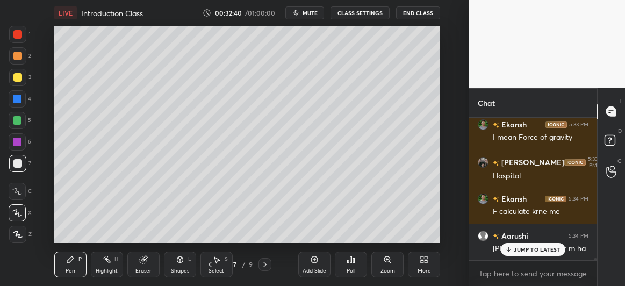
scroll to position [8848, 0]
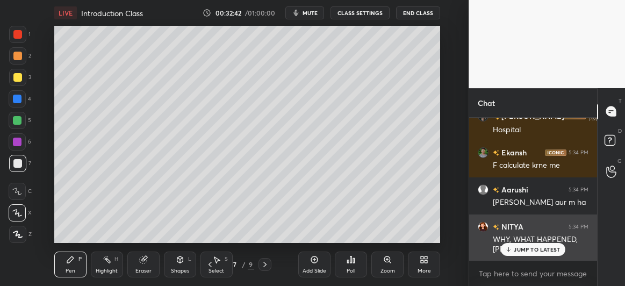
click at [529, 247] on p "JUMP TO LATEST" at bounding box center [537, 249] width 46 height 6
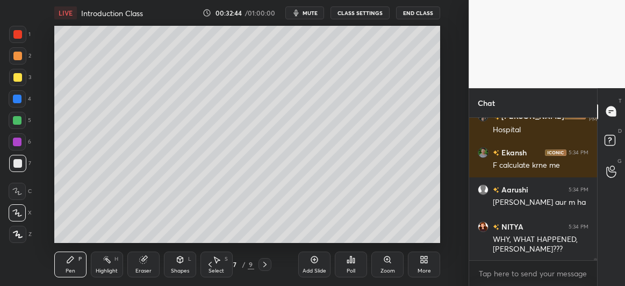
click at [22, 81] on div at bounding box center [17, 77] width 17 height 17
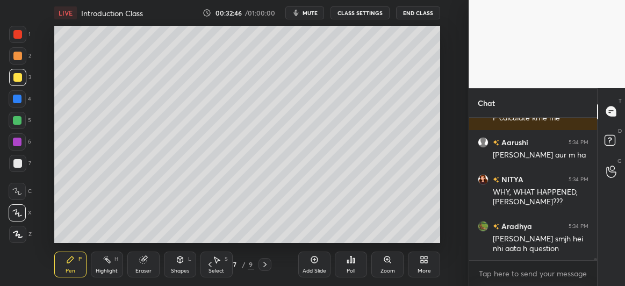
scroll to position [8932, 0]
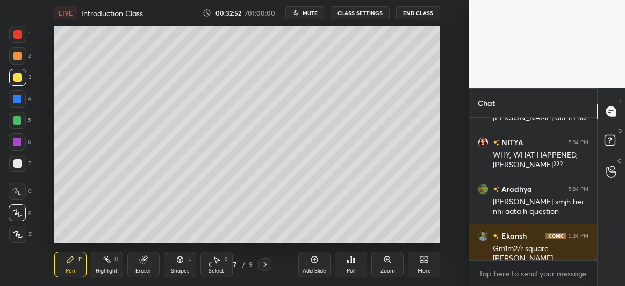
click at [19, 140] on div at bounding box center [17, 142] width 9 height 9
click at [266, 265] on icon at bounding box center [265, 264] width 3 height 5
click at [266, 266] on icon at bounding box center [265, 264] width 9 height 9
click at [265, 268] on icon at bounding box center [265, 264] width 9 height 9
click at [311, 264] on div "Add Slide" at bounding box center [314, 265] width 32 height 26
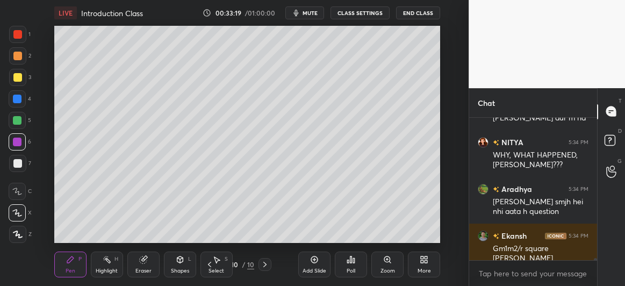
click at [19, 81] on div at bounding box center [17, 77] width 9 height 9
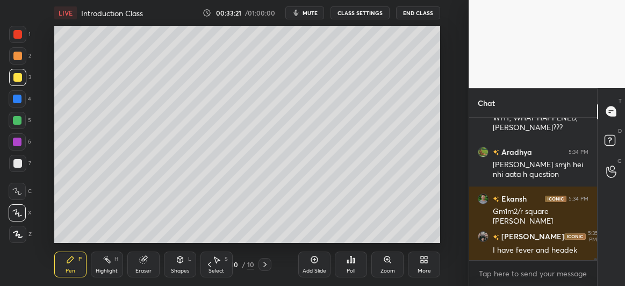
click at [15, 164] on div at bounding box center [17, 163] width 9 height 9
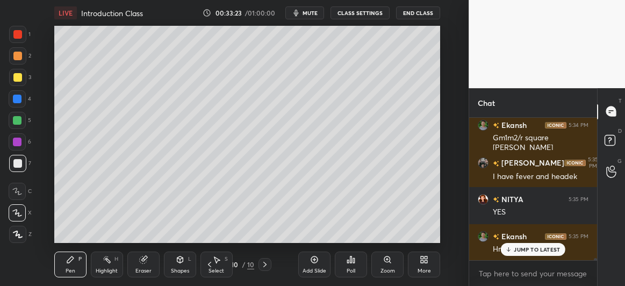
scroll to position [9080, 0]
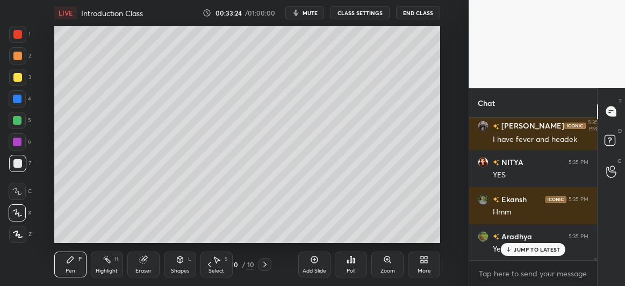
click at [524, 257] on div "Aradhya 5:35 PM Yes sir" at bounding box center [533, 242] width 128 height 37
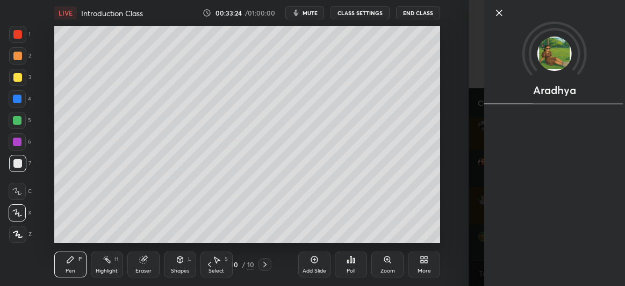
scroll to position [9117, 0]
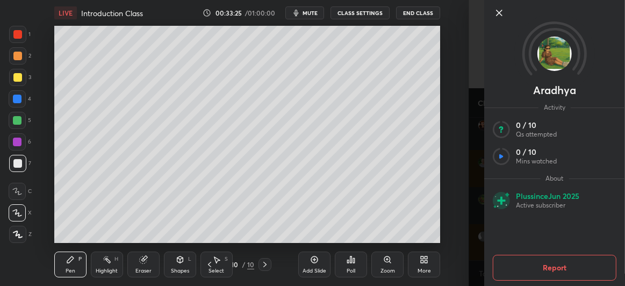
click at [504, 12] on icon at bounding box center [499, 12] width 13 height 13
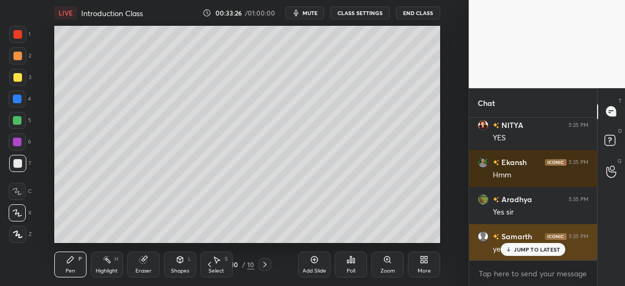
click at [516, 251] on p "JUMP TO LATEST" at bounding box center [537, 249] width 46 height 6
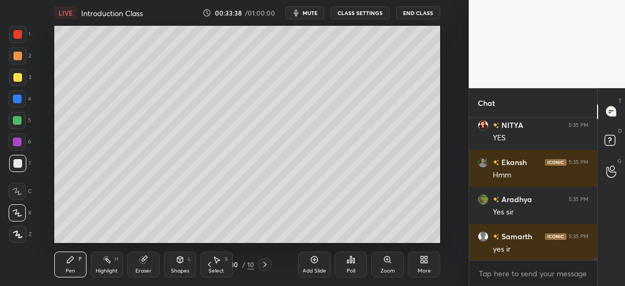
click at [16, 84] on div at bounding box center [17, 77] width 17 height 17
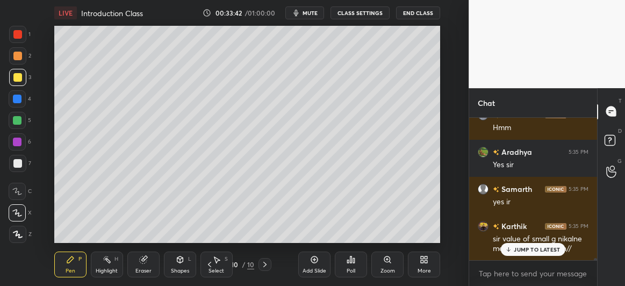
scroll to position [9201, 0]
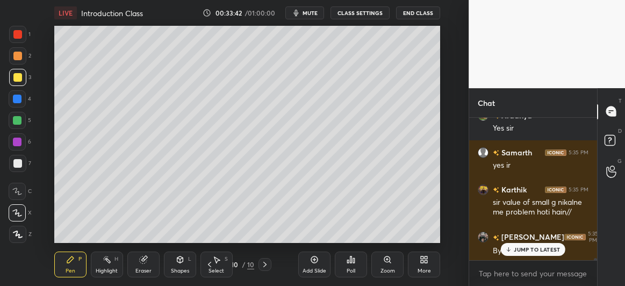
click at [19, 132] on div "5" at bounding box center [20, 123] width 23 height 22
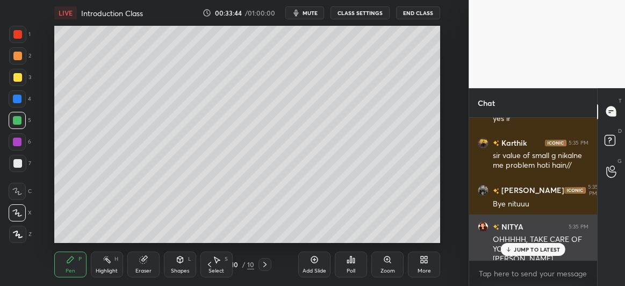
click at [559, 256] on div "JUMP TO LATEST" at bounding box center [533, 249] width 65 height 13
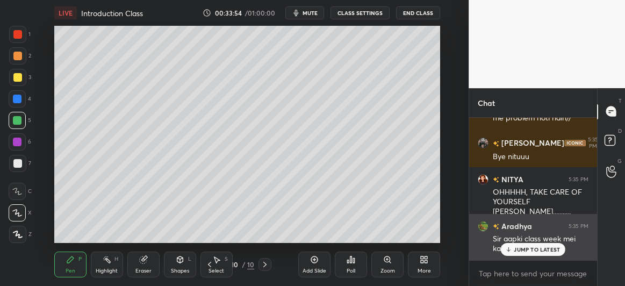
scroll to position [9332, 0]
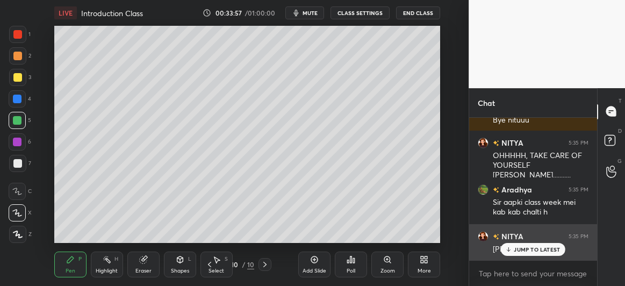
click at [525, 253] on div "JUMP TO LATEST" at bounding box center [533, 249] width 65 height 13
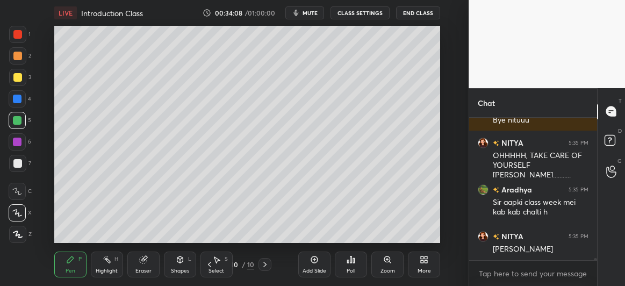
click at [18, 145] on div at bounding box center [17, 142] width 9 height 9
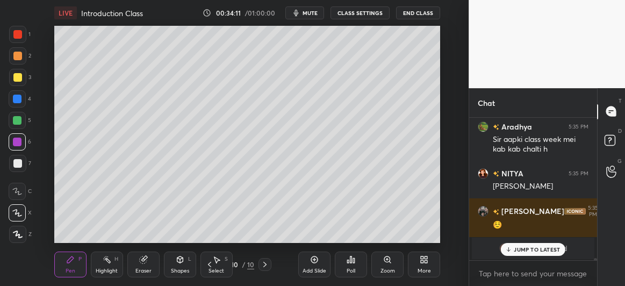
scroll to position [9432, 0]
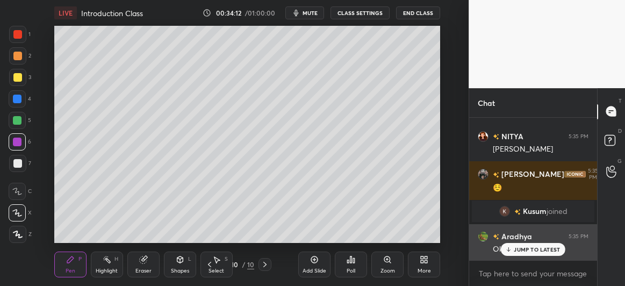
click at [530, 249] on p "JUMP TO LATEST" at bounding box center [537, 249] width 46 height 6
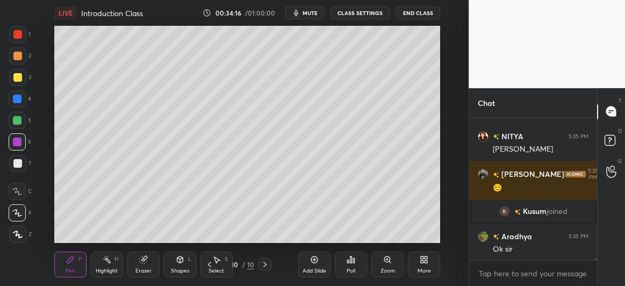
scroll to position [9469, 0]
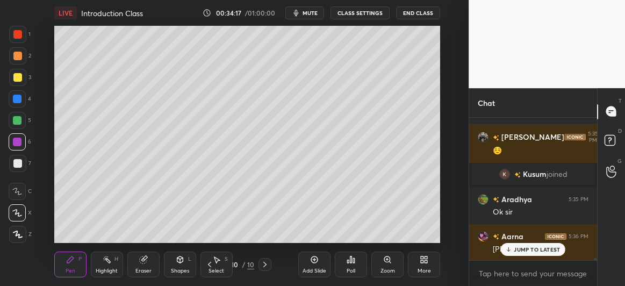
click at [16, 166] on div at bounding box center [17, 163] width 9 height 9
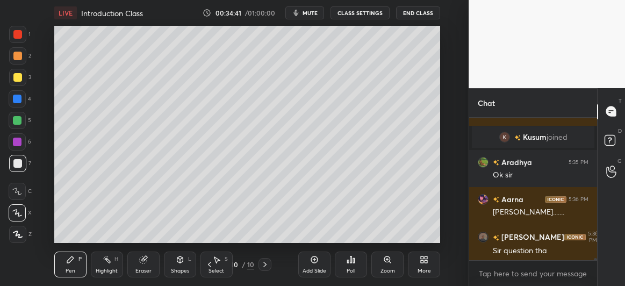
click at [17, 144] on div at bounding box center [17, 142] width 9 height 9
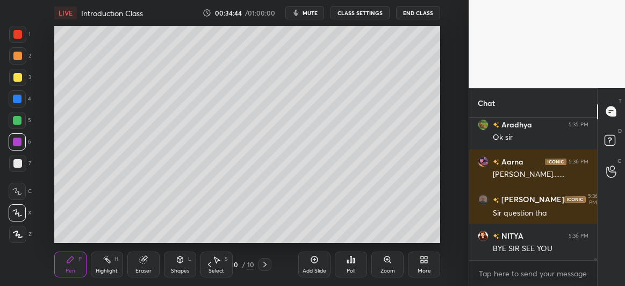
scroll to position [9554, 0]
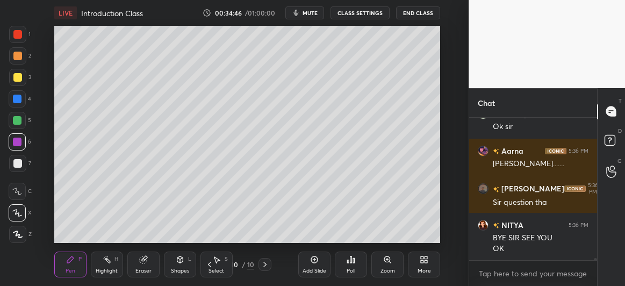
click at [311, 266] on div "Add Slide" at bounding box center [314, 265] width 32 height 26
click at [610, 170] on icon at bounding box center [612, 172] width 10 height 12
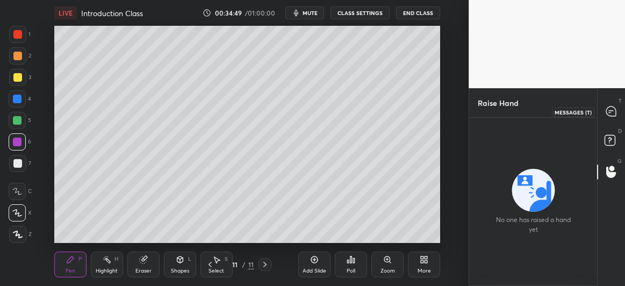
click at [613, 104] on div at bounding box center [612, 111] width 22 height 19
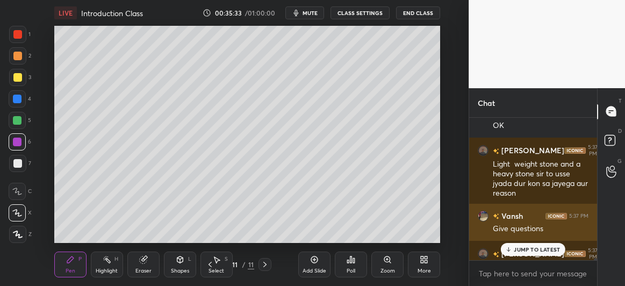
scroll to position [9905, 0]
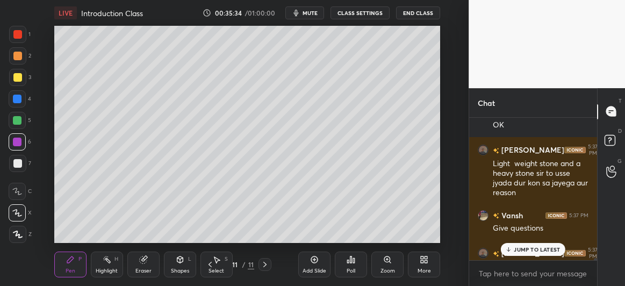
click at [519, 251] on p "JUMP TO LATEST" at bounding box center [537, 249] width 46 height 6
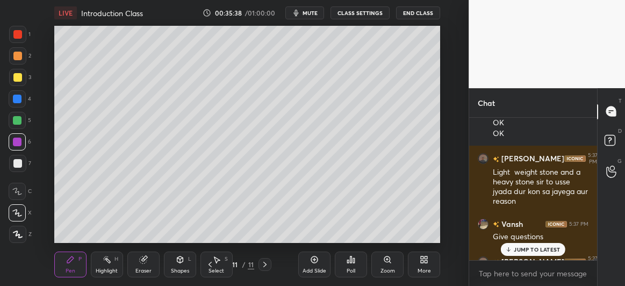
scroll to position [9898, 0]
click at [528, 249] on p "JUMP TO LATEST" at bounding box center [537, 249] width 46 height 6
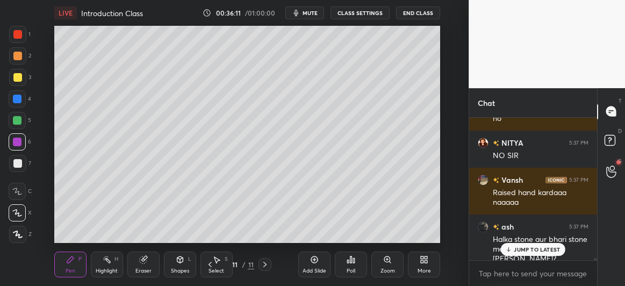
scroll to position [10154, 0]
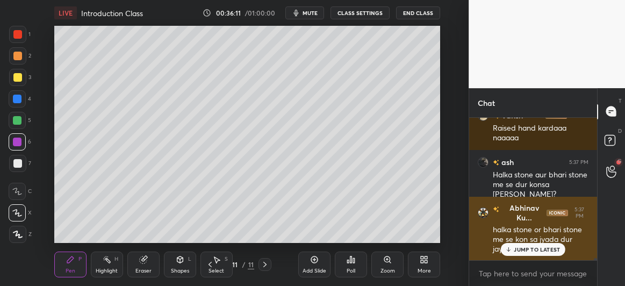
click at [523, 248] on p "JUMP TO LATEST" at bounding box center [537, 249] width 46 height 6
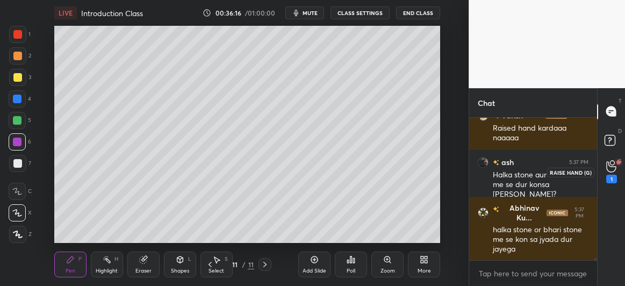
click at [610, 168] on icon at bounding box center [612, 166] width 10 height 12
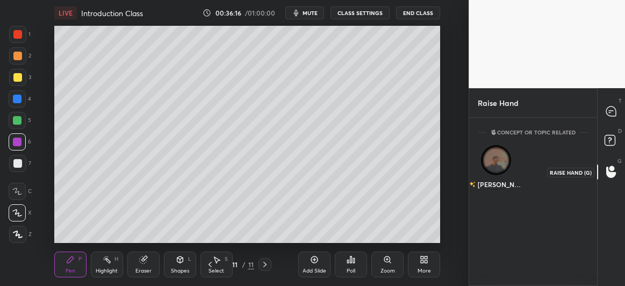
scroll to position [3, 3]
click at [492, 162] on img "grid" at bounding box center [496, 160] width 30 height 30
click at [500, 189] on button "INVITE" at bounding box center [496, 192] width 27 height 14
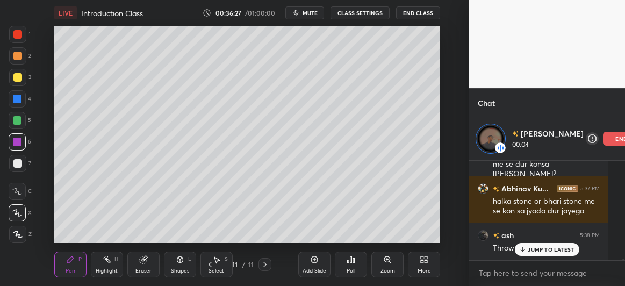
scroll to position [9407, 0]
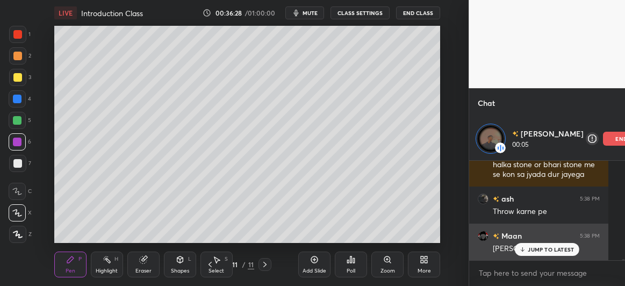
click at [519, 249] on div "JUMP TO LATEST" at bounding box center [547, 249] width 65 height 13
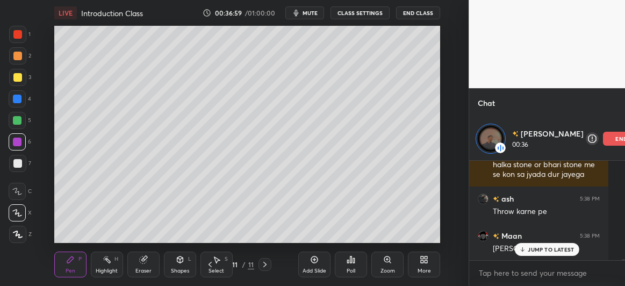
scroll to position [9444, 0]
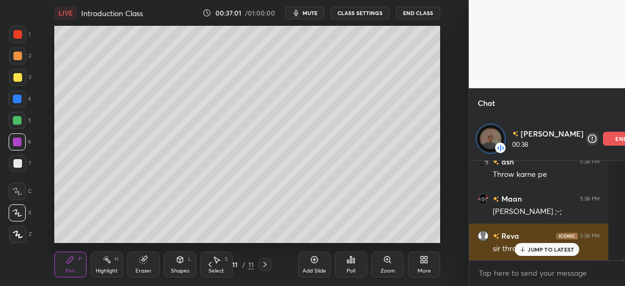
click at [536, 244] on div "JUMP TO LATEST" at bounding box center [547, 249] width 65 height 13
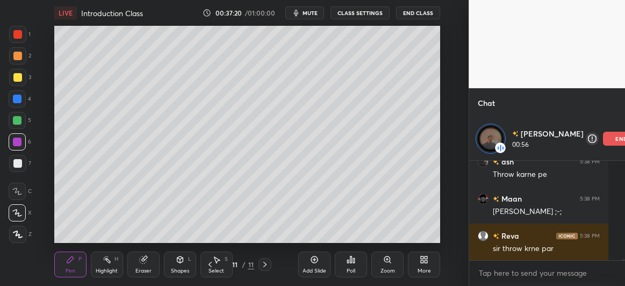
click at [13, 119] on div at bounding box center [17, 120] width 9 height 9
click at [18, 145] on div at bounding box center [17, 142] width 9 height 9
click at [15, 161] on div at bounding box center [17, 163] width 9 height 9
click at [17, 102] on div at bounding box center [17, 99] width 9 height 9
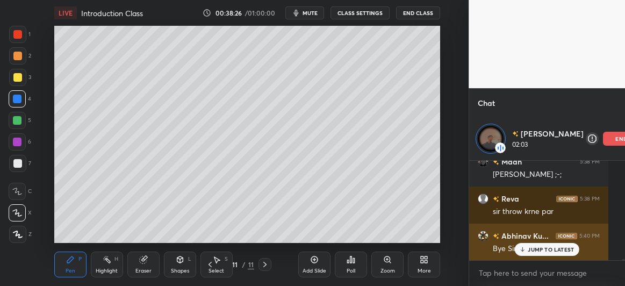
click at [528, 250] on p "JUMP TO LATEST" at bounding box center [551, 249] width 46 height 6
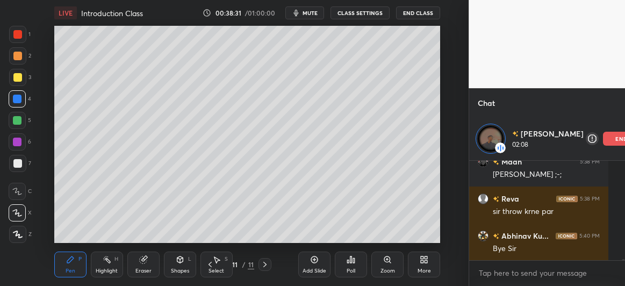
scroll to position [9518, 0]
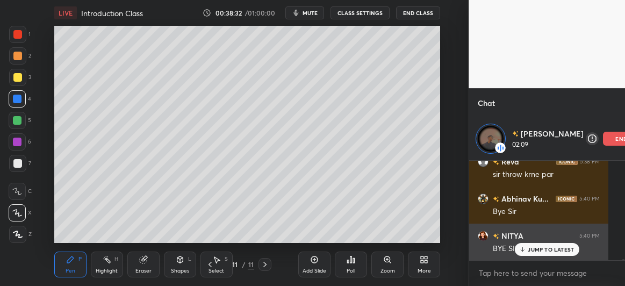
click at [529, 250] on p "JUMP TO LATEST" at bounding box center [551, 249] width 46 height 6
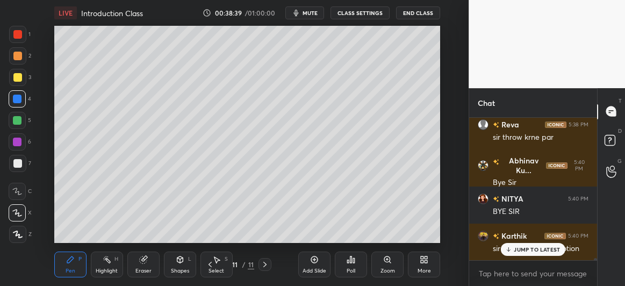
scroll to position [166, 125]
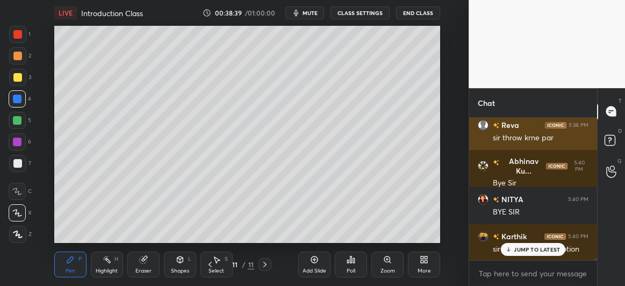
click at [580, 138] on div "Farhan 5:37 PM Light weight stone and a heavy stone sir to usse jyada dur kon s…" at bounding box center [533, 189] width 128 height 143
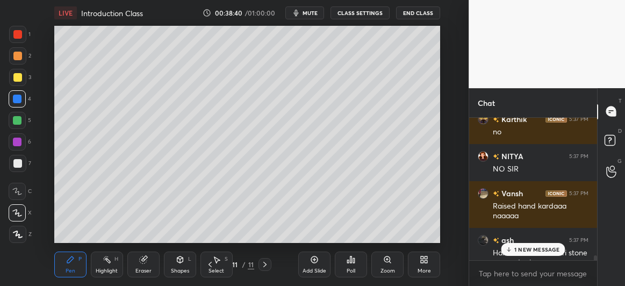
click at [524, 248] on p "1 NEW MESSAGE" at bounding box center [538, 249] width 46 height 6
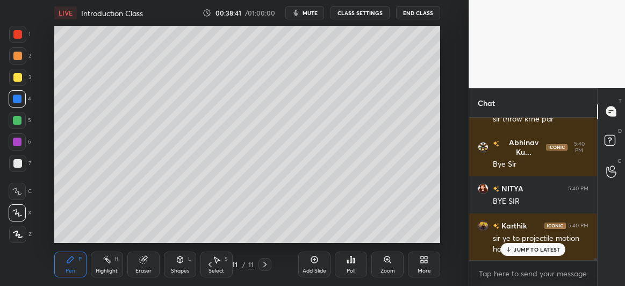
click at [519, 247] on p "JUMP TO LATEST" at bounding box center [537, 249] width 46 height 6
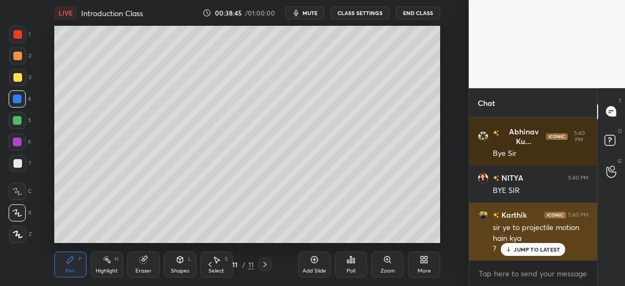
click at [519, 250] on p "JUMP TO LATEST" at bounding box center [537, 249] width 46 height 6
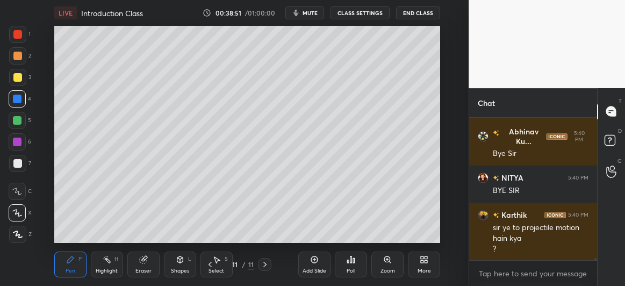
click at [418, 12] on button "End Class" at bounding box center [418, 12] width 44 height 13
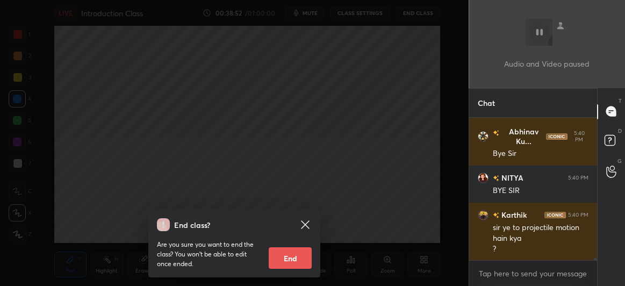
click at [297, 260] on button "End" at bounding box center [290, 258] width 43 height 22
type textarea "x"
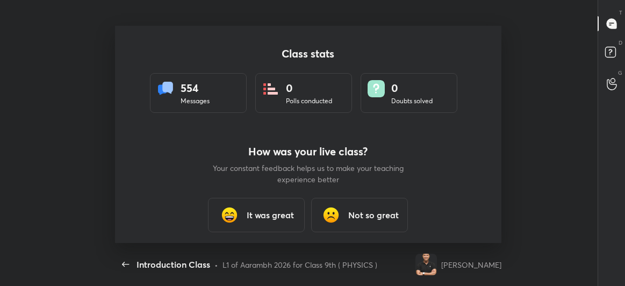
scroll to position [217, 617]
click at [271, 217] on h3 "It was great" at bounding box center [270, 215] width 47 height 13
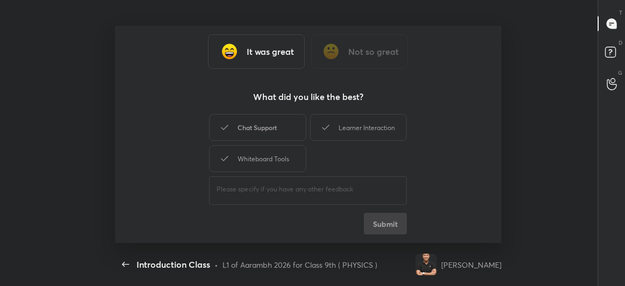
click at [265, 123] on div "Chat Support" at bounding box center [257, 127] width 97 height 27
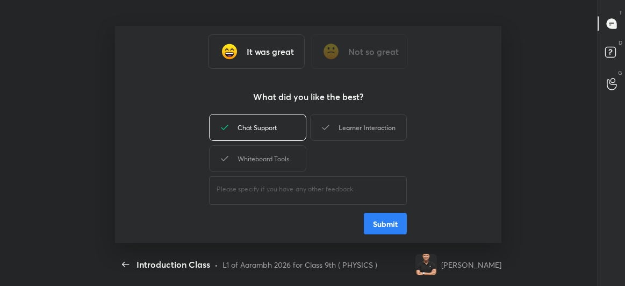
click at [356, 119] on div "Learner Interaction" at bounding box center [358, 127] width 97 height 27
click at [379, 221] on button "Submit" at bounding box center [385, 224] width 43 height 22
